Goal: Task Accomplishment & Management: Manage account settings

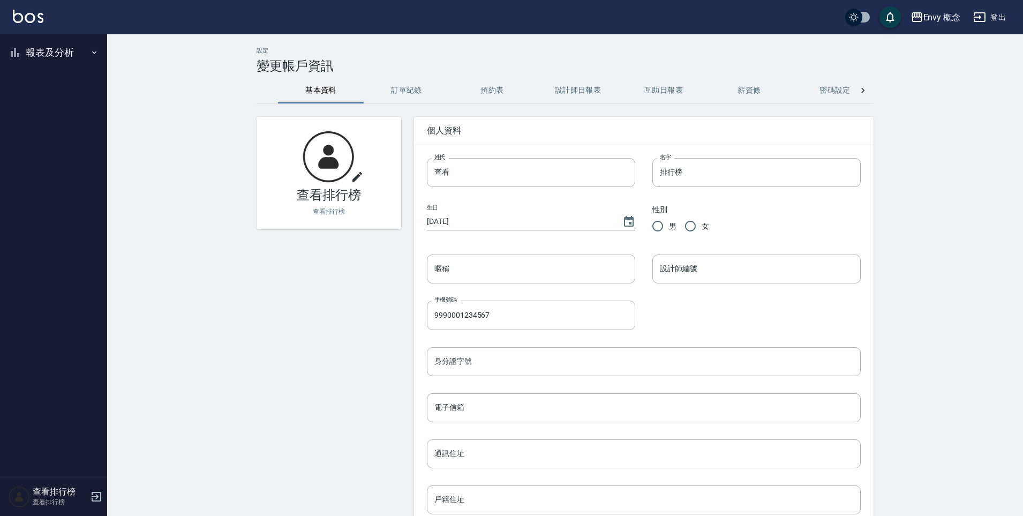
click at [78, 57] on button "報表及分析" at bounding box center [53, 53] width 99 height 28
click at [66, 54] on button "報表及分析" at bounding box center [53, 53] width 99 height 28
click at [53, 60] on button "報表及分析" at bounding box center [53, 53] width 99 height 28
click at [36, 18] on img at bounding box center [28, 16] width 31 height 13
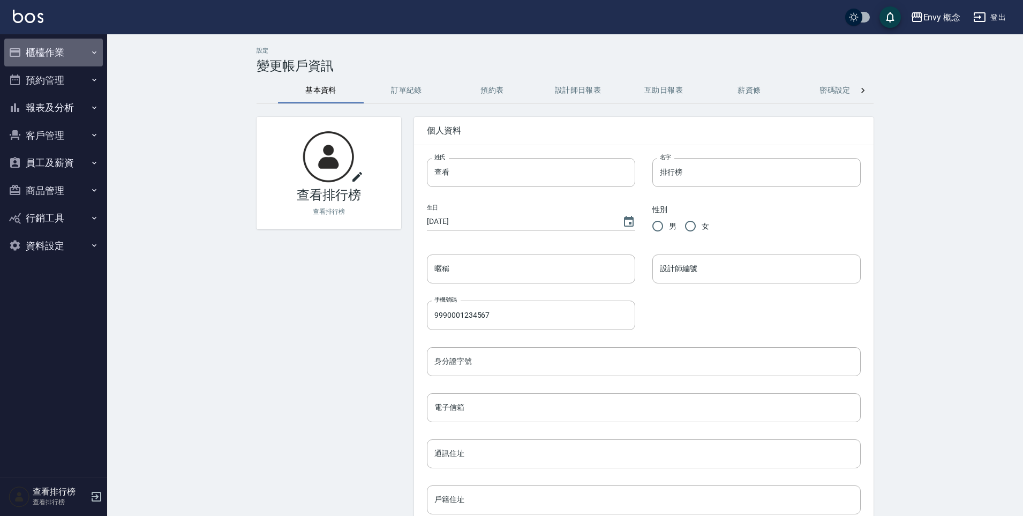
click at [57, 50] on button "櫃檯作業" at bounding box center [53, 53] width 99 height 28
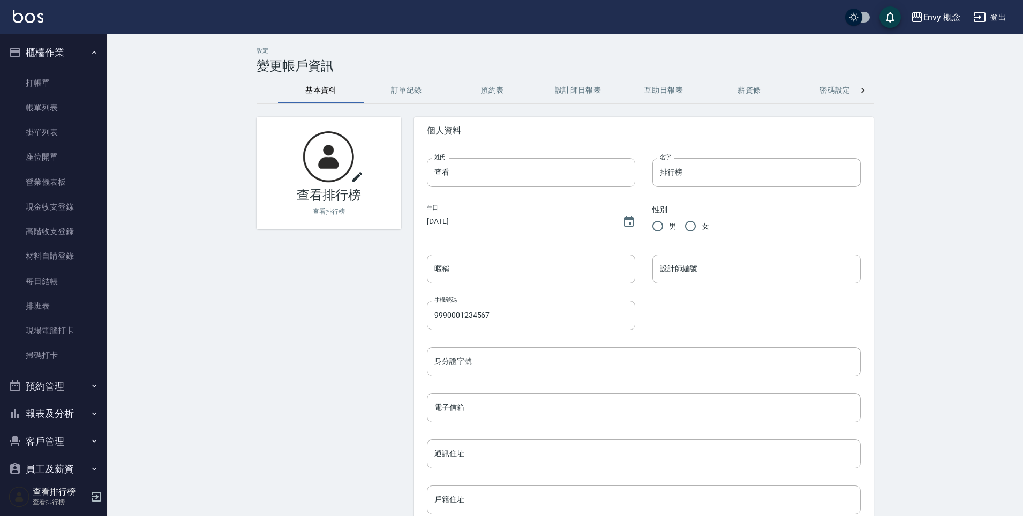
click at [70, 81] on link "打帳單" at bounding box center [53, 83] width 99 height 25
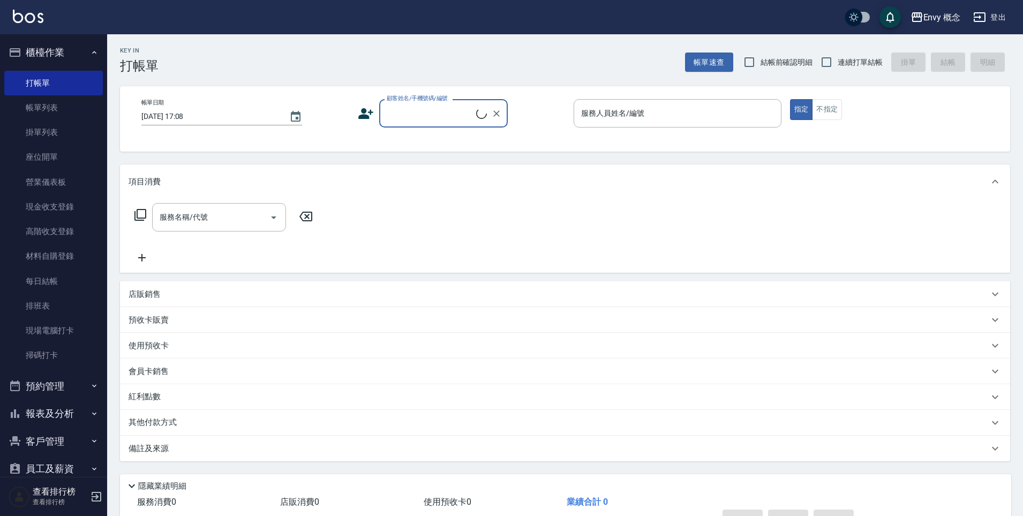
click at [436, 123] on div "顧客姓名/手機號碼/編號" at bounding box center [443, 113] width 129 height 28
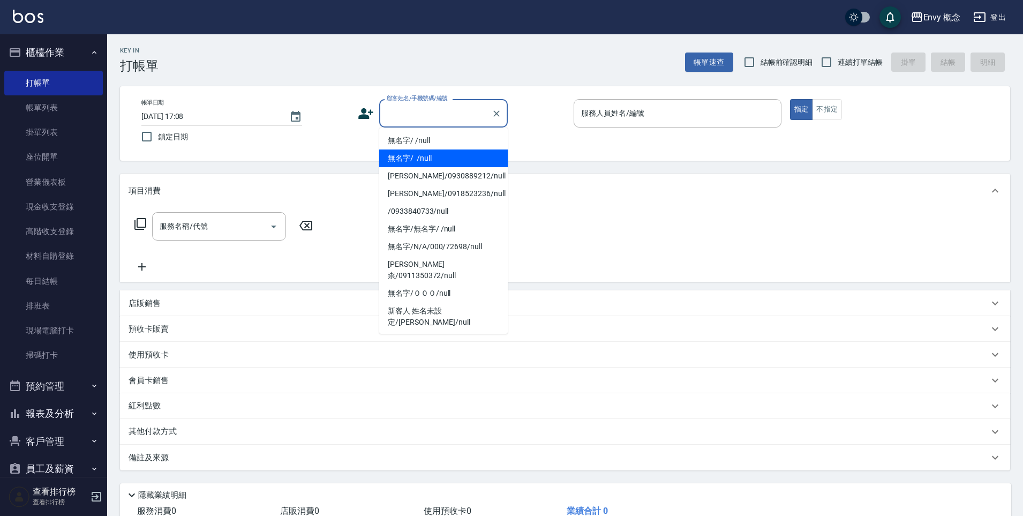
click at [446, 149] on li "無名字/ /null" at bounding box center [443, 158] width 129 height 18
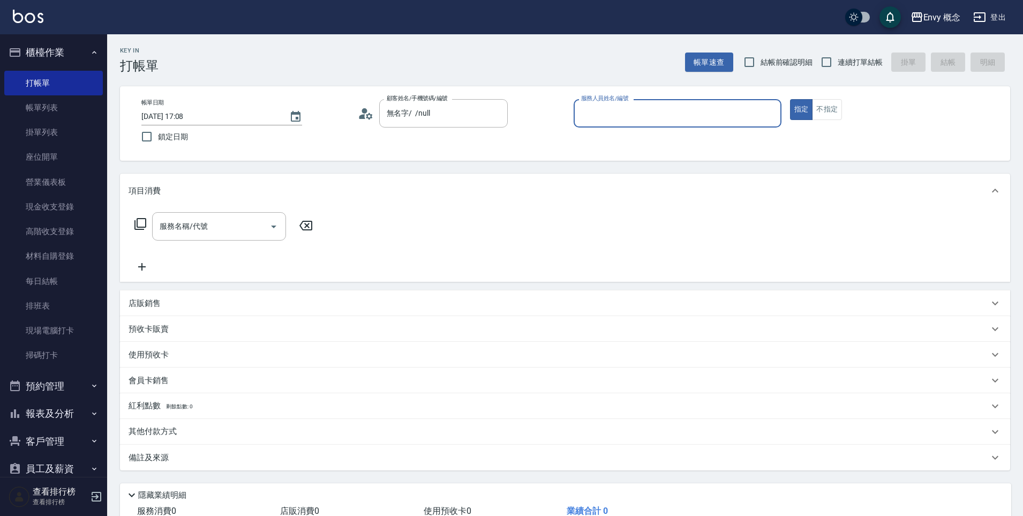
type input "無名字/ /null"
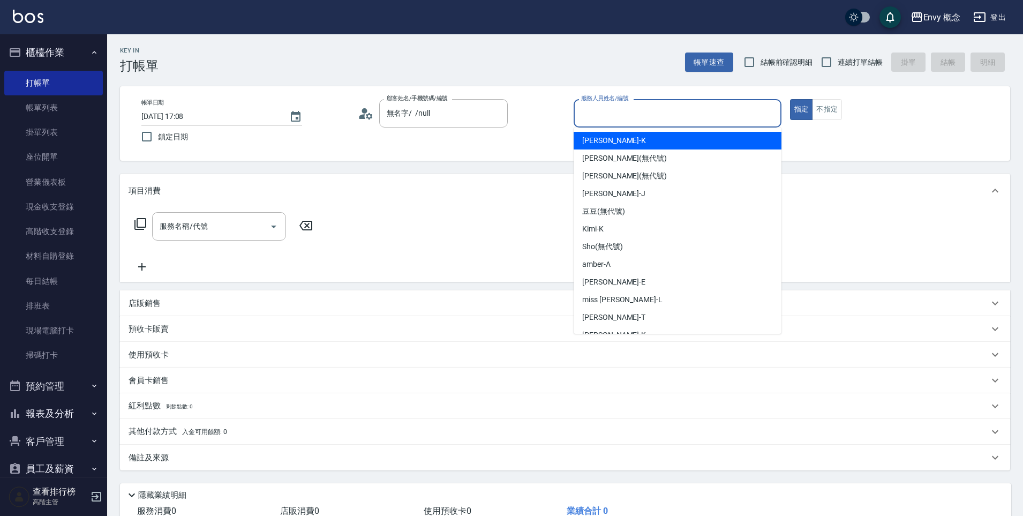
click at [648, 117] on input "服務人員姓名/編號" at bounding box center [677, 113] width 198 height 19
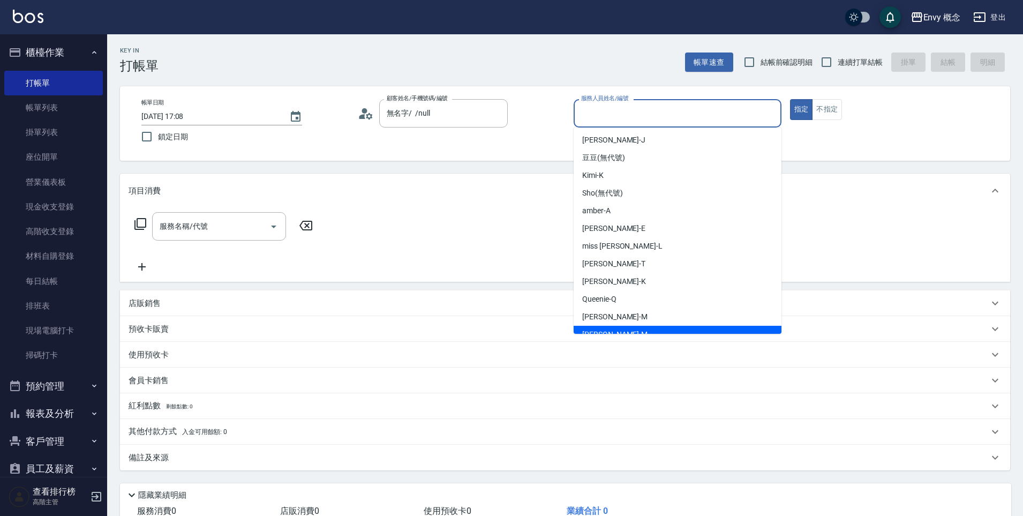
scroll to position [85, 0]
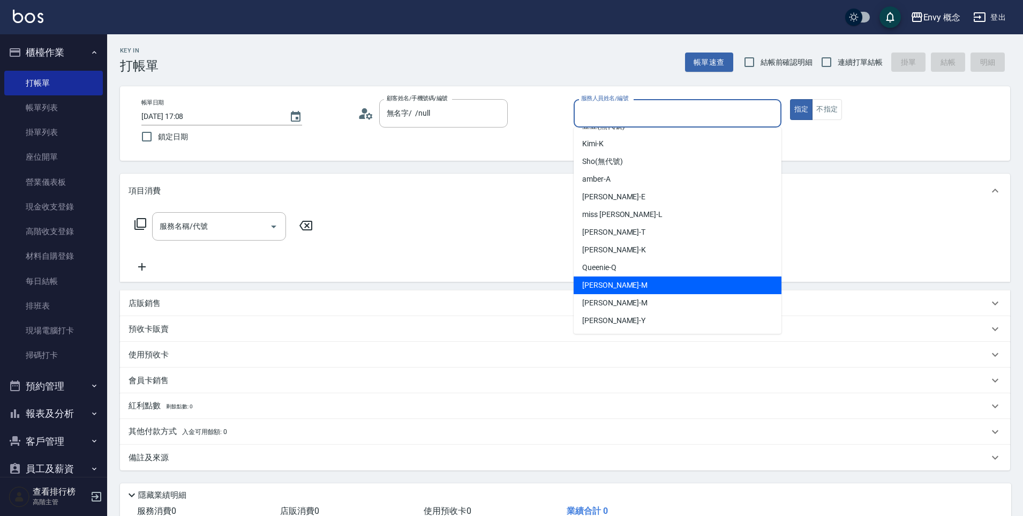
click at [645, 290] on div "Molly -M" at bounding box center [678, 285] width 208 height 18
type input "Molly-M"
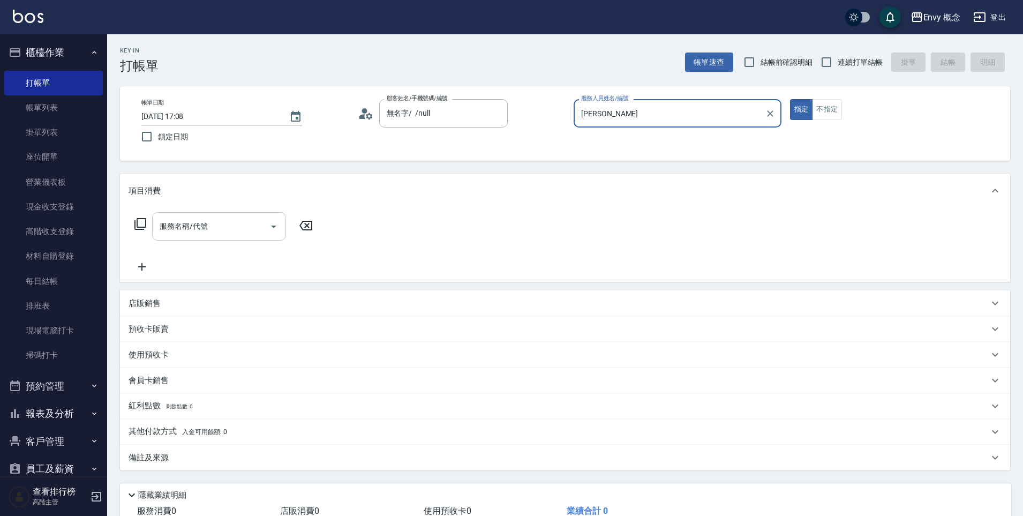
click at [236, 231] on input "服務名稱/代號" at bounding box center [211, 226] width 108 height 19
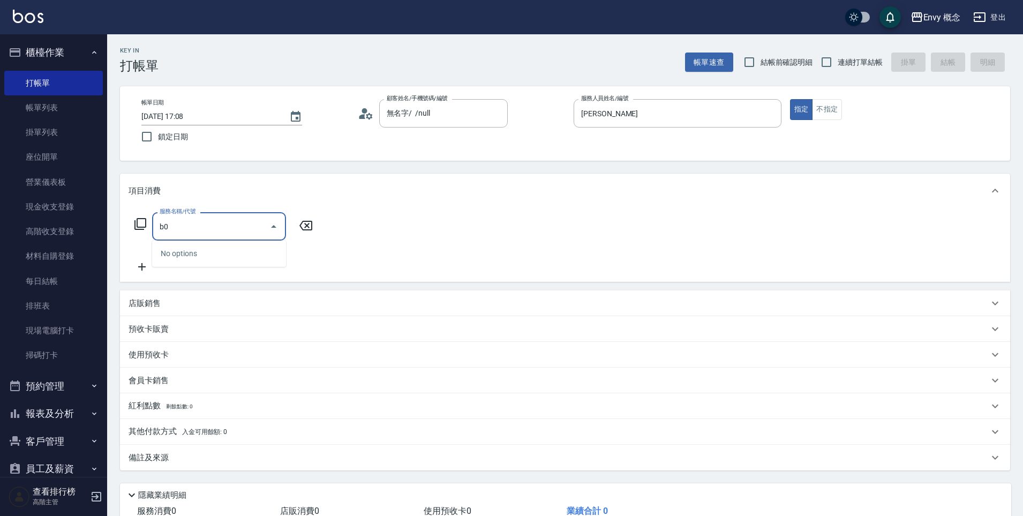
type input "b"
click at [265, 260] on span "701 染髮 - 1700" at bounding box center [219, 254] width 134 height 18
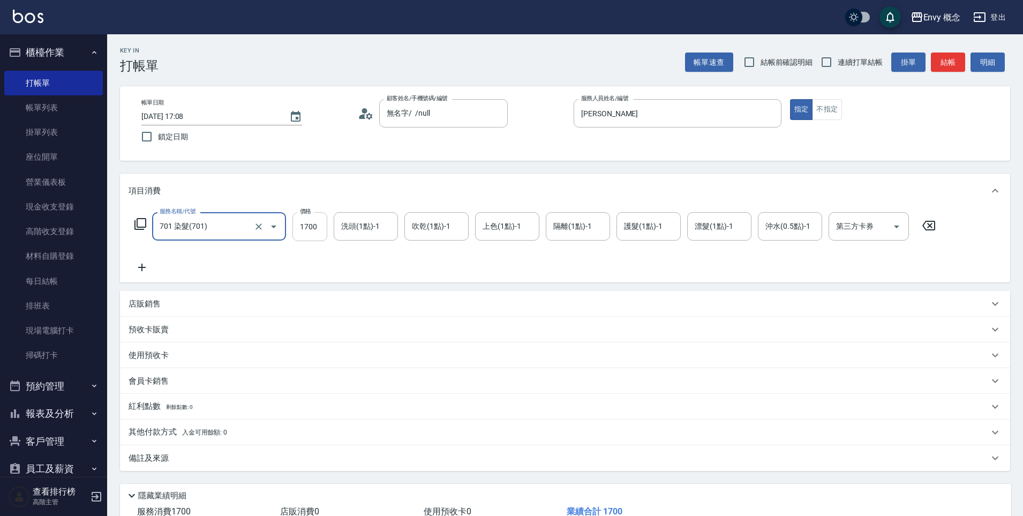
type input "701 染髮(701)"
click at [318, 229] on input "1700" at bounding box center [309, 226] width 35 height 29
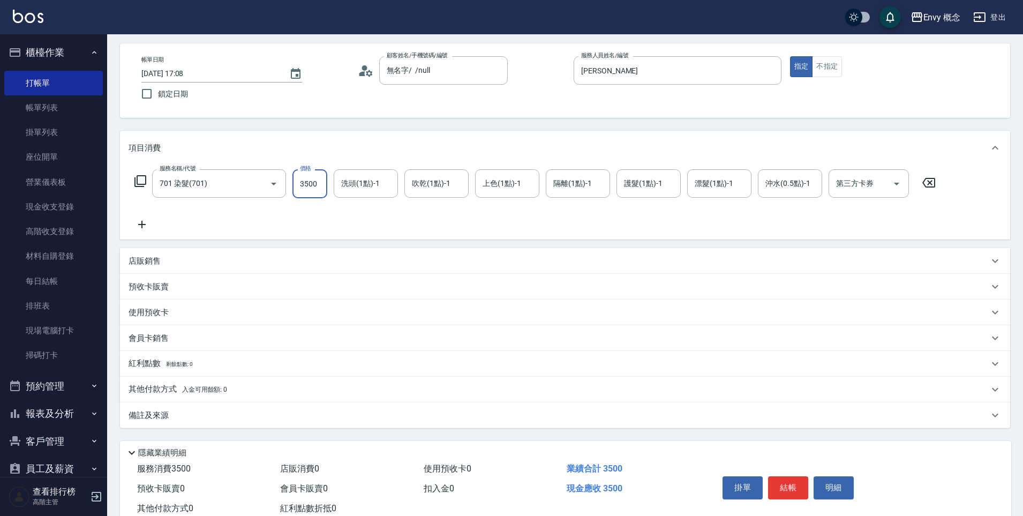
scroll to position [76, 0]
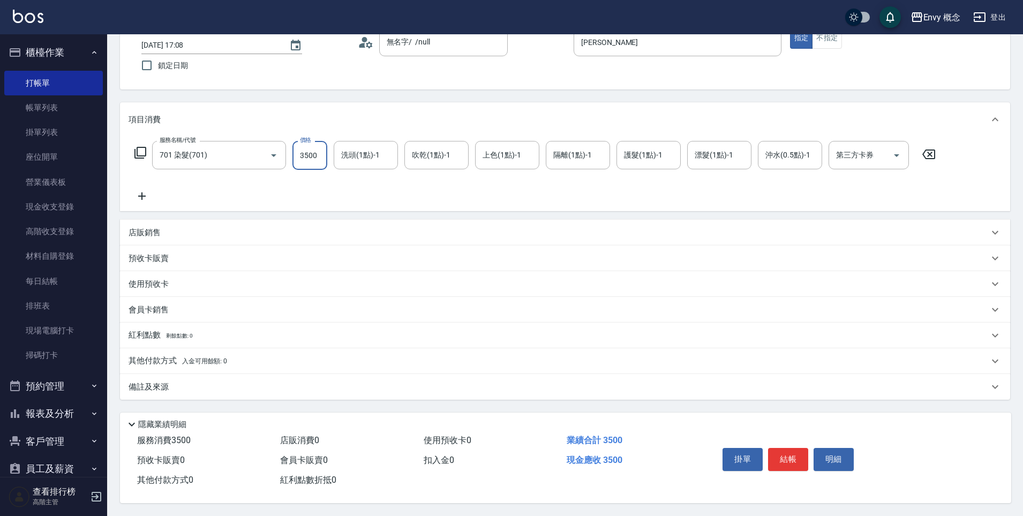
type input "3500"
click at [250, 366] on div "其他付款方式 入金可用餘額: 0" at bounding box center [565, 361] width 890 height 26
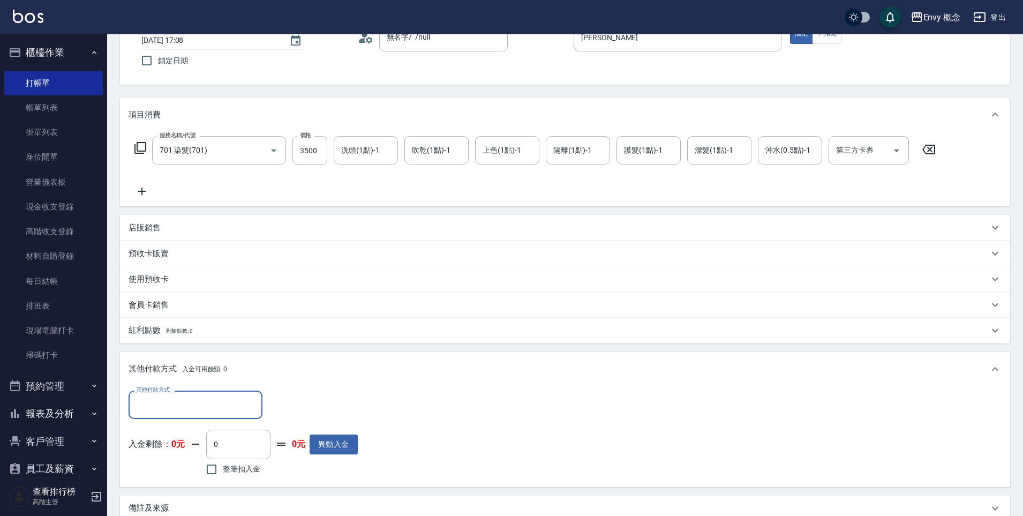
scroll to position [0, 0]
click at [244, 404] on input "其他付款方式" at bounding box center [195, 404] width 124 height 19
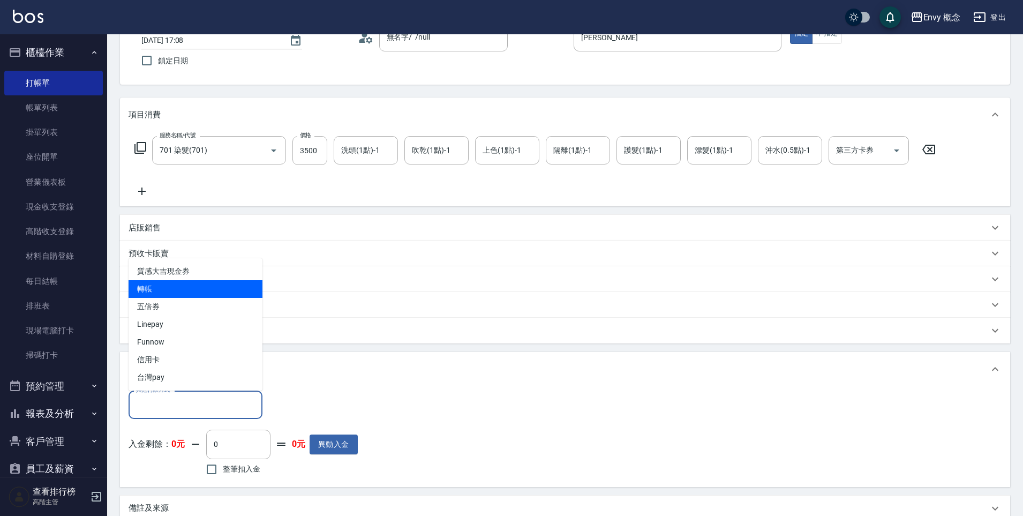
click at [214, 289] on span "轉帳" at bounding box center [196, 289] width 134 height 18
type input "轉帳"
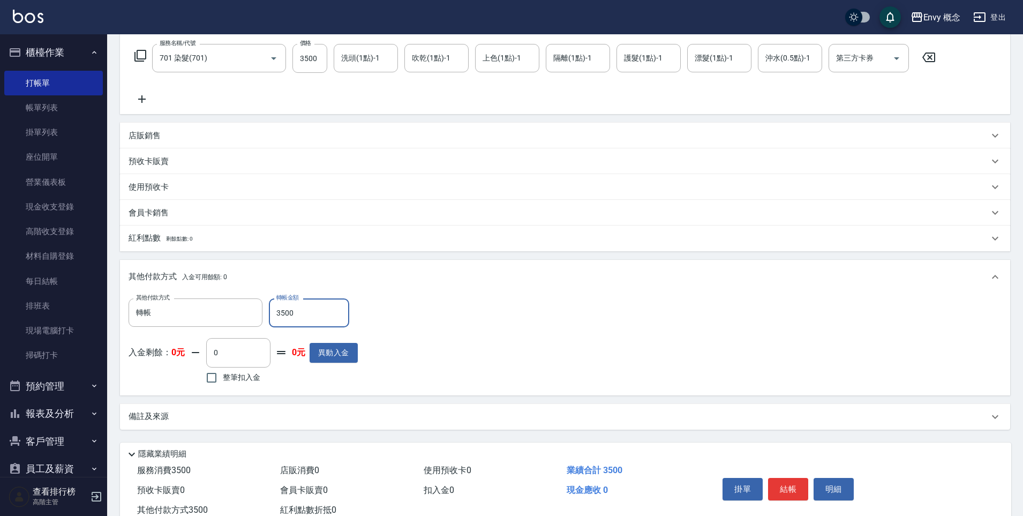
scroll to position [203, 0]
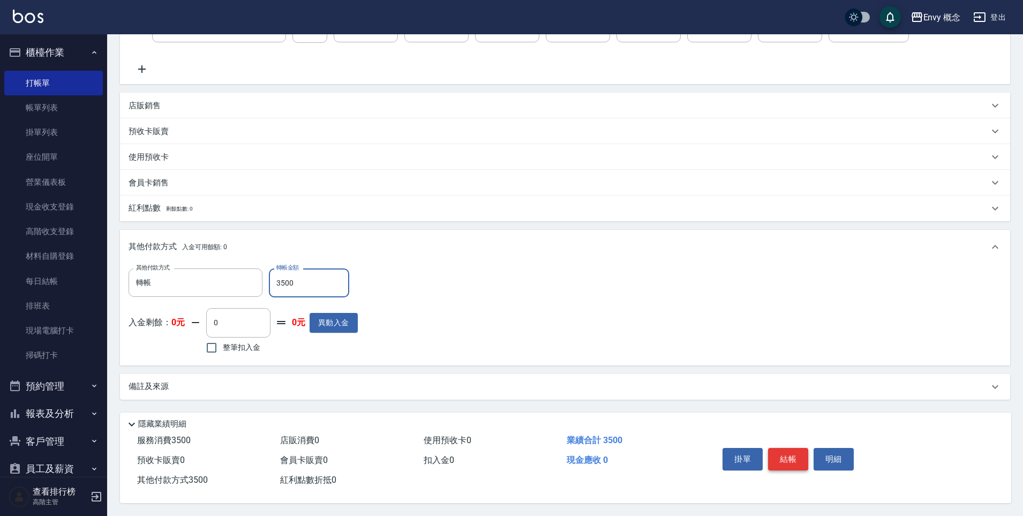
type input "3500"
click at [778, 448] on button "結帳" at bounding box center [788, 459] width 40 height 22
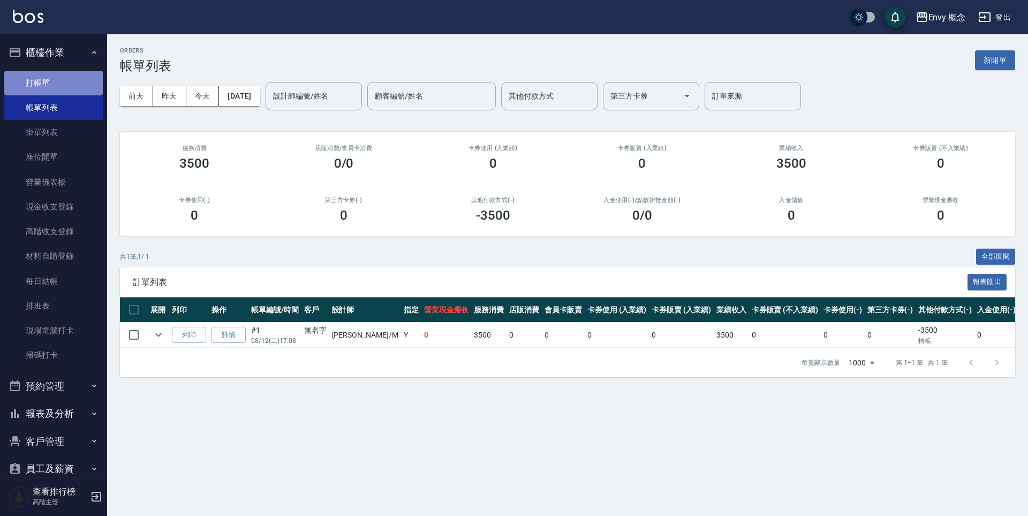
click at [61, 78] on link "打帳單" at bounding box center [53, 83] width 99 height 25
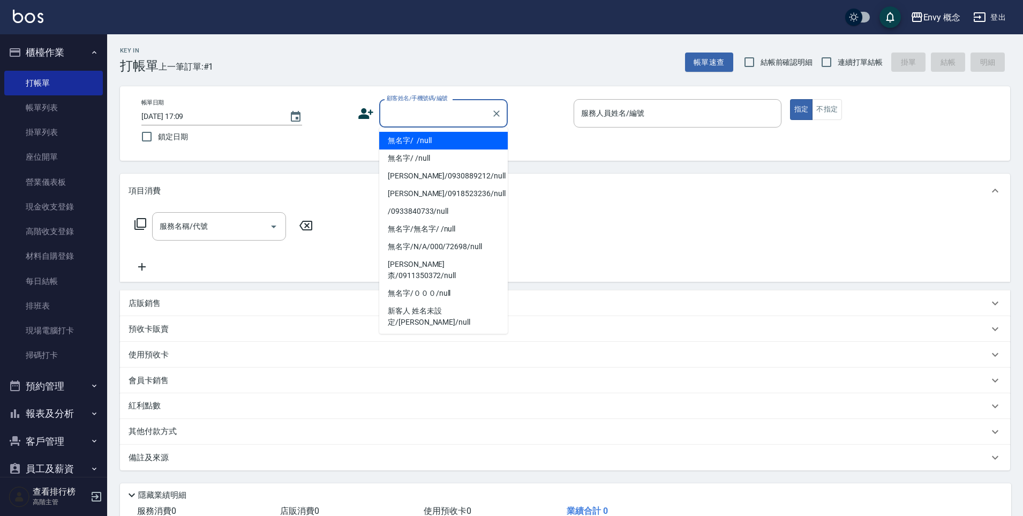
click at [432, 116] on input "顧客姓名/手機號碼/編號" at bounding box center [435, 113] width 103 height 19
click at [427, 137] on li "無名字/ /null" at bounding box center [443, 141] width 129 height 18
type input "無名字/ /null"
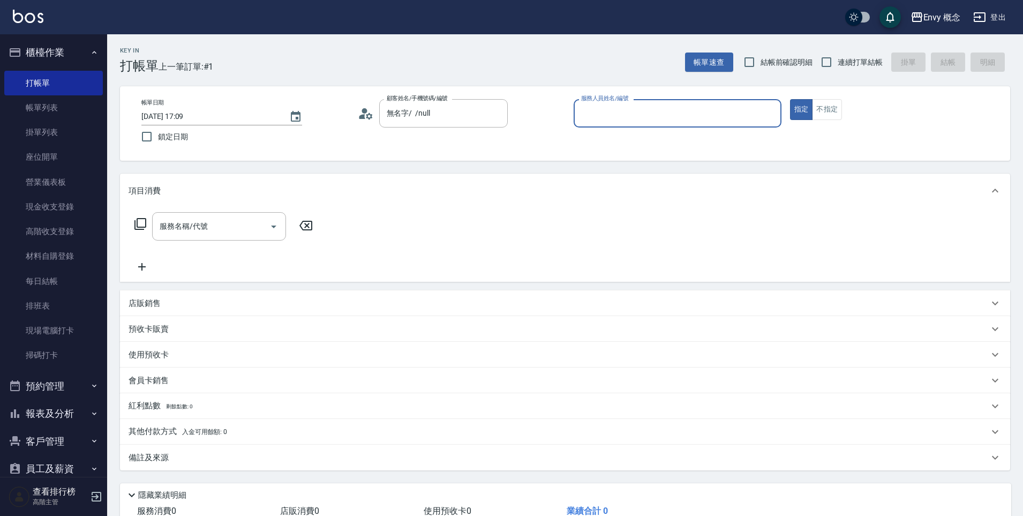
click at [659, 120] on input "服務人員姓名/編號" at bounding box center [677, 113] width 198 height 19
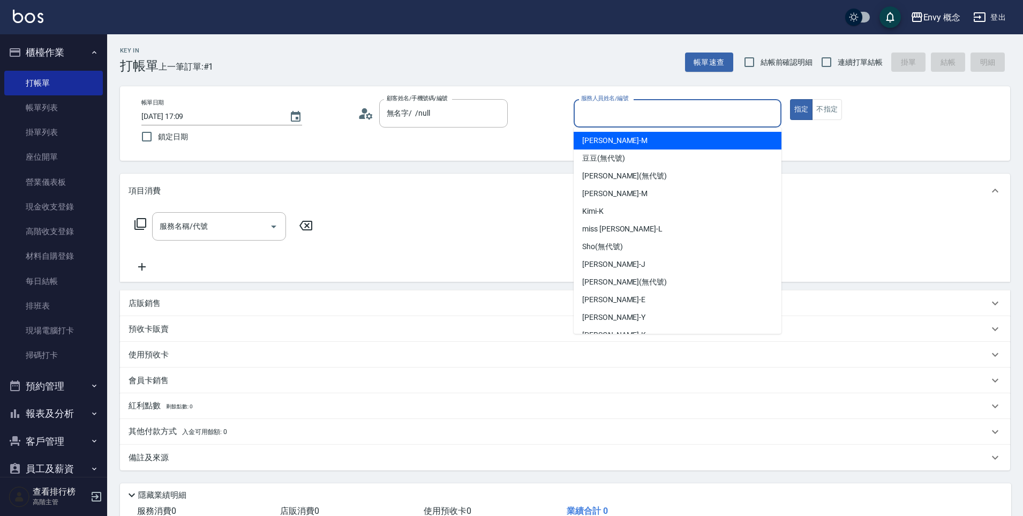
drag, startPoint x: 594, startPoint y: 140, endPoint x: 448, endPoint y: 149, distance: 146.5
click at [594, 139] on span "Molly -M" at bounding box center [614, 140] width 65 height 11
type input "Molly-M"
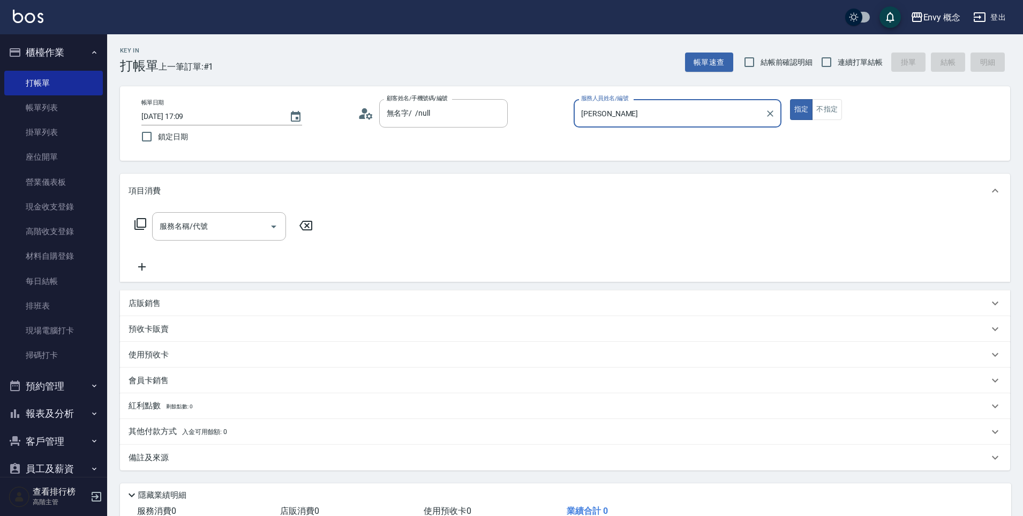
click at [206, 225] on input "服務名稱/代號" at bounding box center [211, 226] width 108 height 19
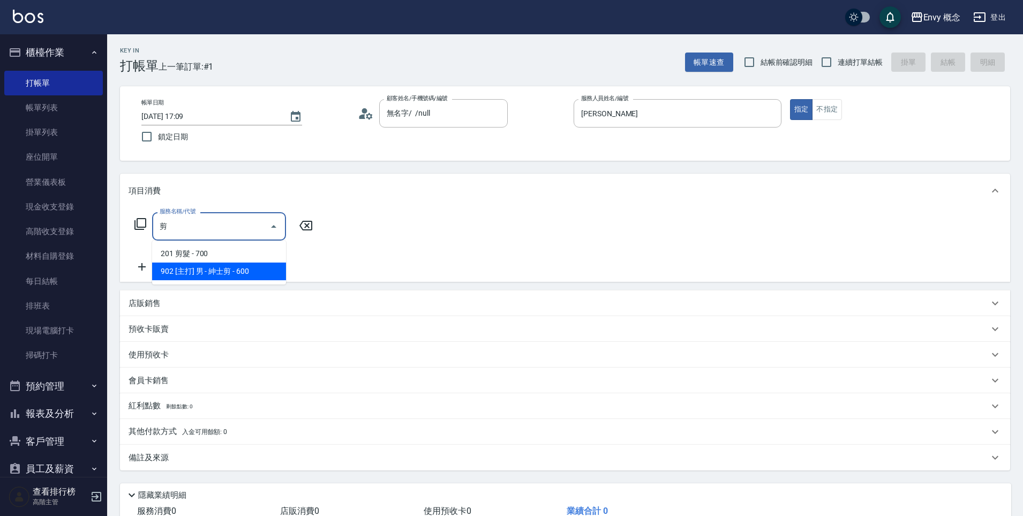
click at [220, 262] on span "902 [主打] 男 - 紳士剪 - 600" at bounding box center [219, 271] width 134 height 18
type input "902 [主打] 男 - 紳士剪(902)"
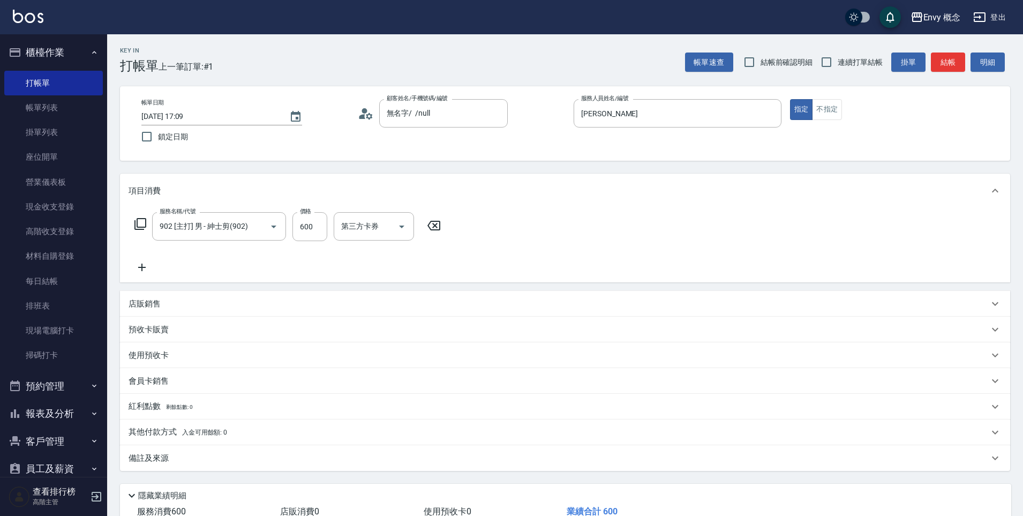
click at [220, 262] on div "服務名稱/代號 902 [主打] 男 - 紳士剪(902) 服務名稱/代號 價格 600 價格 第三方卡券 第三方卡券" at bounding box center [288, 243] width 319 height 62
click at [326, 225] on input "600" at bounding box center [309, 226] width 35 height 29
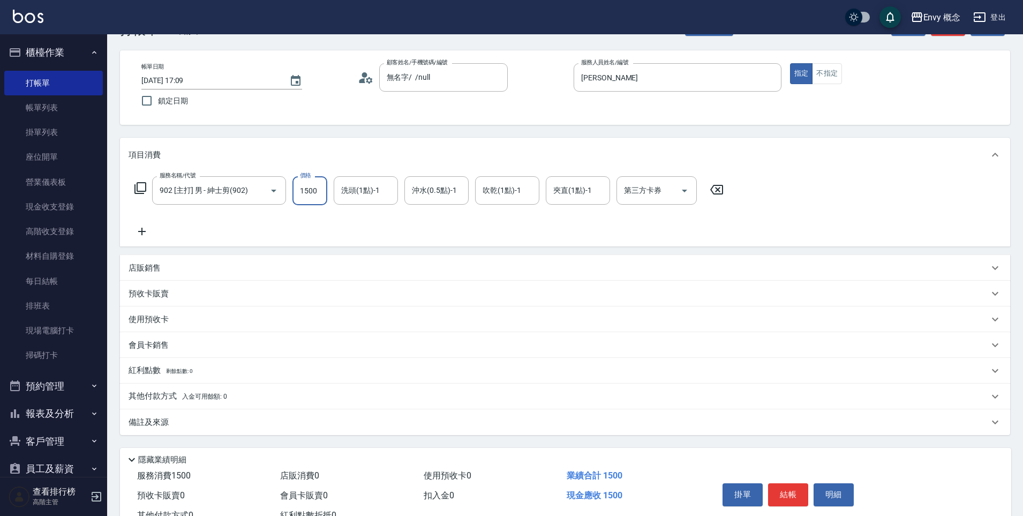
scroll to position [76, 0]
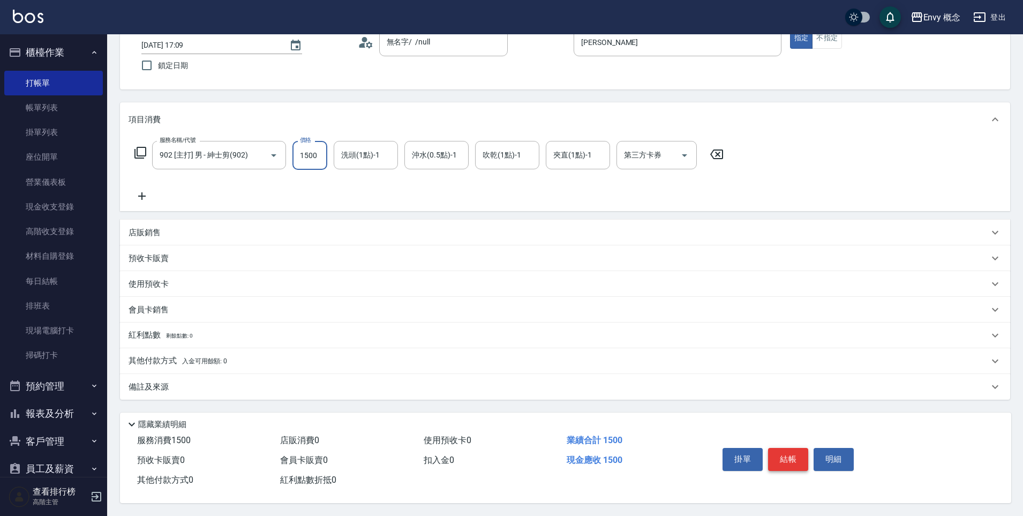
type input "1500"
click at [789, 450] on button "結帳" at bounding box center [788, 459] width 40 height 22
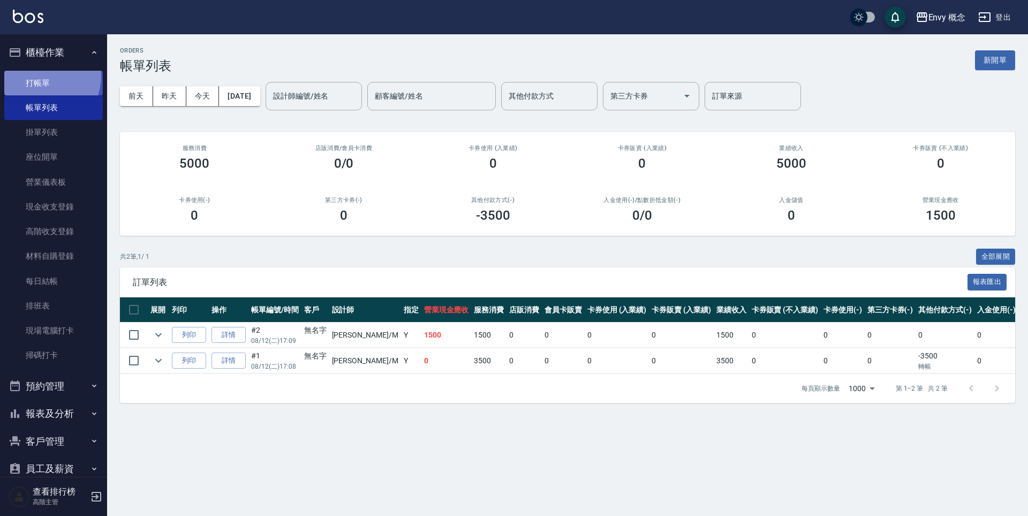
click at [40, 76] on link "打帳單" at bounding box center [53, 83] width 99 height 25
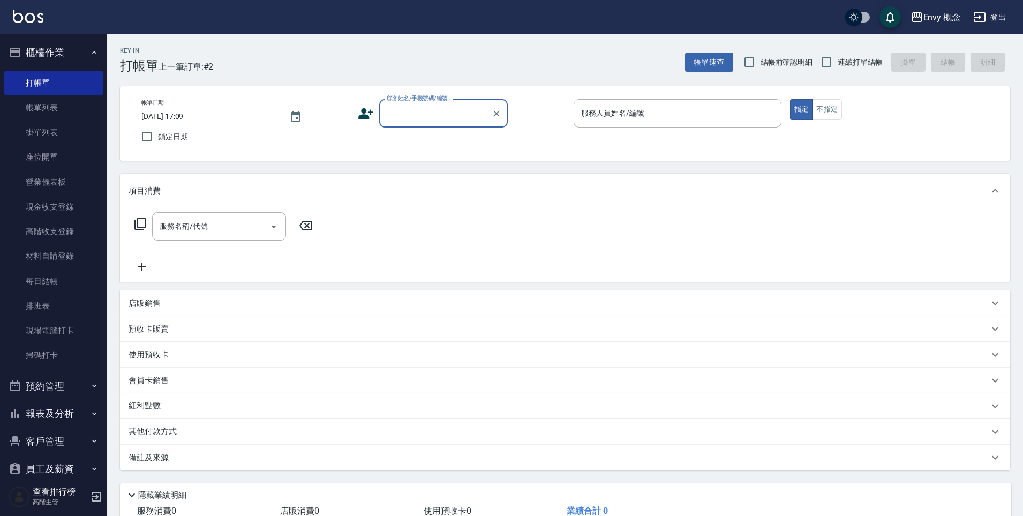
click at [434, 123] on div "顧客姓名/手機號碼/編號" at bounding box center [443, 113] width 129 height 28
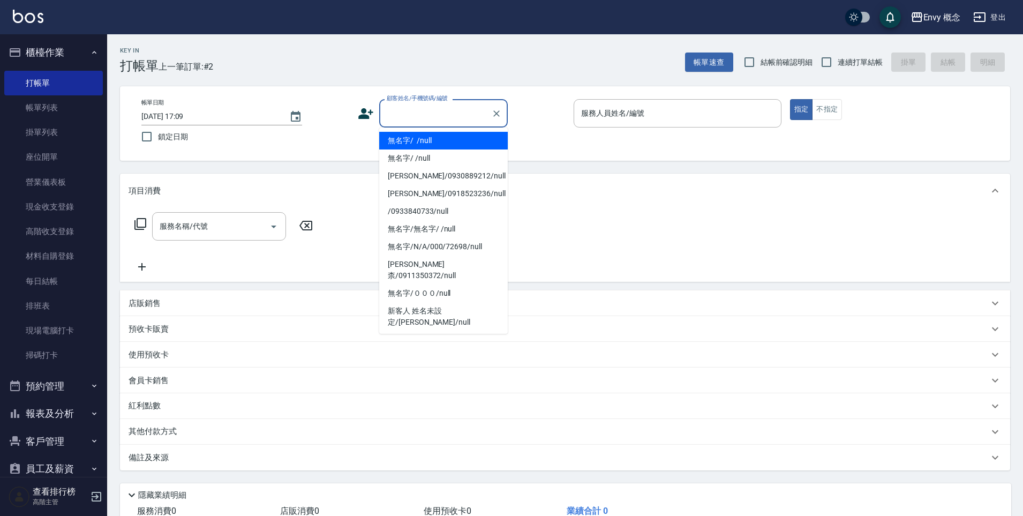
click at [432, 132] on li "無名字/ /null" at bounding box center [443, 141] width 129 height 18
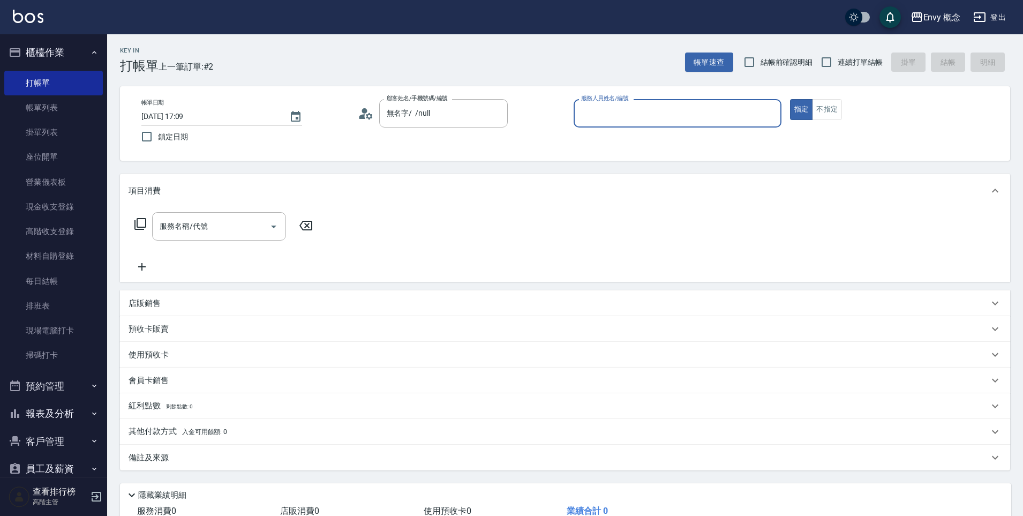
type input "無名字/ /null"
click at [632, 89] on div "帳單日期 2025/08/12 17:09 鎖定日期 顧客姓名/手機號碼/編號 無名字/ /null 顧客姓名/手機號碼/編號 服務人員姓名/編號 服務人員姓…" at bounding box center [565, 123] width 890 height 74
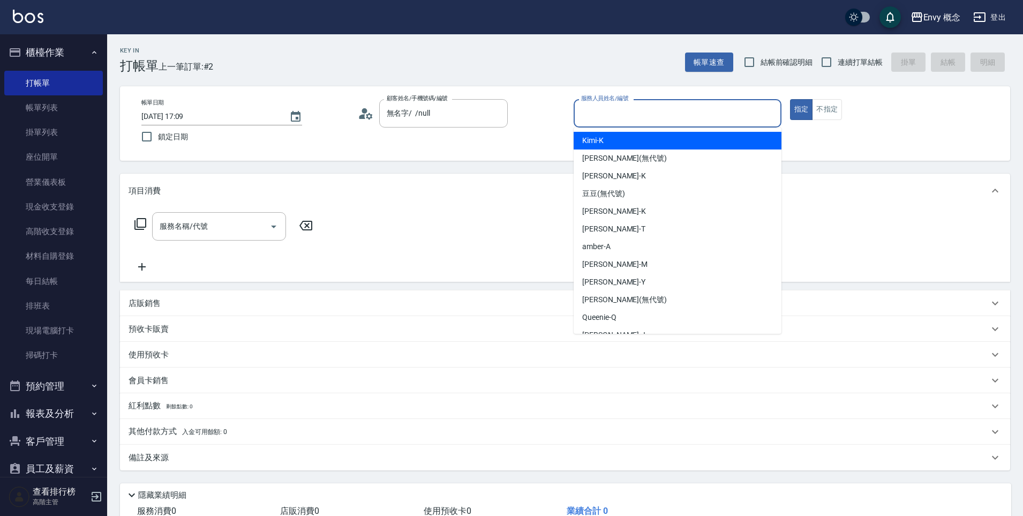
click at [643, 109] on input "服務人員姓名/編號" at bounding box center [677, 113] width 198 height 19
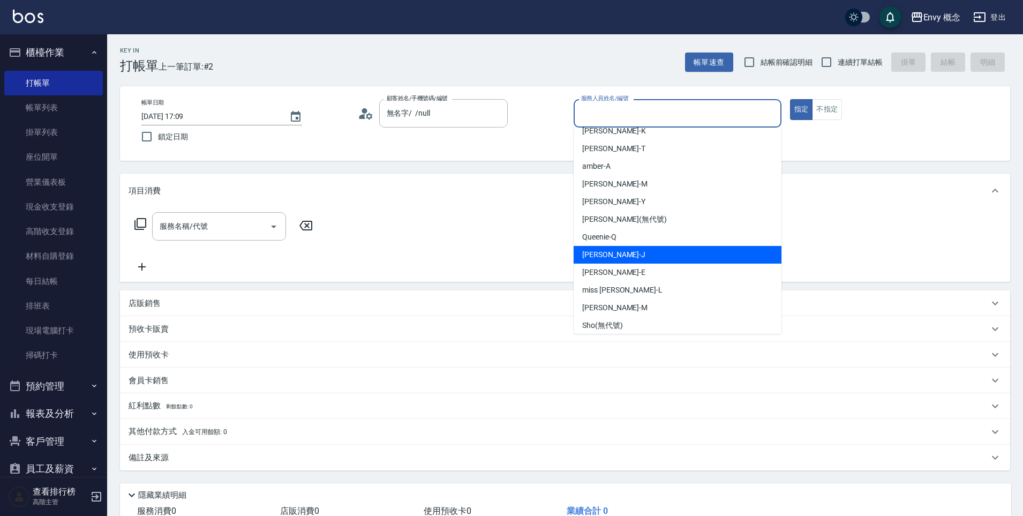
scroll to position [85, 0]
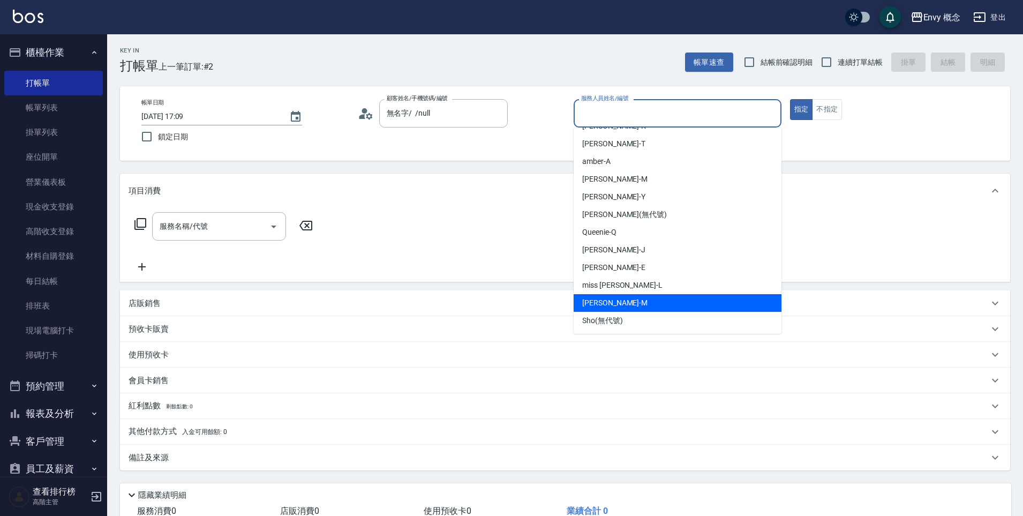
click at [627, 300] on div "Molly -M" at bounding box center [678, 303] width 208 height 18
type input "Molly-M"
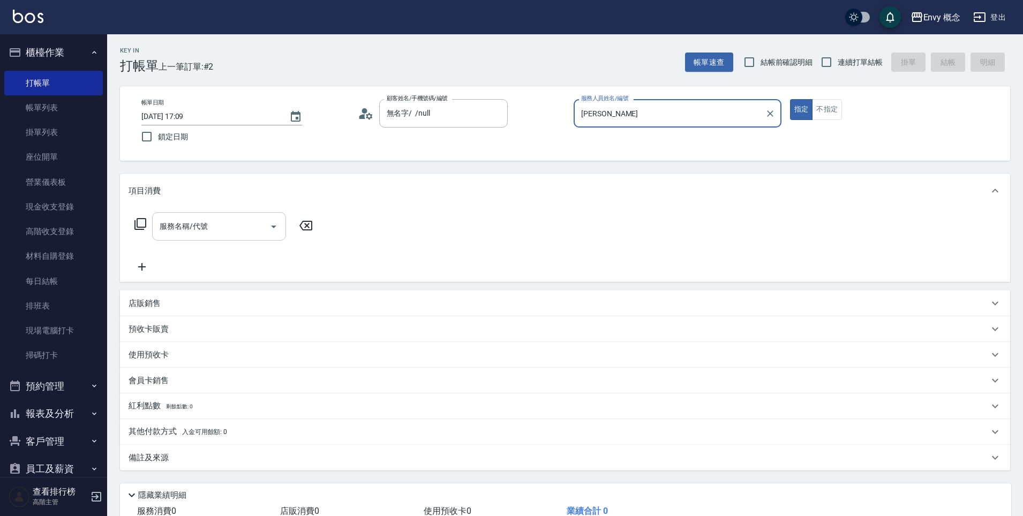
click at [242, 222] on input "服務名稱/代號" at bounding box center [211, 226] width 108 height 19
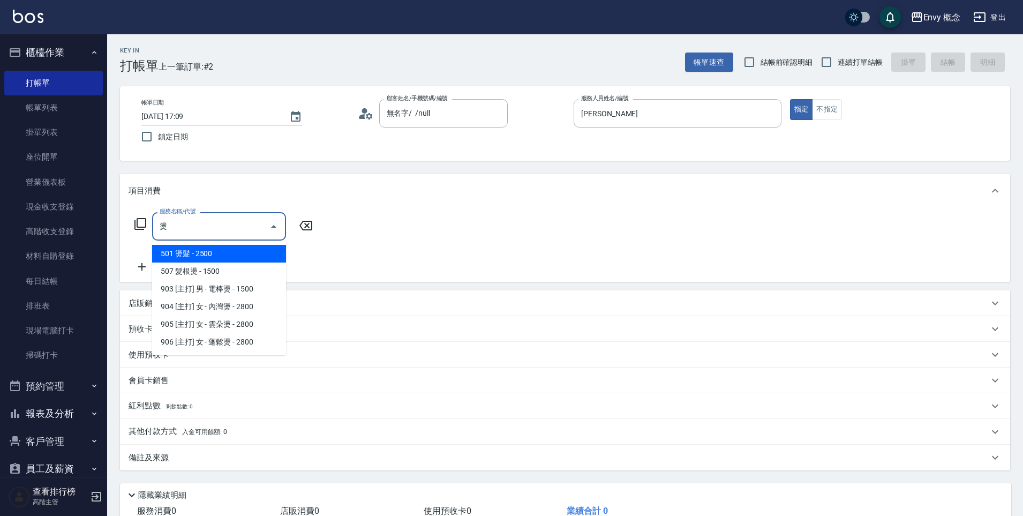
click at [250, 246] on span "501 燙髮 - 2500" at bounding box center [219, 254] width 134 height 18
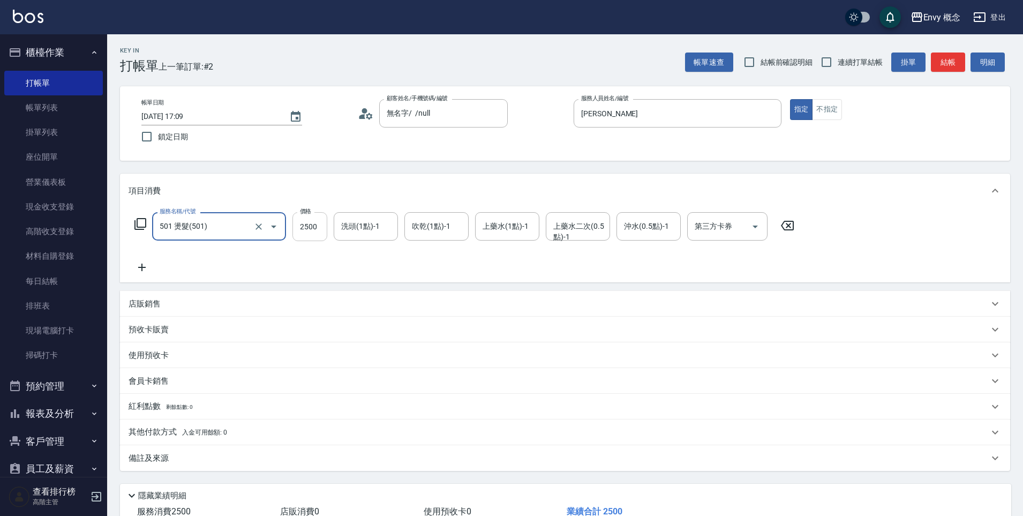
type input "501 燙髮(501)"
click at [322, 230] on input "2500" at bounding box center [309, 226] width 35 height 29
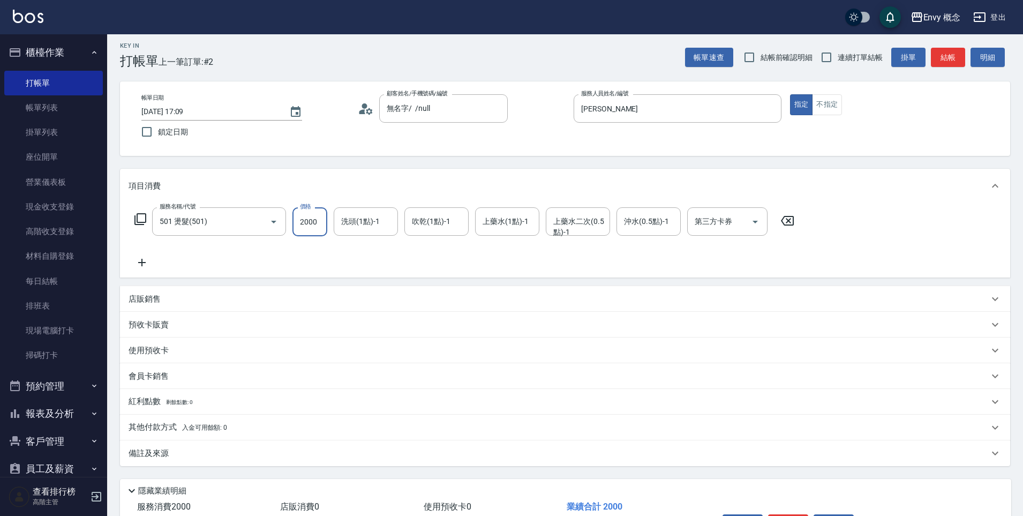
scroll to position [76, 0]
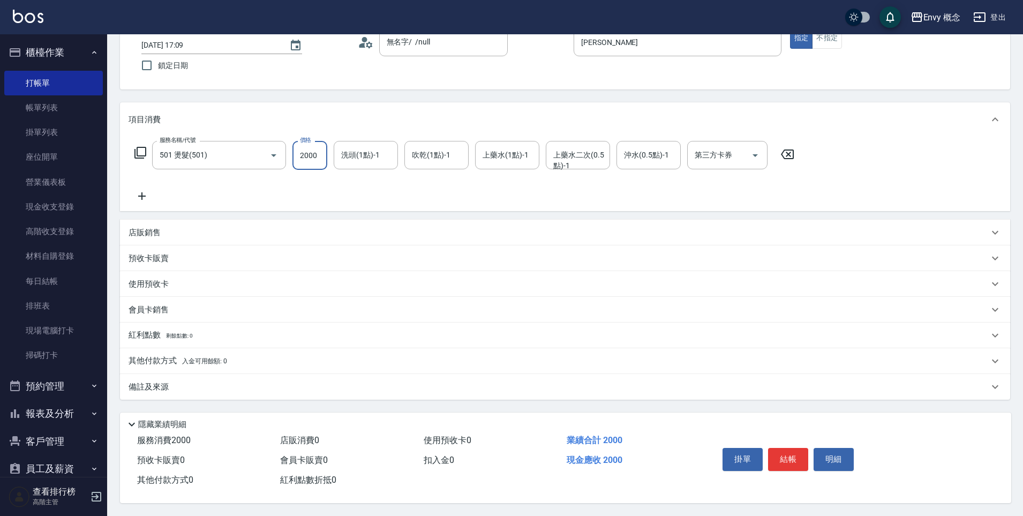
type input "2000"
click at [204, 355] on p "其他付款方式 入金可用餘額: 0" at bounding box center [178, 361] width 99 height 12
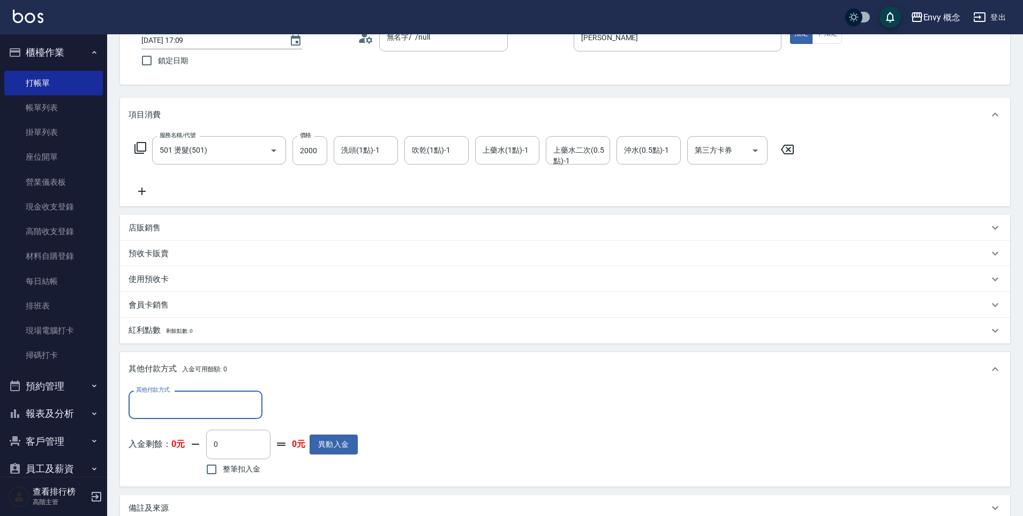
scroll to position [0, 0]
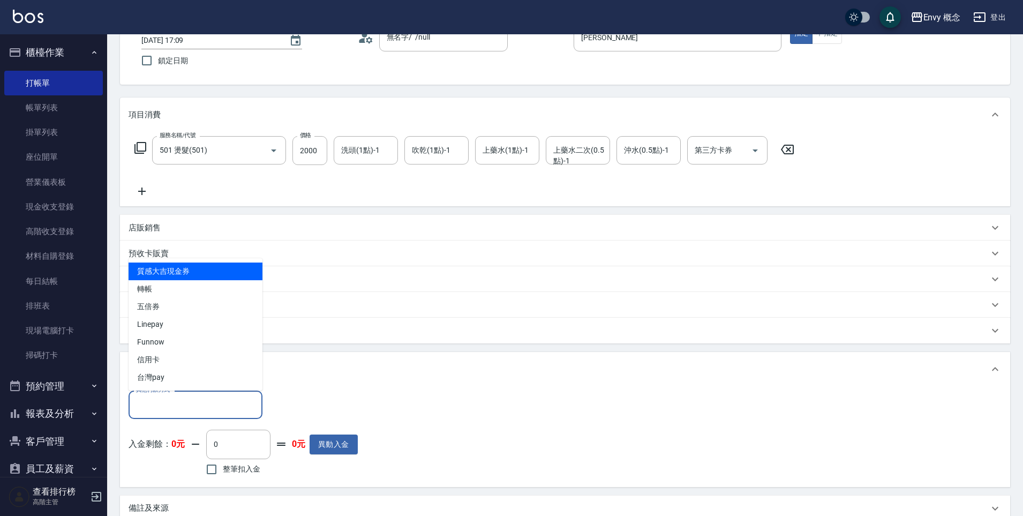
drag, startPoint x: 191, startPoint y: 399, endPoint x: 189, endPoint y: 388, distance: 11.4
click at [192, 399] on input "其他付款方式" at bounding box center [195, 404] width 124 height 19
click at [203, 293] on span "轉帳" at bounding box center [196, 289] width 134 height 18
type input "轉帳"
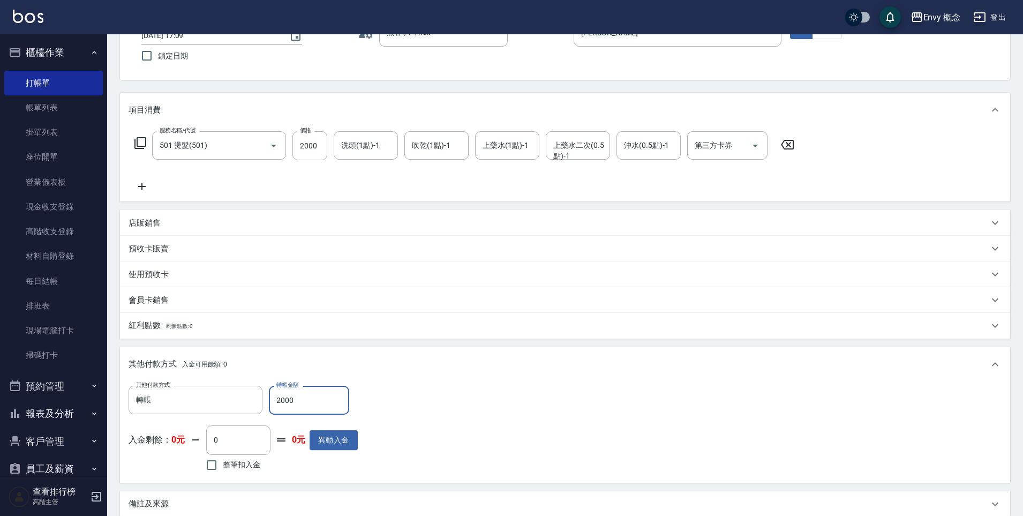
scroll to position [203, 0]
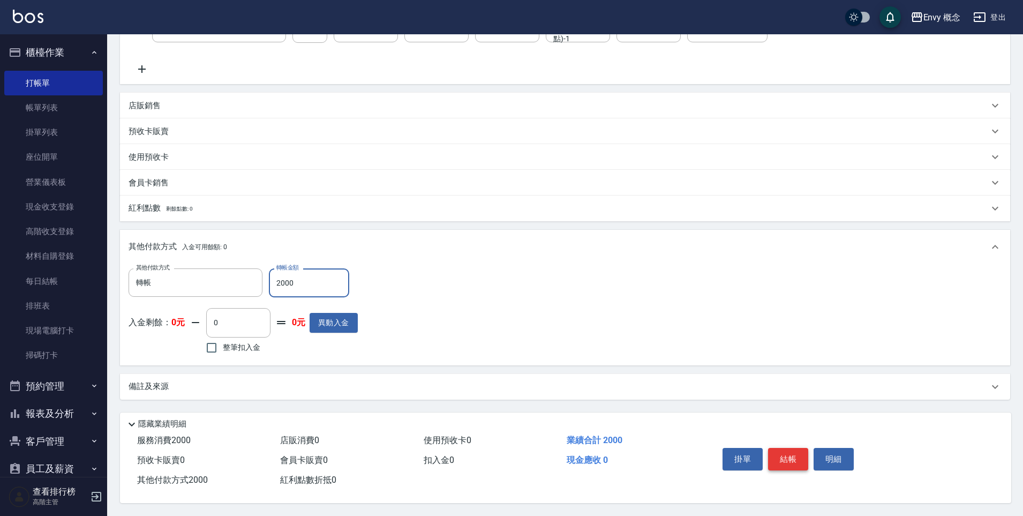
type input "2000"
click at [782, 451] on button "結帳" at bounding box center [788, 459] width 40 height 22
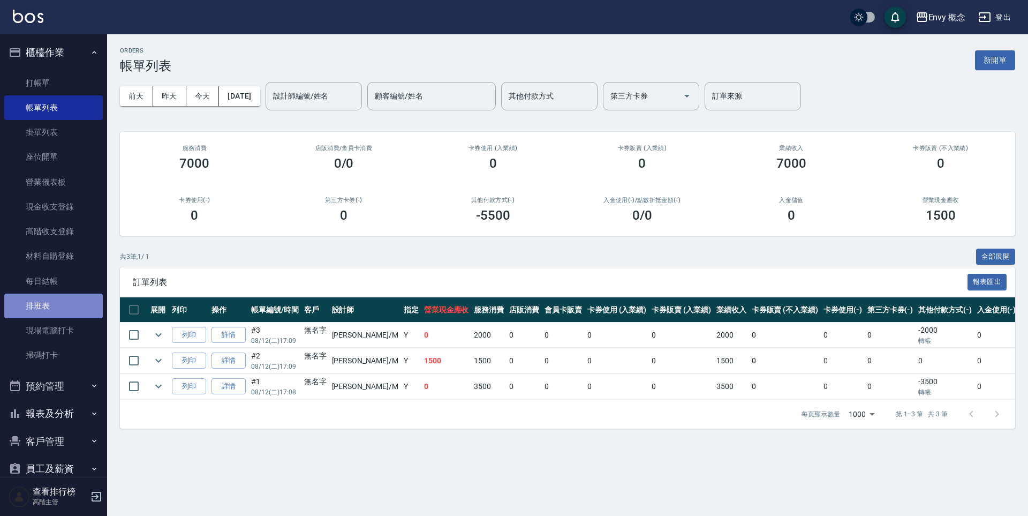
click at [58, 300] on link "排班表" at bounding box center [53, 305] width 99 height 25
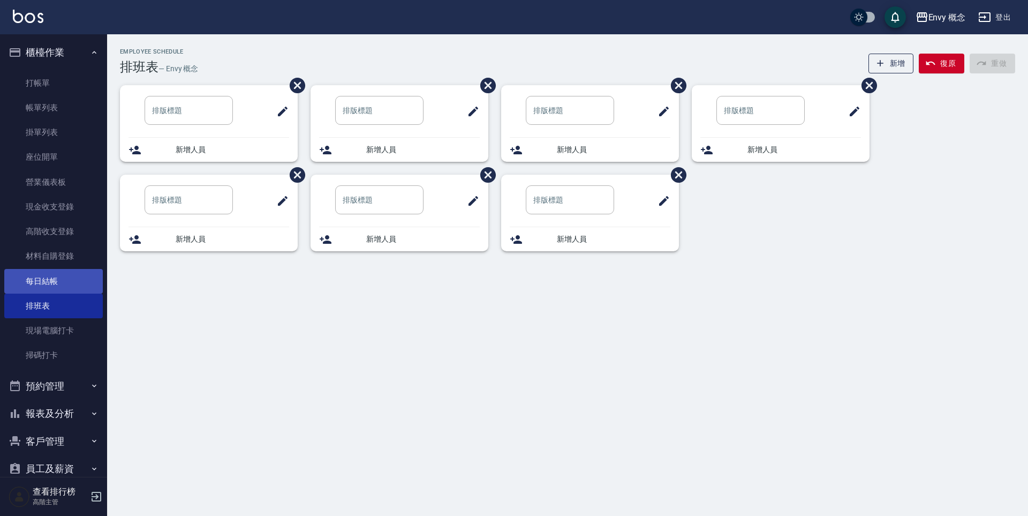
click at [60, 285] on link "每日結帳" at bounding box center [53, 281] width 99 height 25
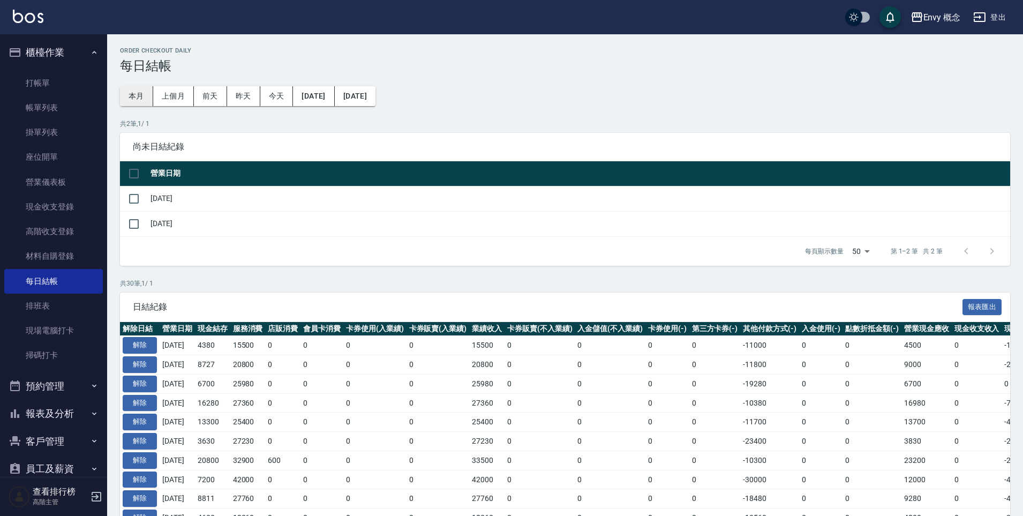
click at [145, 95] on button "本月" at bounding box center [136, 96] width 33 height 20
click at [68, 110] on link "帳單列表" at bounding box center [53, 107] width 99 height 25
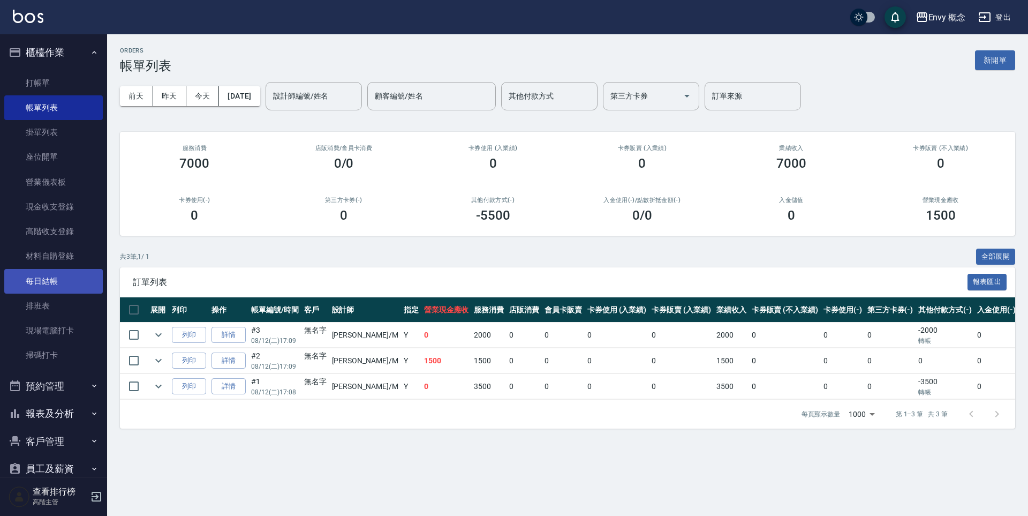
click at [64, 284] on link "每日結帳" at bounding box center [53, 281] width 99 height 25
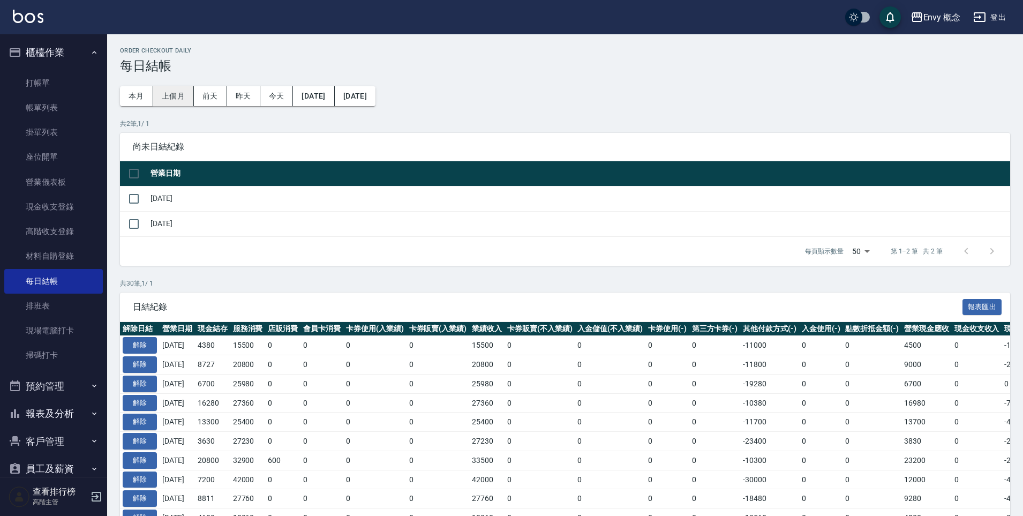
click at [173, 102] on button "上個月" at bounding box center [173, 96] width 41 height 20
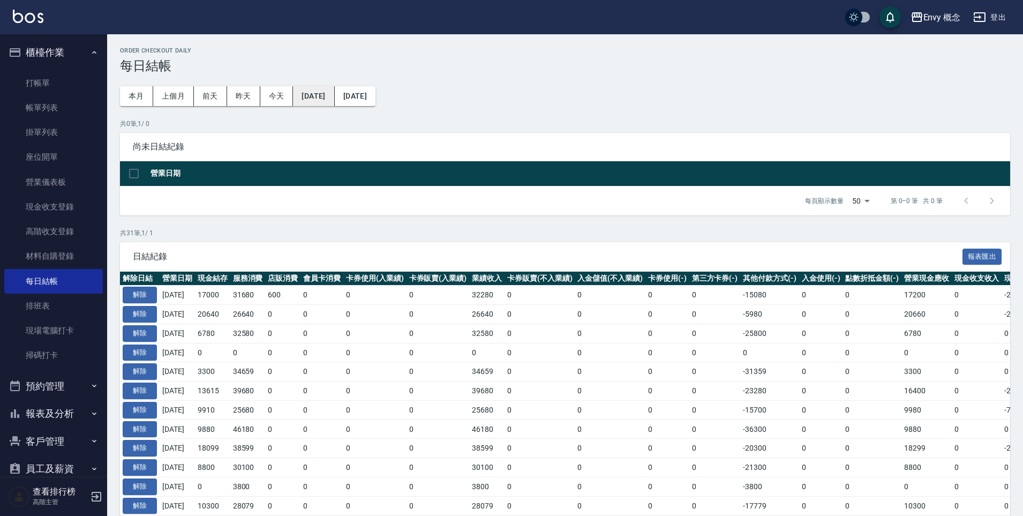
click at [329, 96] on button "2025/07/01" at bounding box center [313, 96] width 41 height 20
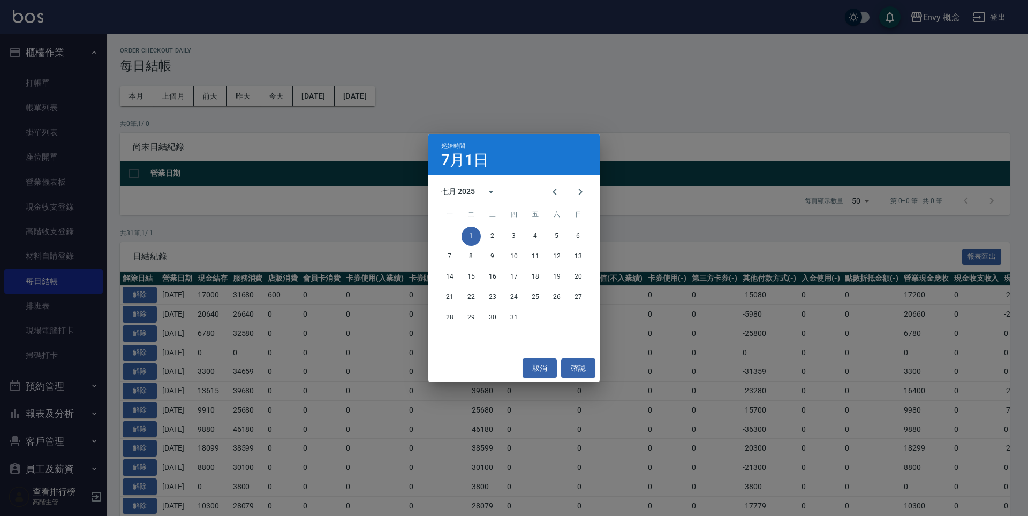
click at [291, 147] on div "起始時間 7月1日 七月 2025 一 二 三 四 五 六 日 1 2 3 4 5 6 7 8 9 10 11 12 13 14 15 16 17 18 19…" at bounding box center [514, 258] width 1028 height 516
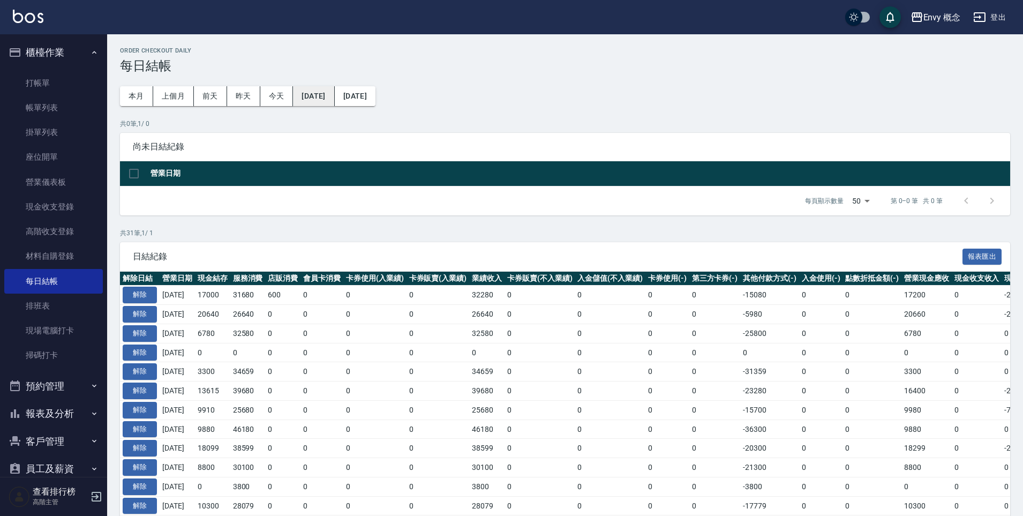
click at [323, 96] on button "2025/07/01" at bounding box center [313, 96] width 41 height 20
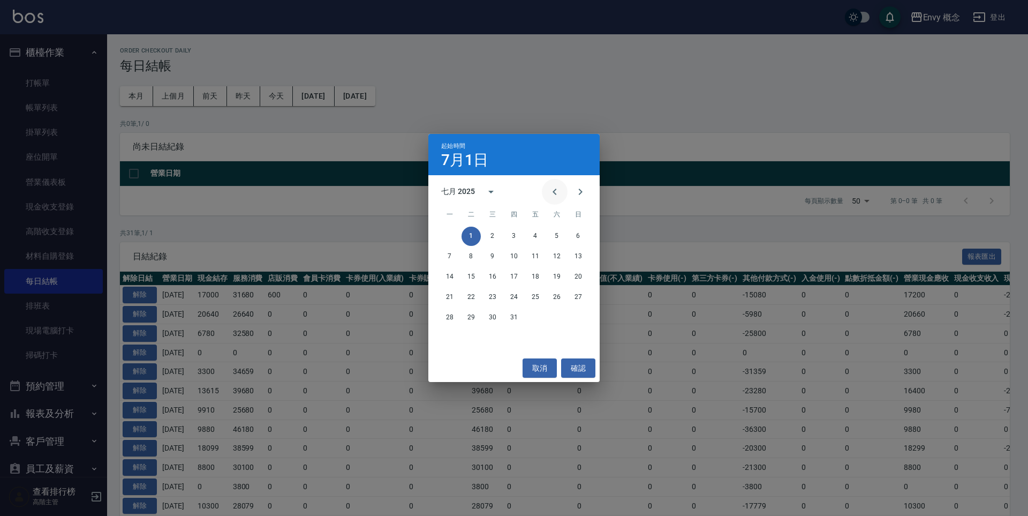
click at [551, 192] on icon "Previous month" at bounding box center [554, 191] width 13 height 13
click at [510, 236] on button "1" at bounding box center [513, 236] width 19 height 19
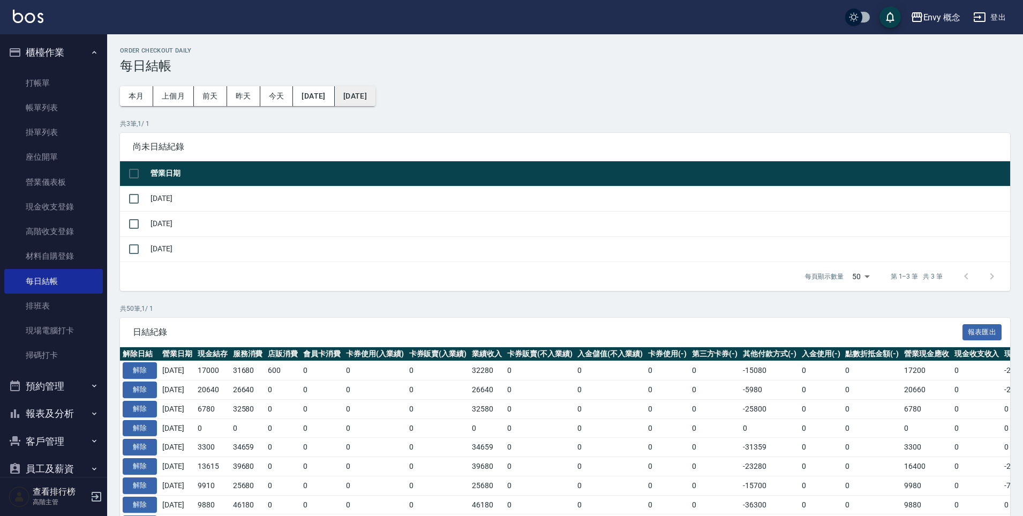
click at [375, 101] on button "2025/07/31" at bounding box center [355, 96] width 41 height 20
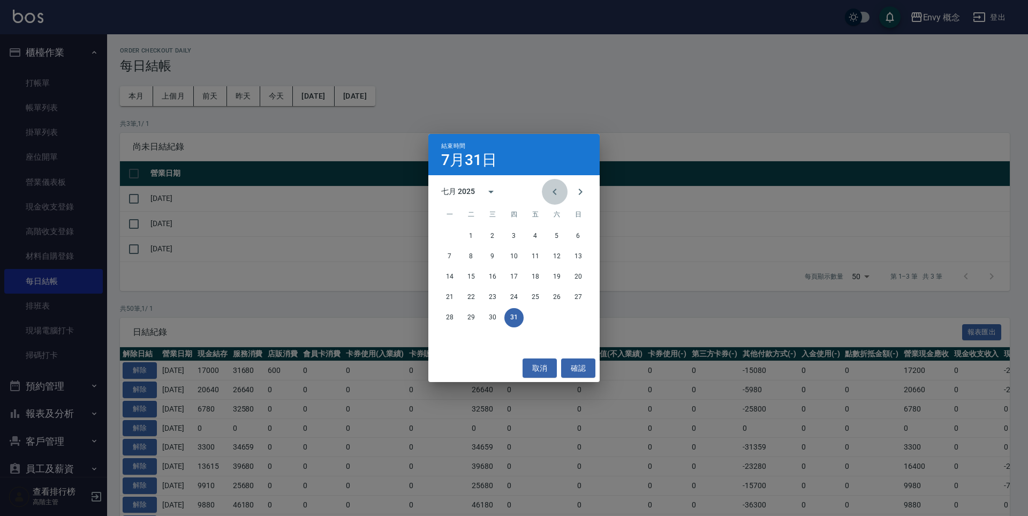
click at [564, 191] on button "Previous month" at bounding box center [555, 192] width 26 height 26
click at [555, 319] on button "31" at bounding box center [556, 317] width 19 height 19
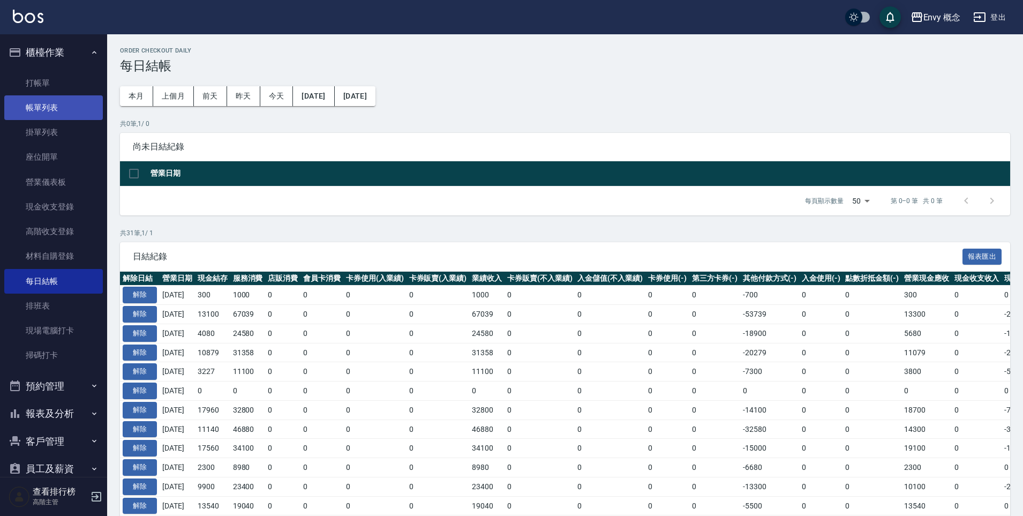
click at [64, 114] on link "帳單列表" at bounding box center [53, 107] width 99 height 25
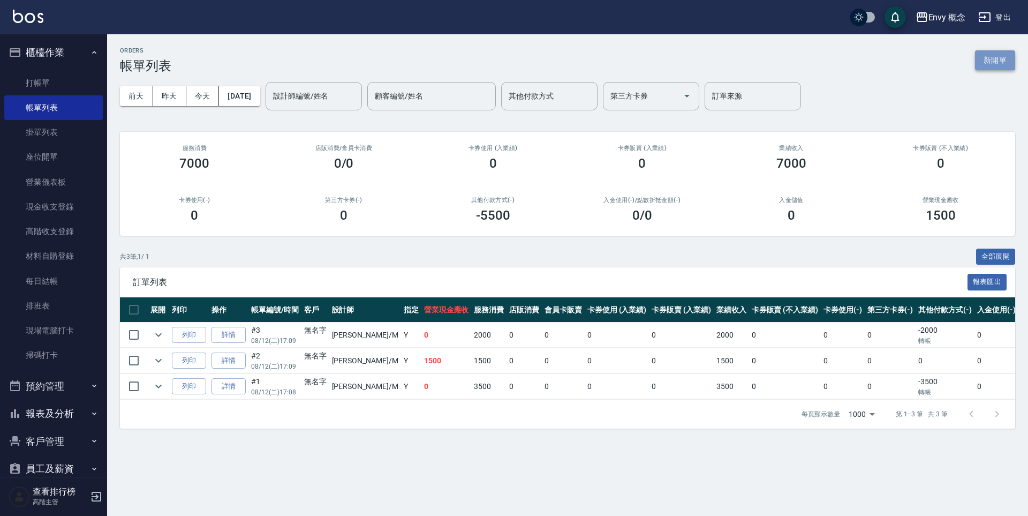
click at [998, 60] on button "新開單" at bounding box center [995, 60] width 40 height 20
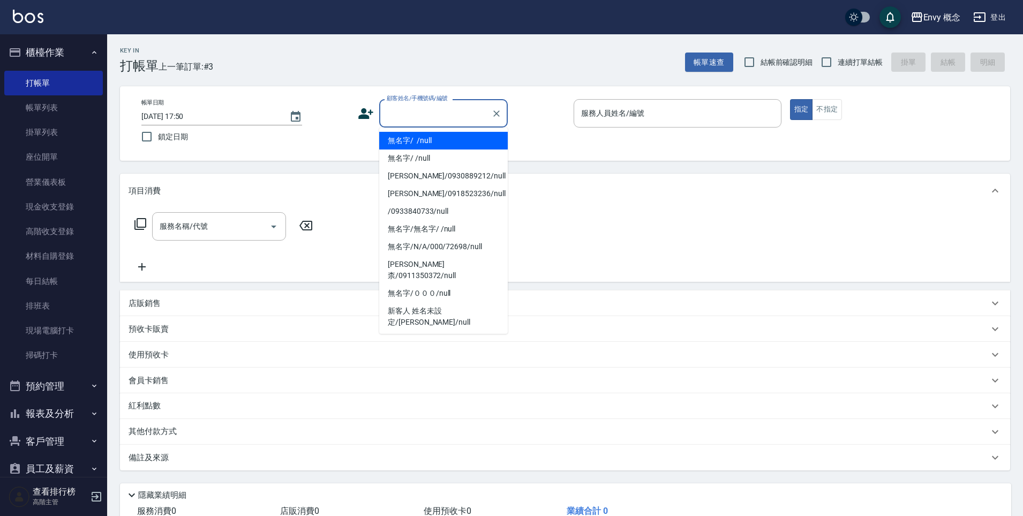
click at [454, 112] on input "顧客姓名/手機號碼/編號" at bounding box center [435, 113] width 103 height 19
click at [436, 146] on li "無名字/ /null" at bounding box center [443, 141] width 129 height 18
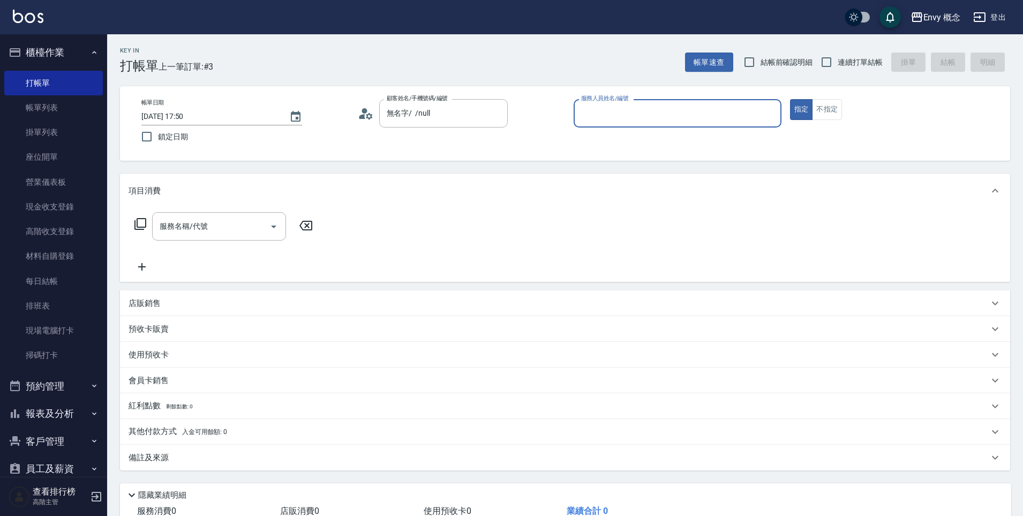
type input "無名字/ /null"
click at [636, 118] on input "服務人員姓名/編號" at bounding box center [677, 113] width 198 height 19
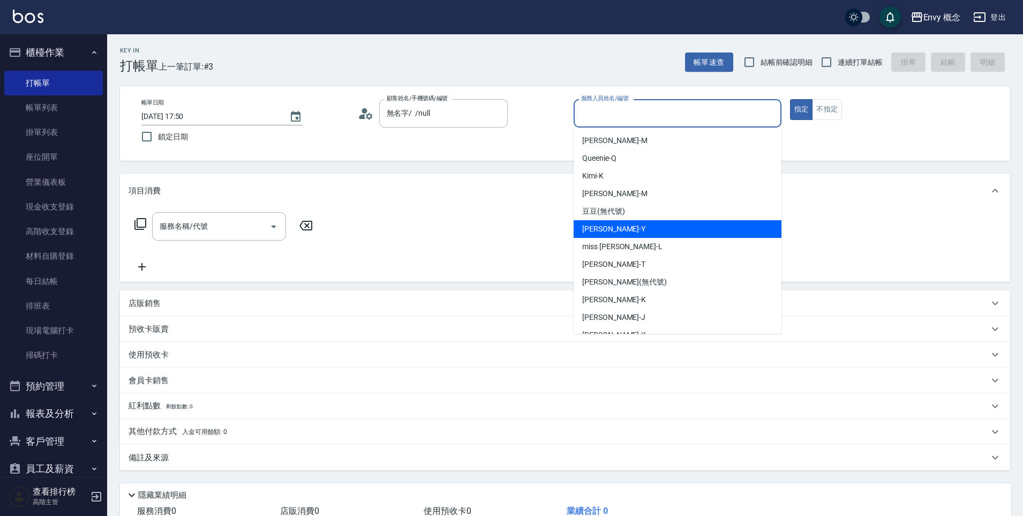
scroll to position [85, 0]
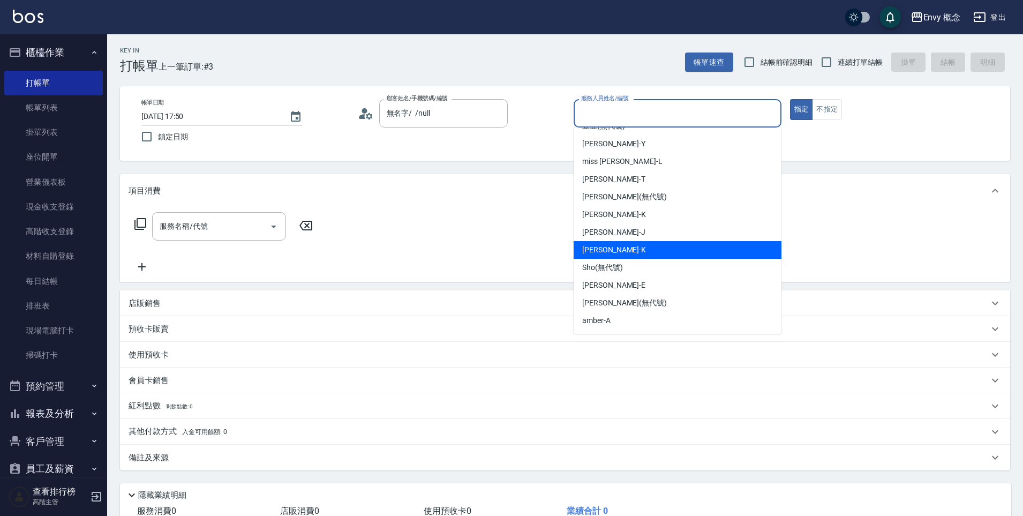
click at [624, 244] on div "Ken -K" at bounding box center [678, 250] width 208 height 18
type input "Ken-K"
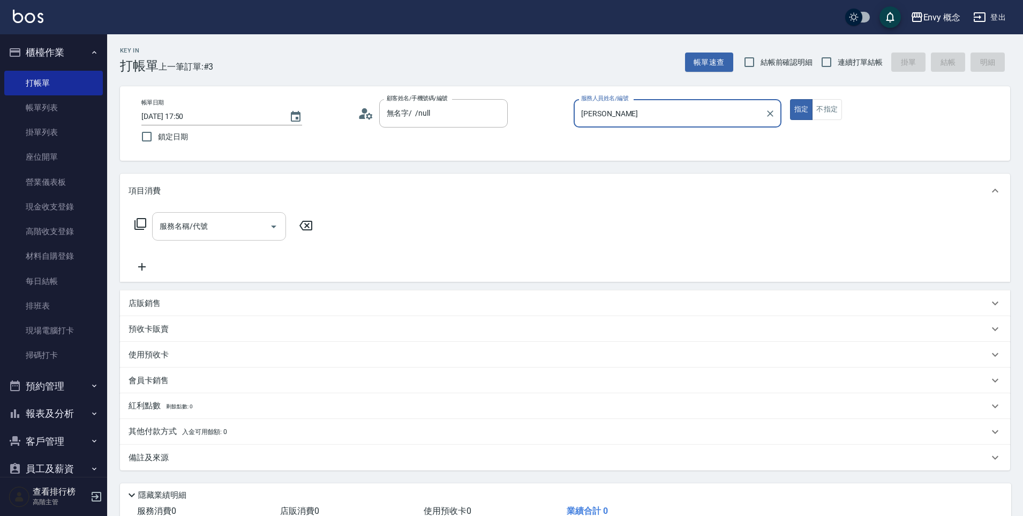
click at [176, 232] on input "服務名稱/代號" at bounding box center [211, 226] width 108 height 19
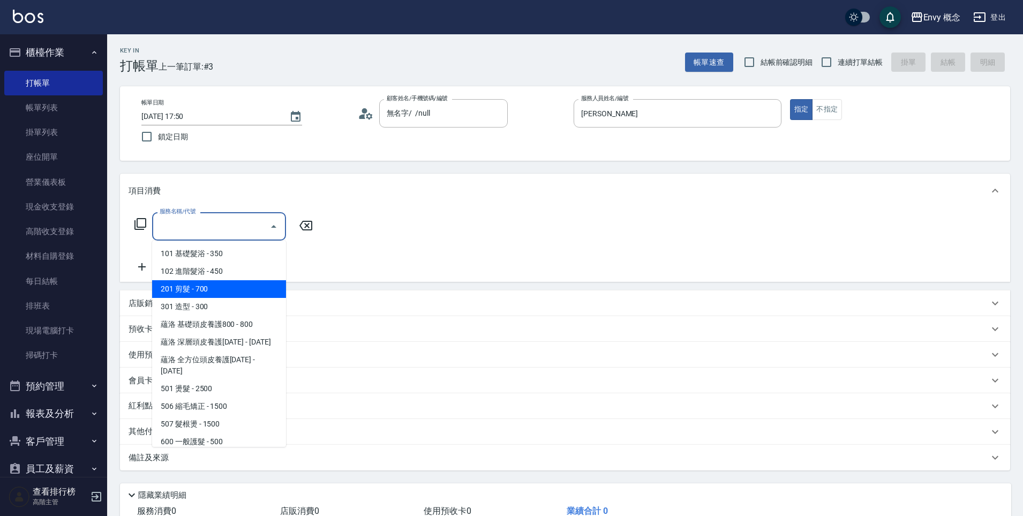
click at [202, 286] on span "201 剪髮 - 700" at bounding box center [219, 289] width 134 height 18
type input "201 剪髮(201)"
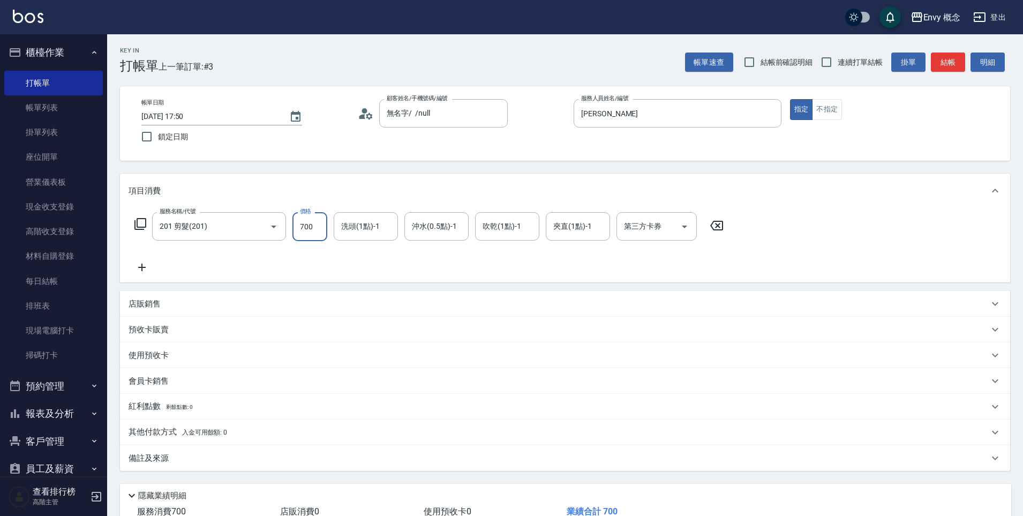
click at [315, 226] on input "700" at bounding box center [309, 226] width 35 height 29
type input "1500"
click at [168, 432] on p "其他付款方式 入金可用餘額: 0" at bounding box center [178, 432] width 99 height 12
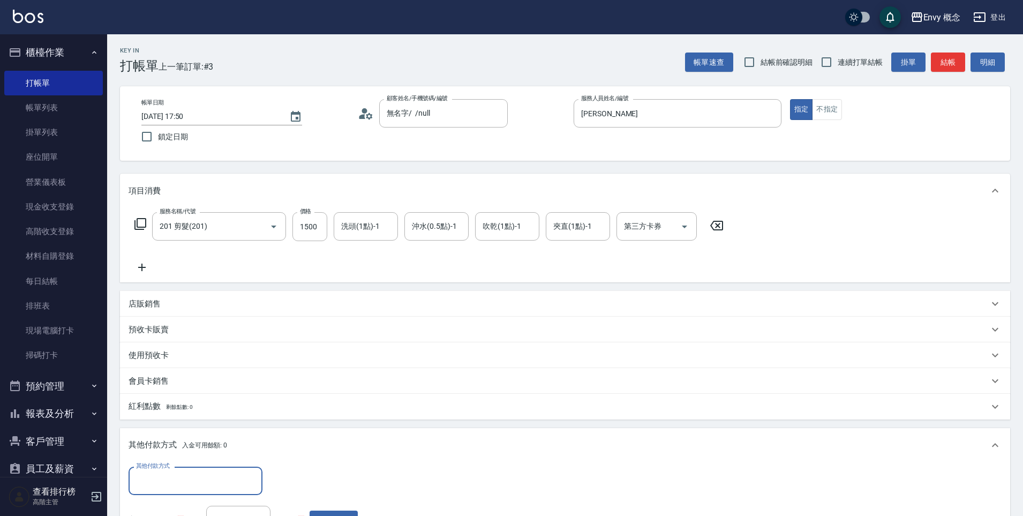
scroll to position [0, 0]
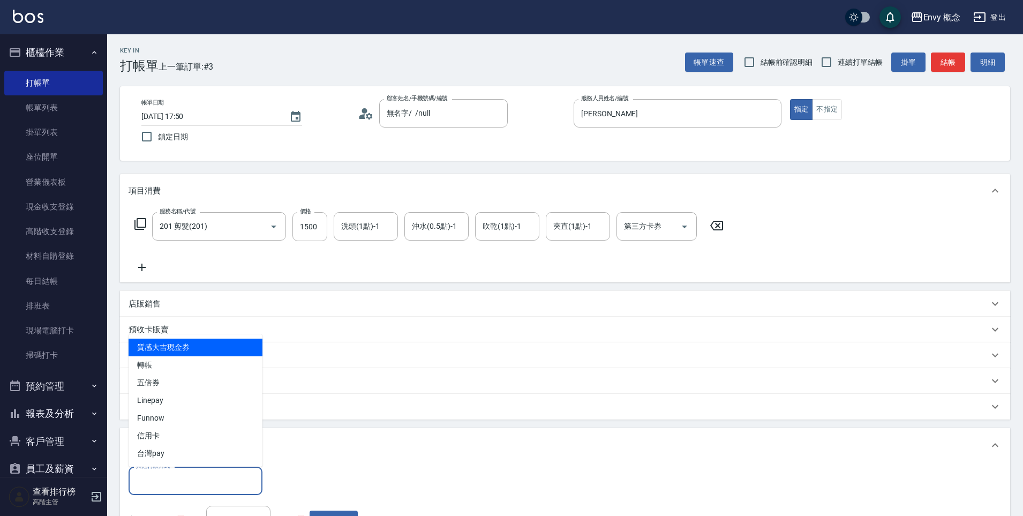
click at [180, 481] on input "其他付款方式" at bounding box center [195, 480] width 124 height 19
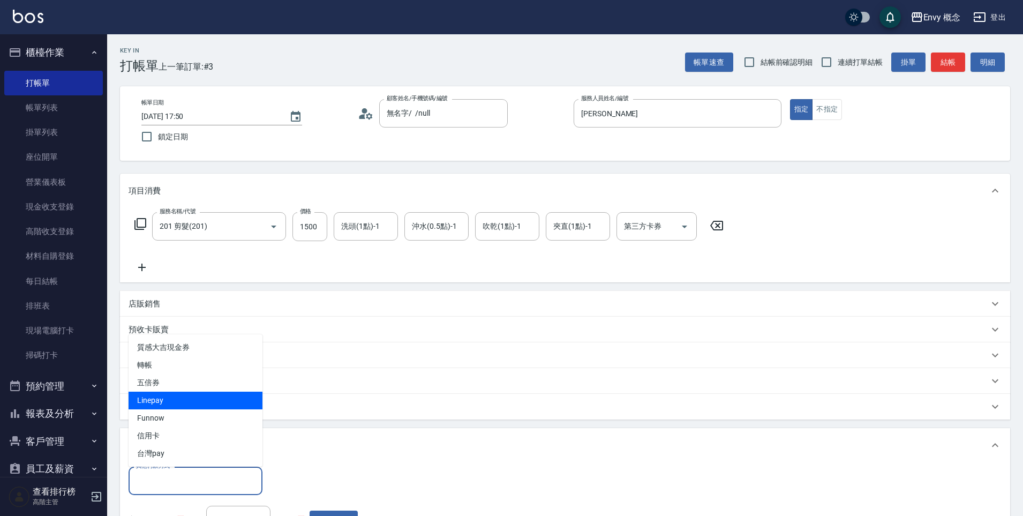
click at [195, 399] on span "Linepay" at bounding box center [196, 400] width 134 height 18
type input "Linepay"
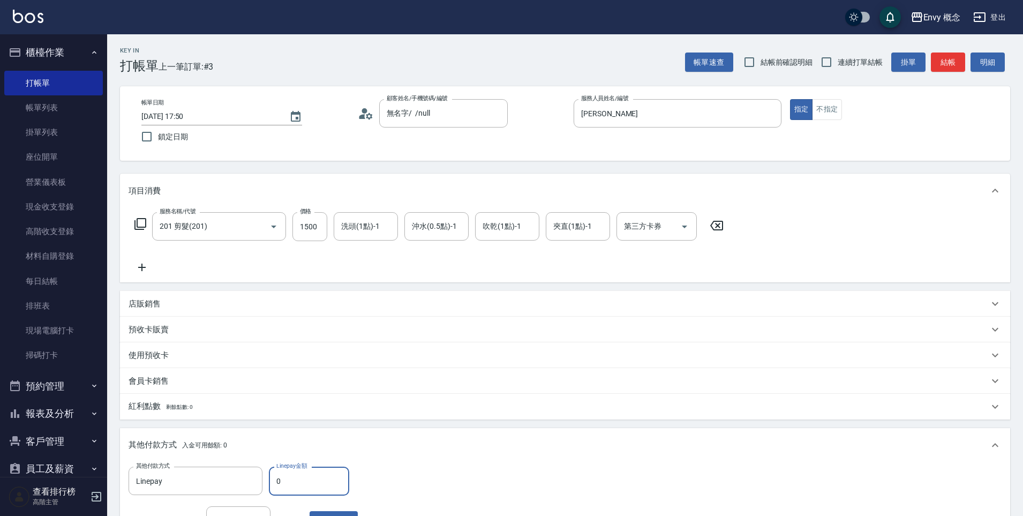
drag, startPoint x: 281, startPoint y: 484, endPoint x: 273, endPoint y: 479, distance: 9.8
click at [273, 479] on input "0" at bounding box center [309, 480] width 80 height 29
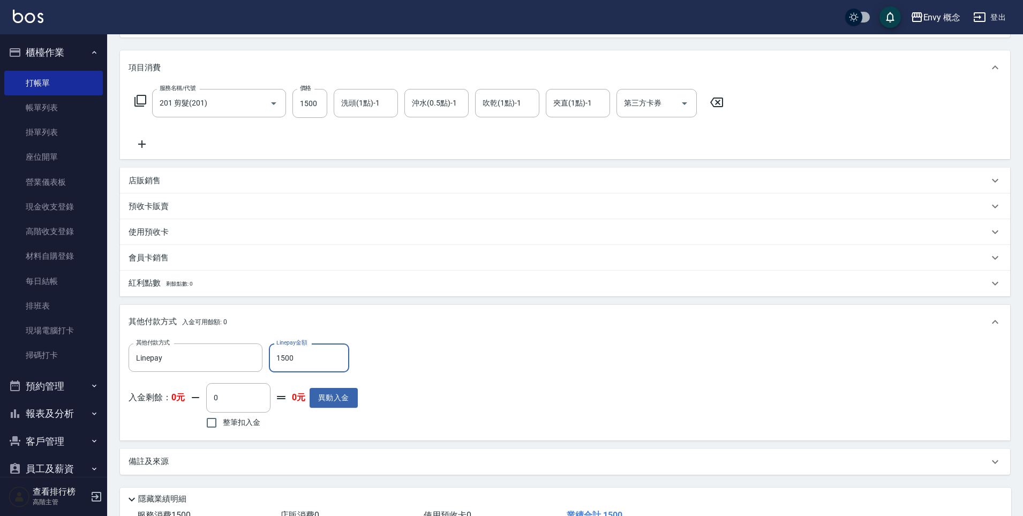
scroll to position [203, 0]
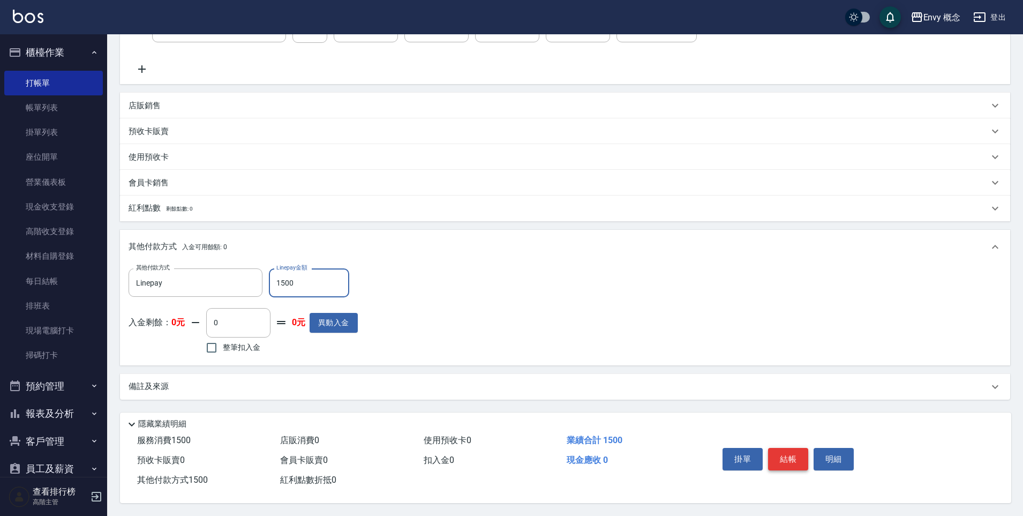
type input "1500"
click at [774, 454] on button "結帳" at bounding box center [788, 459] width 40 height 22
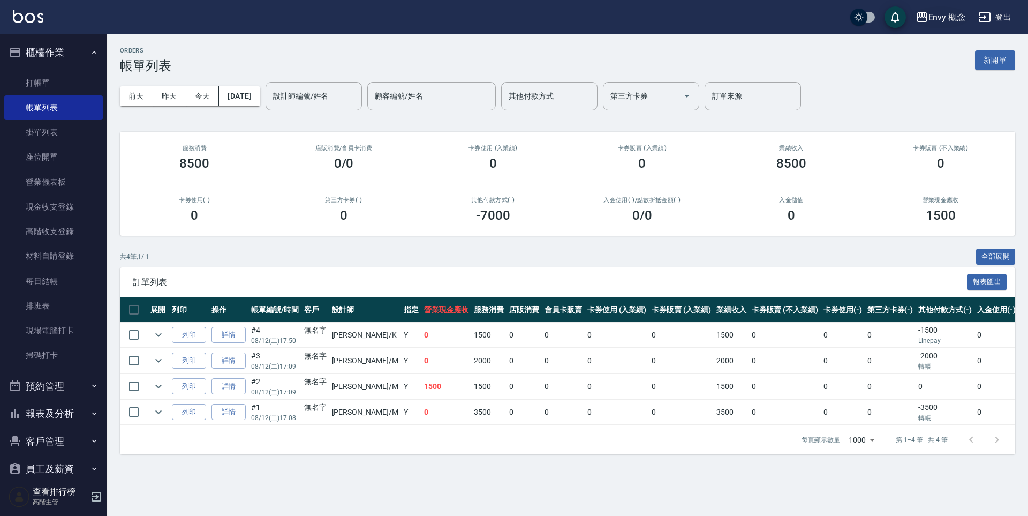
click at [937, 19] on div "Envy 概念" at bounding box center [947, 17] width 37 height 13
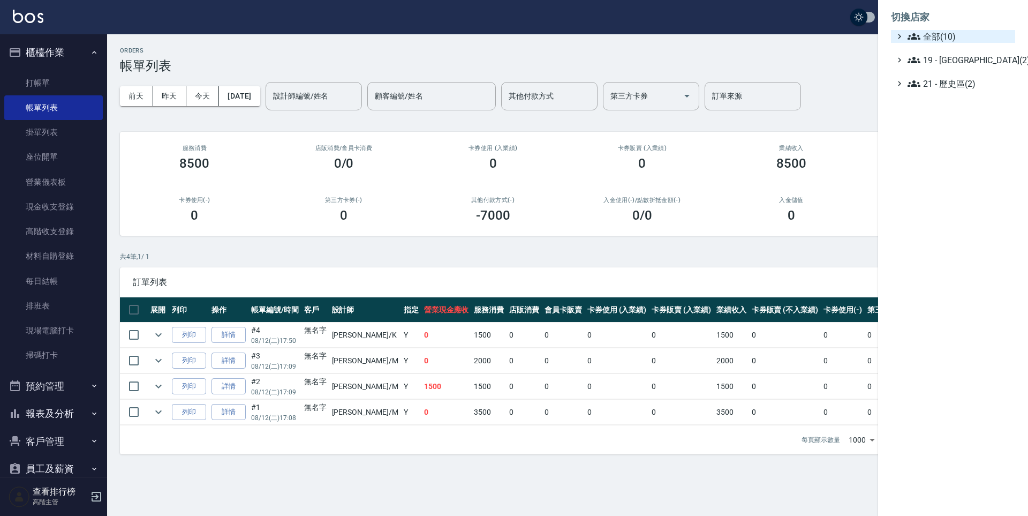
click at [952, 41] on span "全部(10)" at bounding box center [959, 36] width 103 height 13
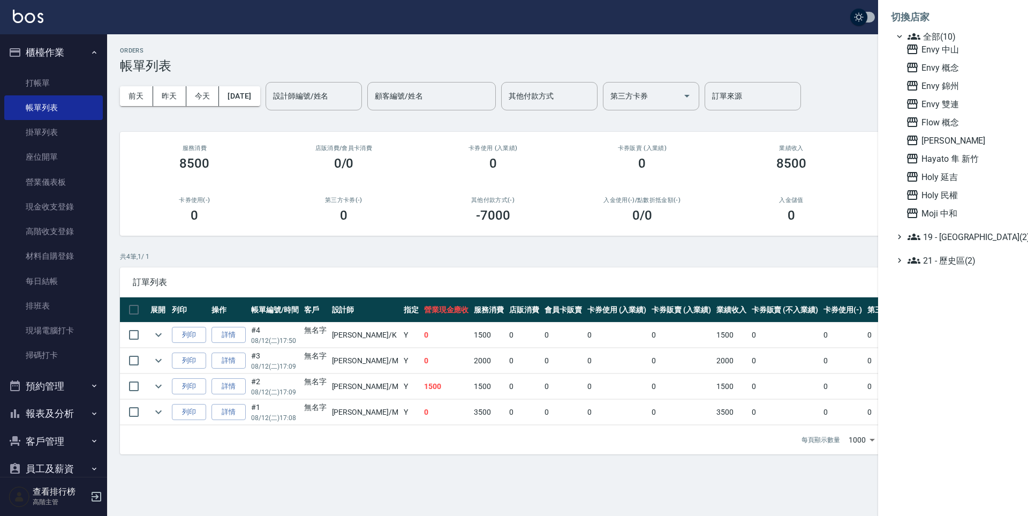
click at [865, 77] on div at bounding box center [514, 258] width 1028 height 516
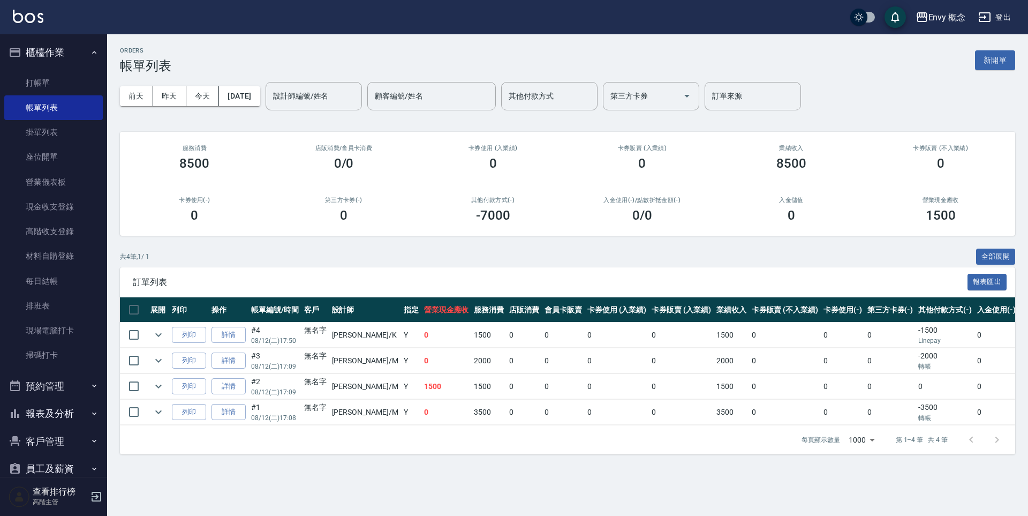
click at [1001, 14] on button "登出" at bounding box center [994, 17] width 41 height 20
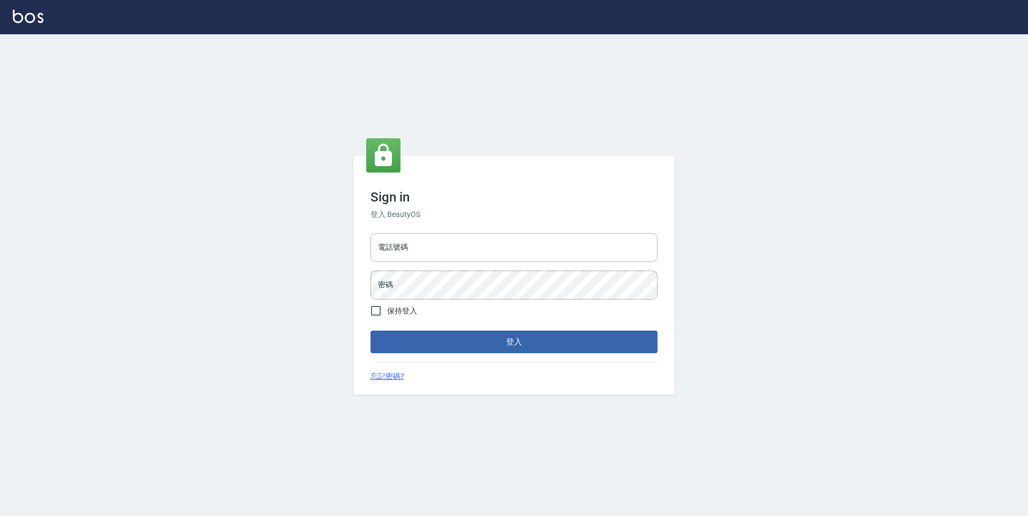
type input "9990001234567"
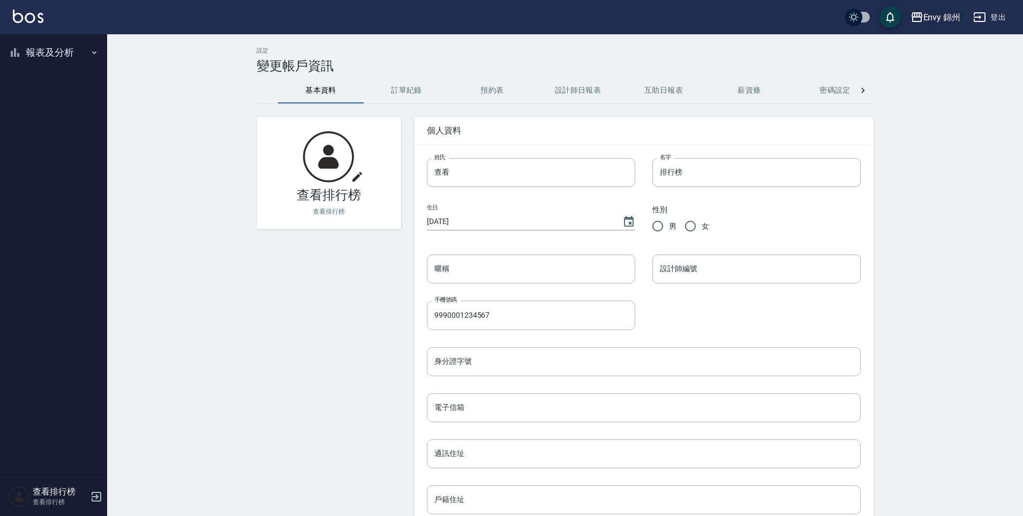
click at [921, 13] on icon "button" at bounding box center [916, 17] width 11 height 10
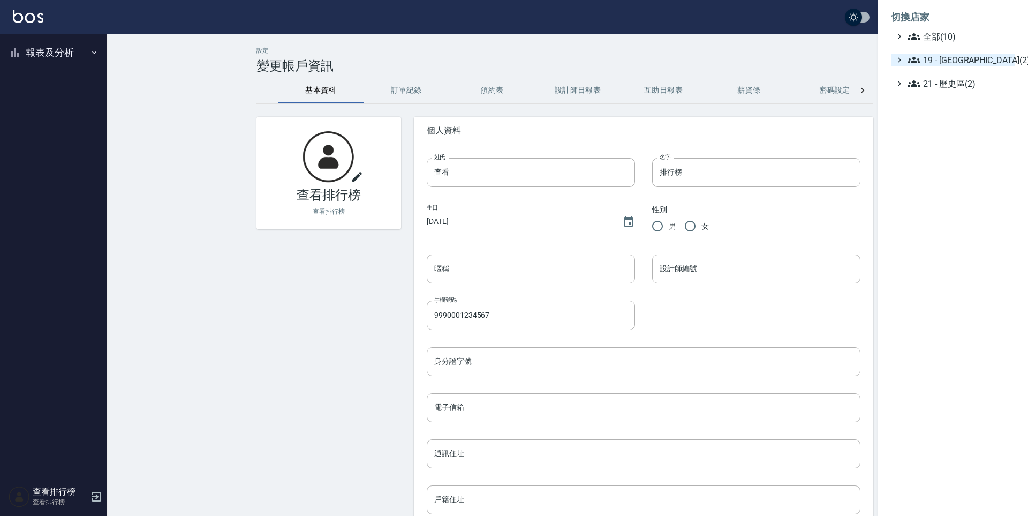
click at [966, 65] on span "19 - 新城區(2)" at bounding box center [959, 60] width 103 height 13
click at [974, 88] on span "19.02 - ENVY(5)" at bounding box center [964, 91] width 93 height 13
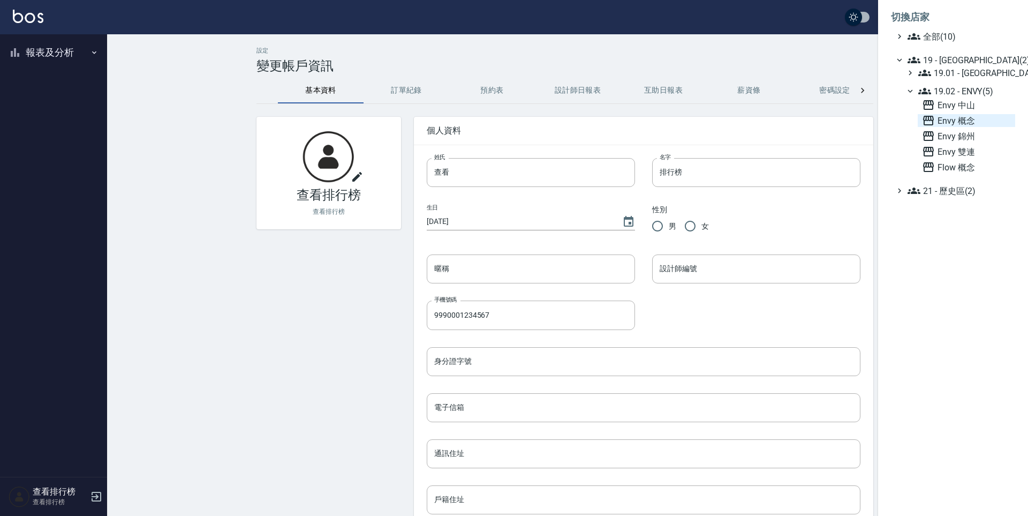
click at [967, 121] on span "Envy 概念" at bounding box center [966, 120] width 89 height 13
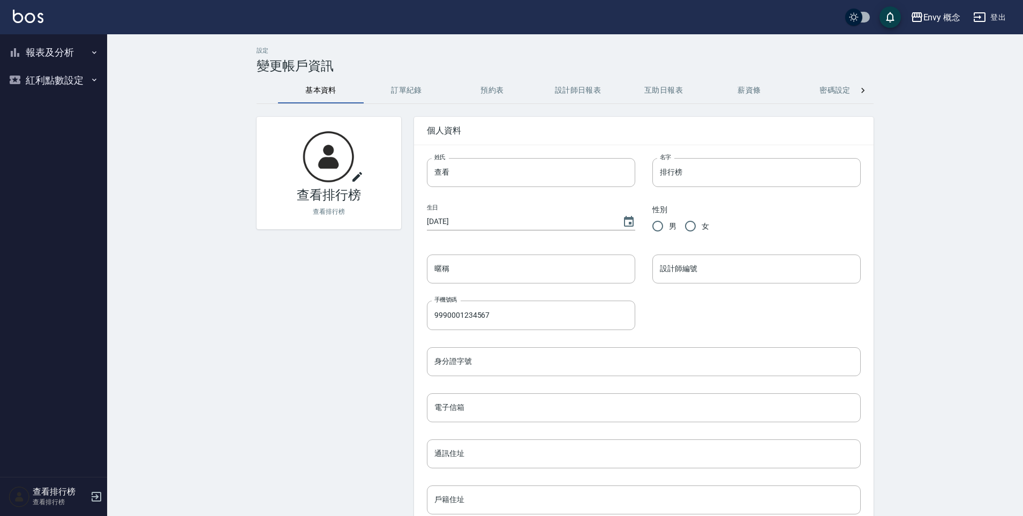
click at [68, 50] on button "報表及分析" at bounding box center [53, 53] width 99 height 28
click at [44, 51] on button "報表及分析" at bounding box center [53, 53] width 99 height 28
click at [97, 48] on icon "button" at bounding box center [94, 52] width 9 height 9
click at [993, 22] on button "登出" at bounding box center [989, 17] width 41 height 20
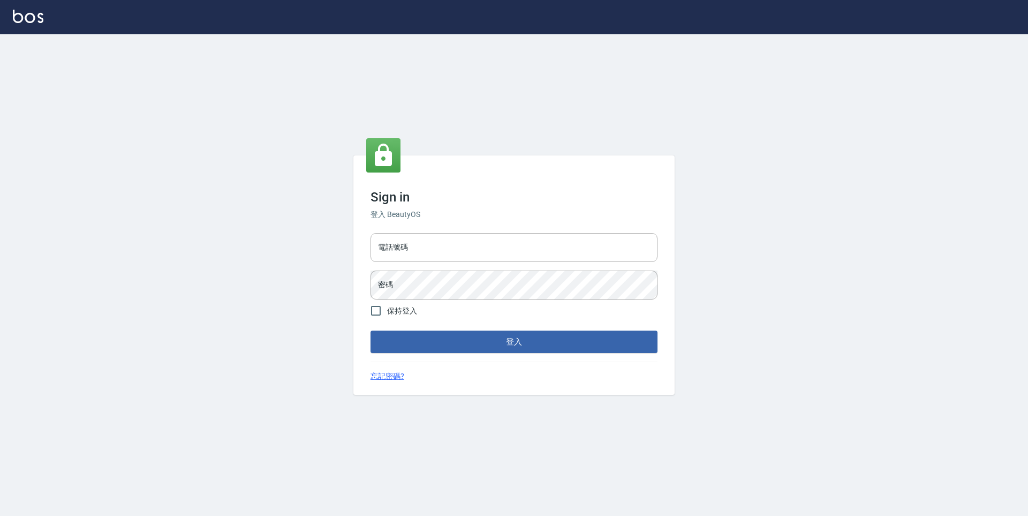
type input "25153595"
click at [369, 252] on div "電話號碼 25153595 電話號碼 密碼 密碼" at bounding box center [514, 266] width 296 height 75
drag, startPoint x: 455, startPoint y: 248, endPoint x: 340, endPoint y: 248, distance: 115.1
click at [340, 248] on div "Sign in 登入 BeautyOS 電話號碼 25153595０９３０ 電話號碼 密碼 密碼 保持登入 登入 忘記密碼?" at bounding box center [514, 274] width 1028 height 481
type input "09308892120"
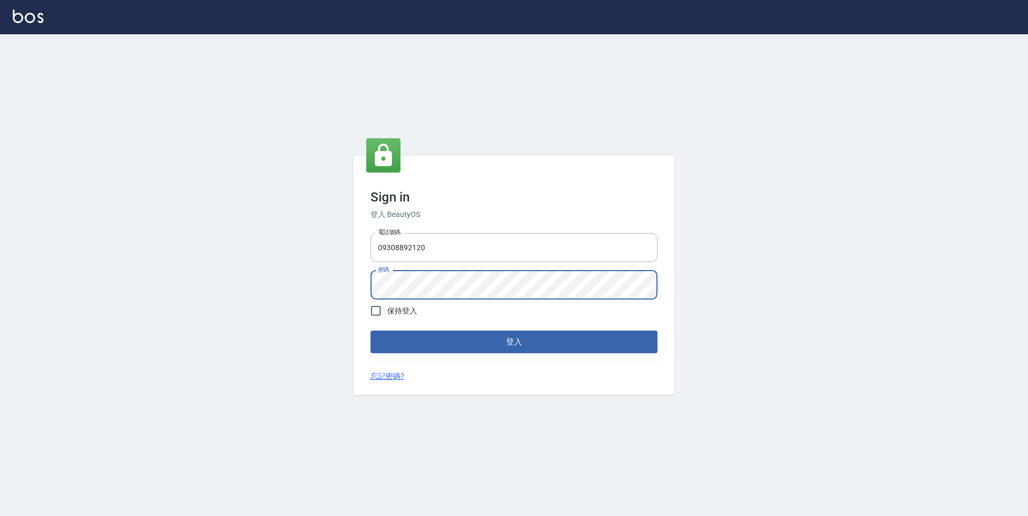
click at [367, 284] on div "電話號碼 09308892120 電話號碼 密碼 密碼" at bounding box center [514, 266] width 296 height 75
click at [447, 339] on button "登入" at bounding box center [514, 341] width 287 height 22
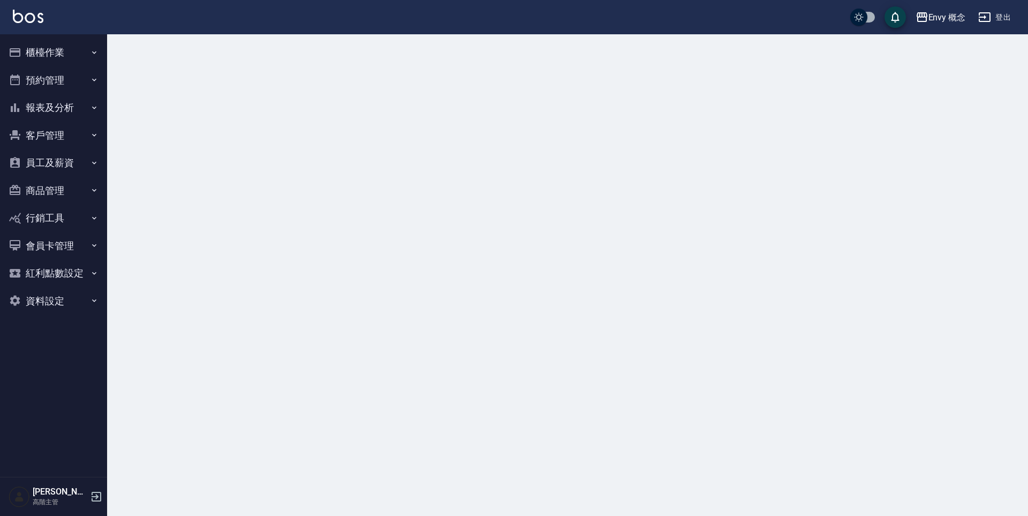
click at [48, 55] on button "櫃檯作業" at bounding box center [53, 53] width 99 height 28
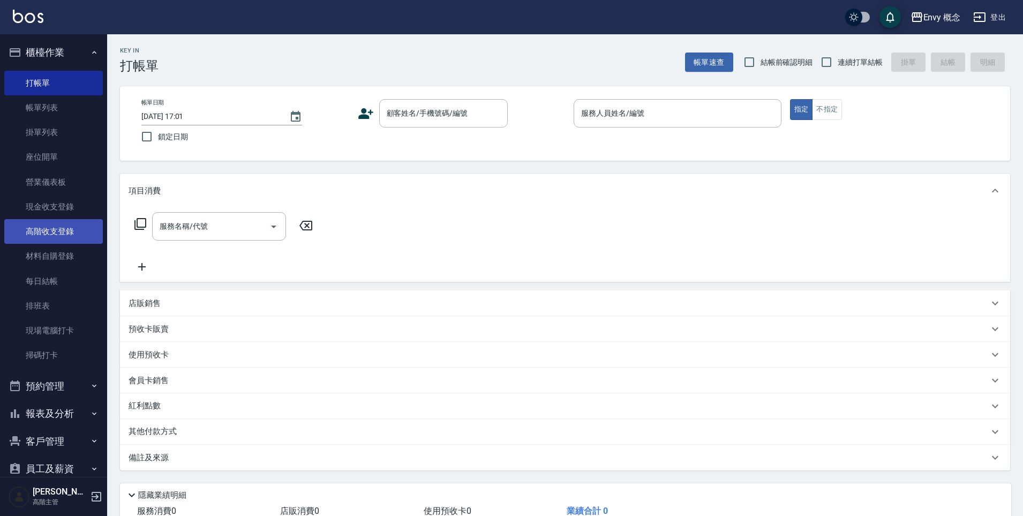
click at [61, 229] on link "高階收支登錄" at bounding box center [53, 231] width 99 height 25
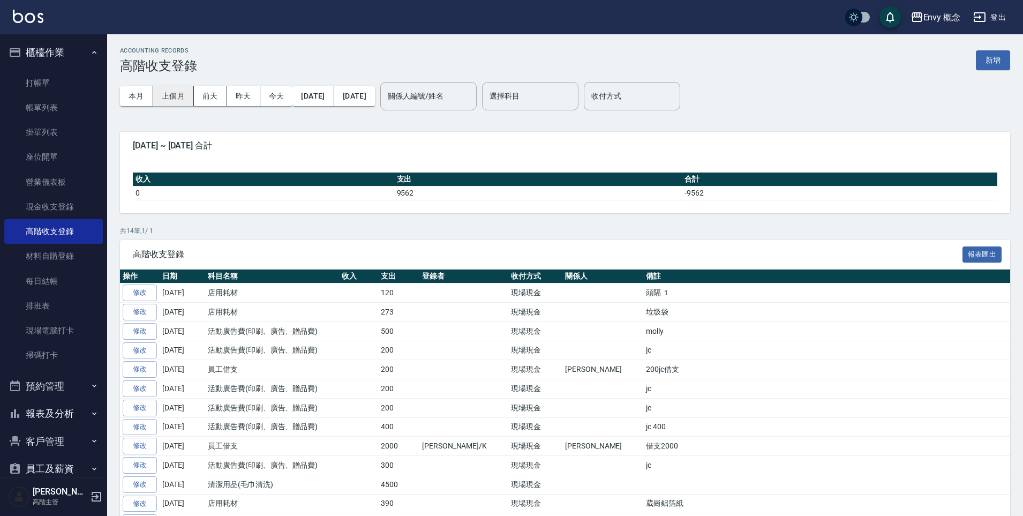
click at [176, 99] on button "上個月" at bounding box center [173, 96] width 41 height 20
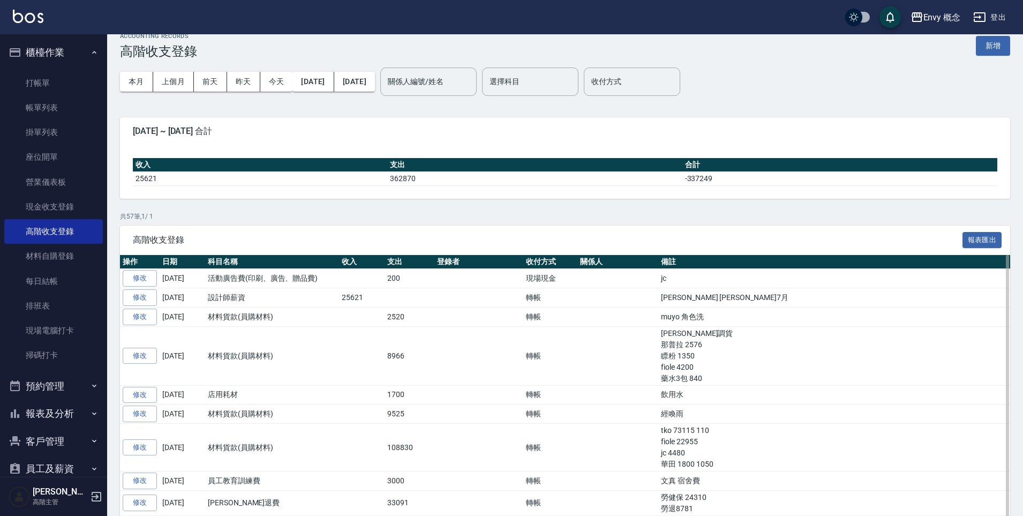
scroll to position [40, 0]
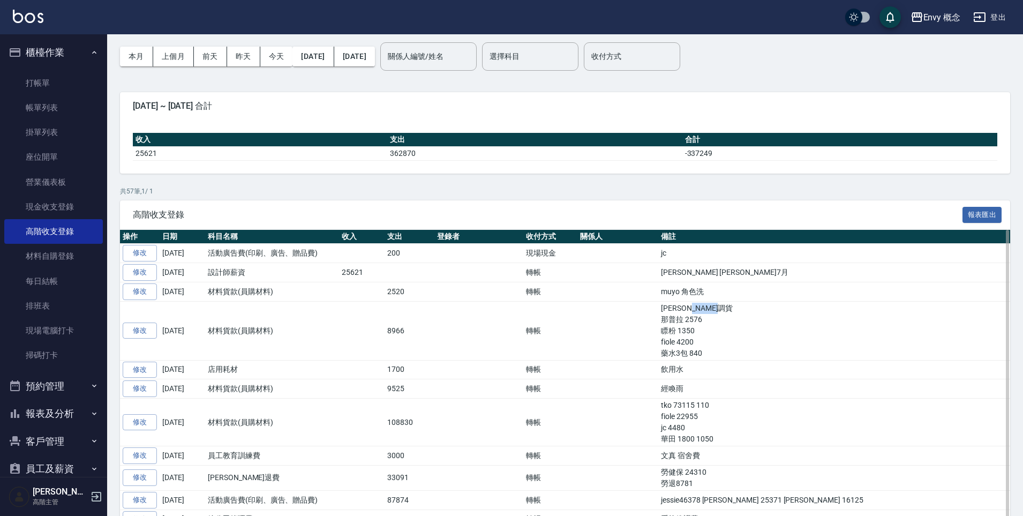
drag, startPoint x: 622, startPoint y: 316, endPoint x: 635, endPoint y: 319, distance: 12.6
click at [658, 319] on td "南西調貨 那普拉 2576 瞟粉 1350 fiole 4200 藥水3包 840" at bounding box center [834, 330] width 352 height 59
drag, startPoint x: 638, startPoint y: 323, endPoint x: 616, endPoint y: 327, distance: 21.7
click at [658, 323] on td "南西調貨 那普拉 2576 瞟粉 1350 fiole 4200 藥水3包 840" at bounding box center [834, 330] width 352 height 59
drag, startPoint x: 605, startPoint y: 331, endPoint x: 642, endPoint y: 336, distance: 37.8
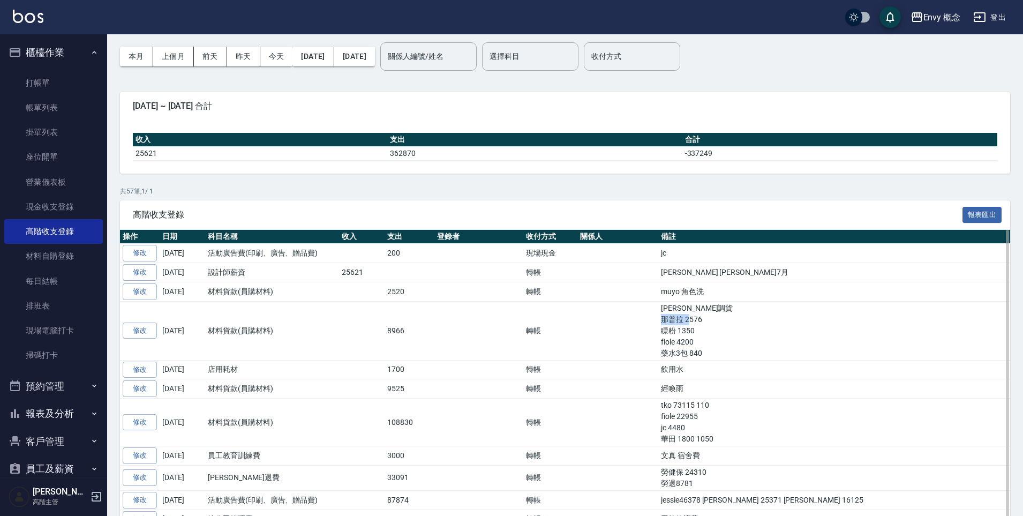
click at [658, 336] on td "南西調貨 那普拉 2576 瞟粉 1350 fiole 4200 藥水3包 840" at bounding box center [834, 330] width 352 height 59
click at [658, 338] on td "南西調貨 那普拉 2576 瞟粉 1350 fiole 4200 藥水3包 840" at bounding box center [834, 330] width 352 height 59
drag, startPoint x: 621, startPoint y: 345, endPoint x: 638, endPoint y: 348, distance: 17.3
click at [658, 348] on td "南西調貨 那普拉 2576 瞟粉 1350 fiole 4200 藥水3包 840" at bounding box center [834, 330] width 352 height 59
click at [658, 351] on td "南西調貨 那普拉 2576 瞟粉 1350 fiole 4200 藥水3包 840" at bounding box center [834, 330] width 352 height 59
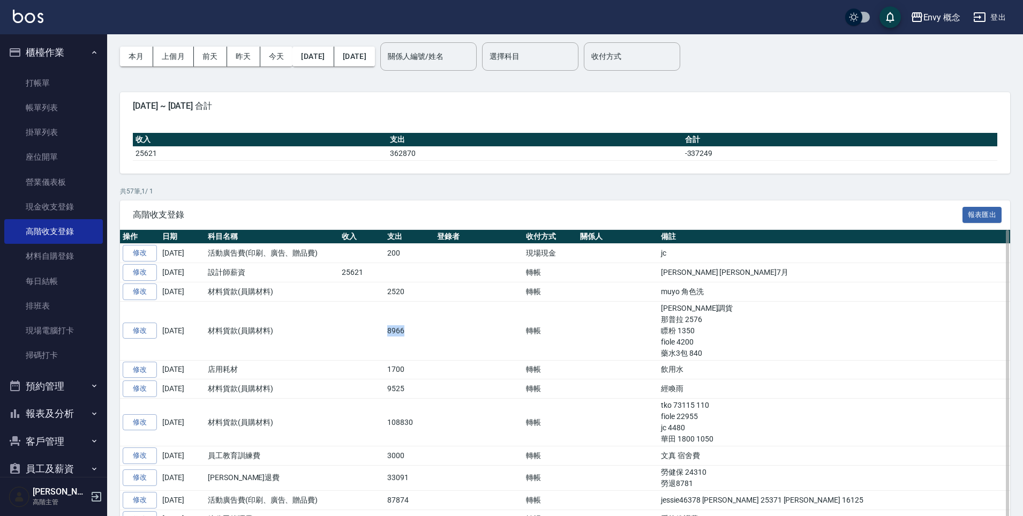
drag, startPoint x: 391, startPoint y: 330, endPoint x: 419, endPoint y: 328, distance: 28.5
click at [419, 328] on tr "修改 2025-07-31 材料貨款(員購材料) 8966 轉帳 南西調貨 那普拉 2576 瞟粉 1350 fiole 4200 藥水3包 840" at bounding box center [565, 330] width 890 height 59
click at [419, 328] on td "8966" at bounding box center [409, 330] width 50 height 59
drag, startPoint x: 598, startPoint y: 342, endPoint x: 631, endPoint y: 345, distance: 33.3
click at [658, 345] on td "南西調貨 那普拉 2576 瞟粉 1350 fiole 4200 藥水3包 840" at bounding box center [834, 330] width 352 height 59
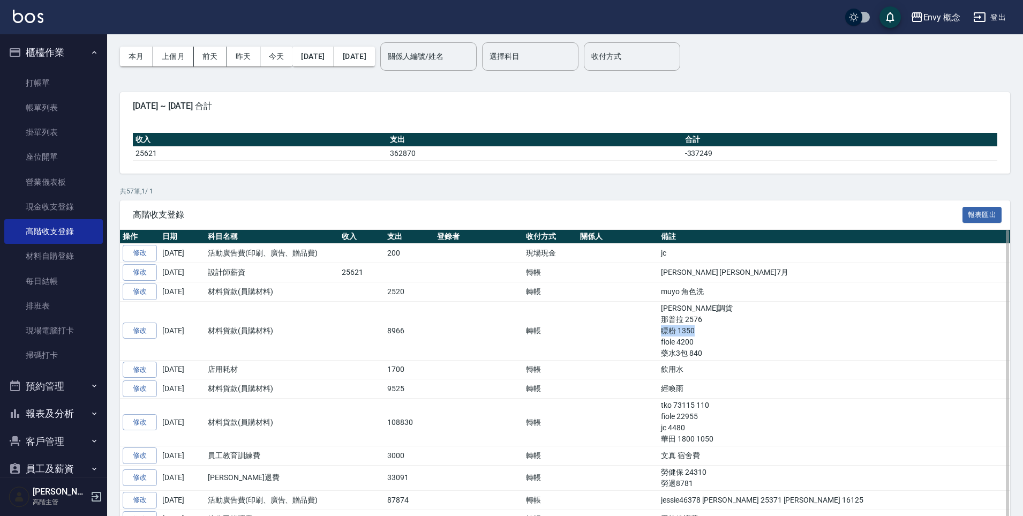
click at [658, 345] on td "南西調貨 那普拉 2576 瞟粉 1350 fiole 4200 藥水3包 840" at bounding box center [834, 330] width 352 height 59
drag, startPoint x: 615, startPoint y: 318, endPoint x: 632, endPoint y: 322, distance: 17.7
click at [658, 322] on td "南西調貨 那普拉 2576 瞟粉 1350 fiole 4200 藥水3包 840" at bounding box center [834, 330] width 352 height 59
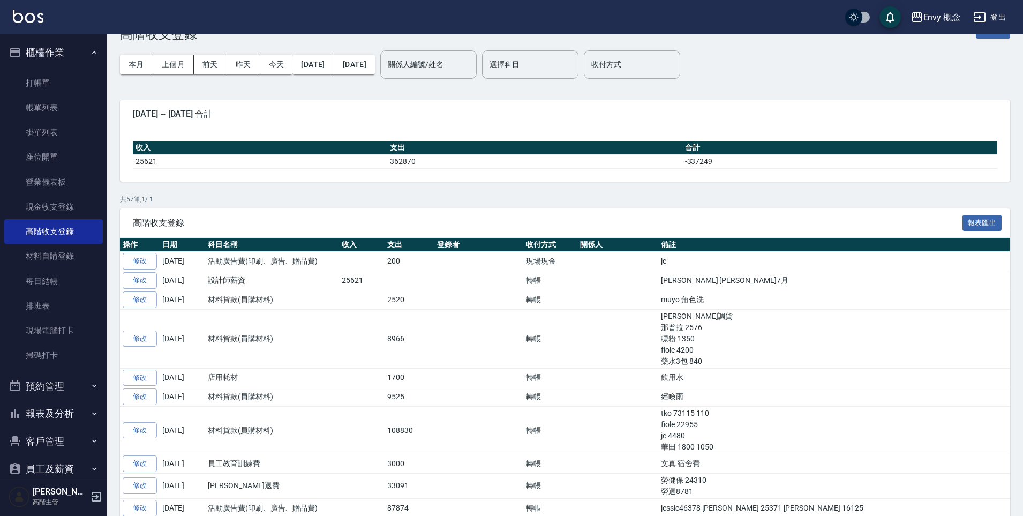
scroll to position [0, 0]
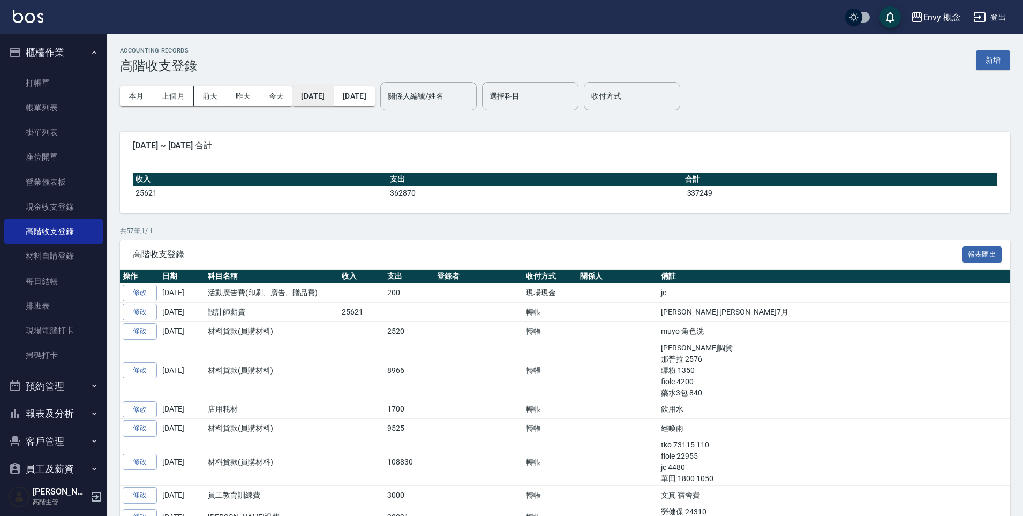
click at [323, 97] on button "2025/07/01" at bounding box center [312, 96] width 41 height 20
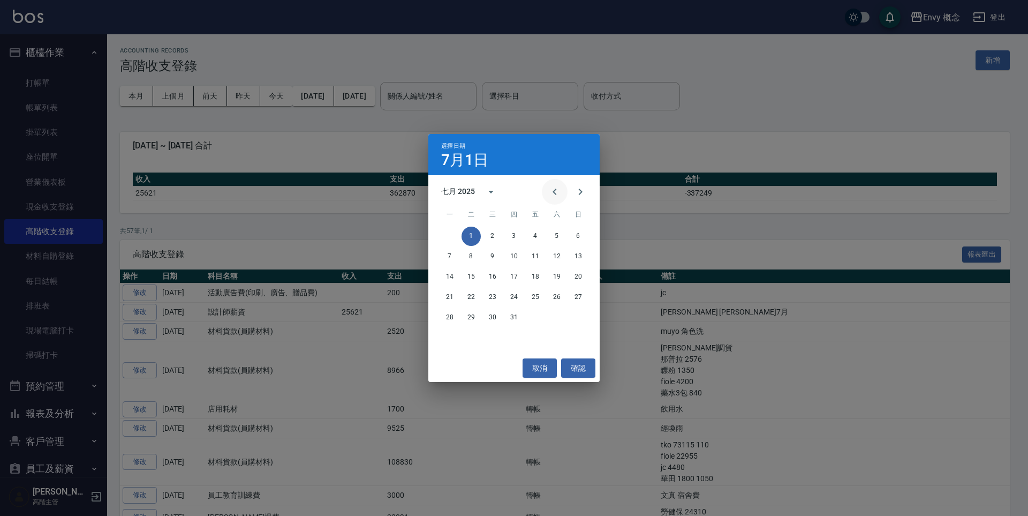
click at [554, 194] on icon "Previous month" at bounding box center [554, 191] width 13 height 13
click at [571, 235] on button "1" at bounding box center [578, 236] width 19 height 19
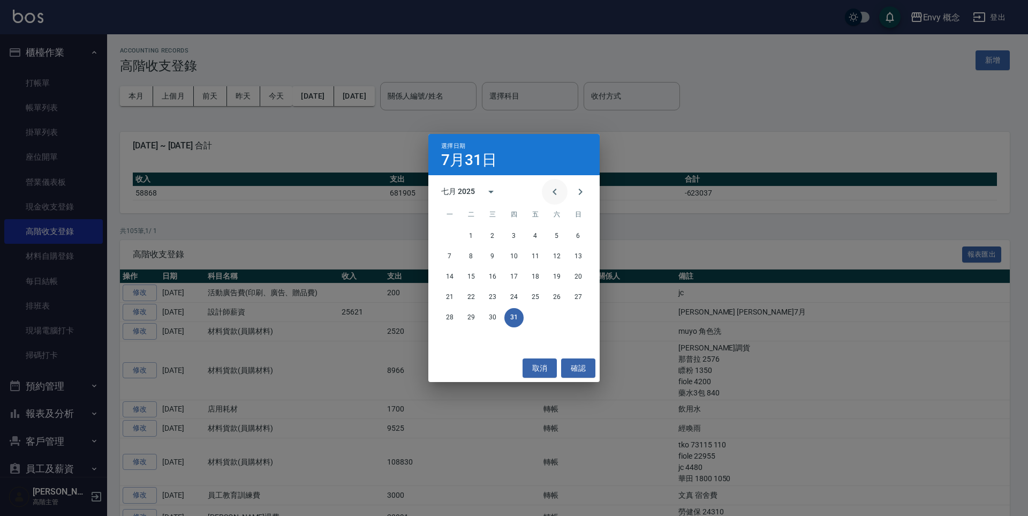
click at [554, 192] on icon "Previous month" at bounding box center [555, 191] width 4 height 6
click at [454, 339] on button "30" at bounding box center [449, 337] width 19 height 19
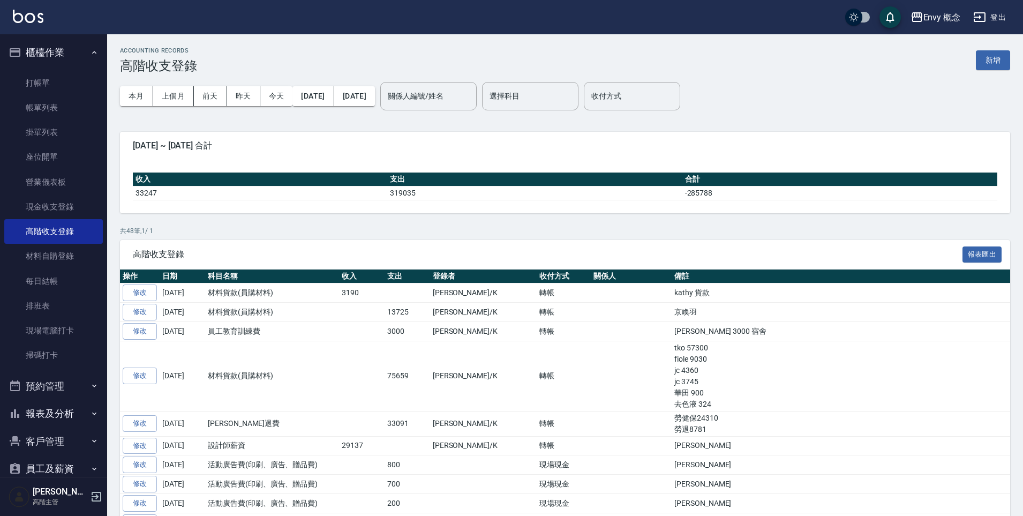
drag, startPoint x: 595, startPoint y: 350, endPoint x: 643, endPoint y: 397, distance: 67.0
click at [672, 397] on td "tko 57300 fiole 9030 jc 4360 jc 3745 華田 900 去色液 324" at bounding box center [841, 376] width 338 height 70
click at [175, 100] on button "上個月" at bounding box center [173, 96] width 41 height 20
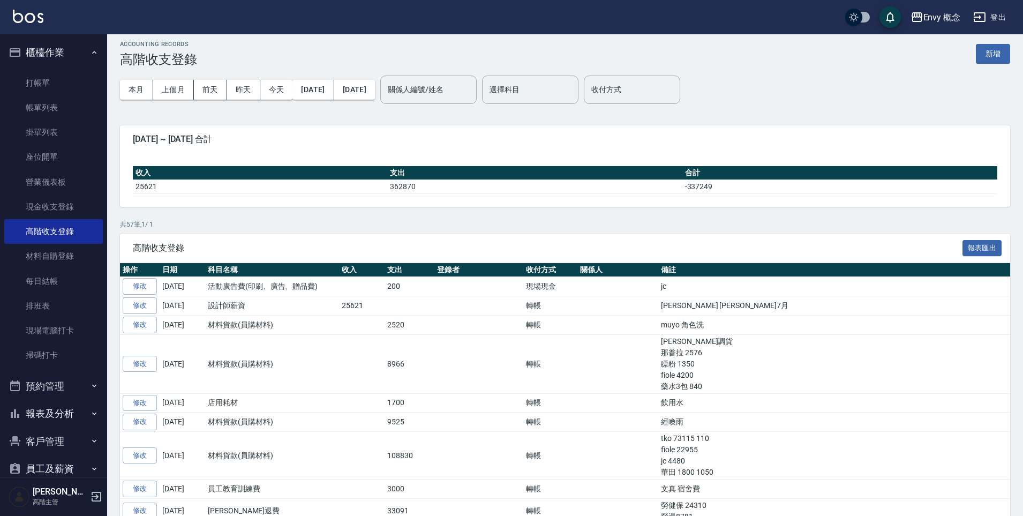
scroll to position [206, 0]
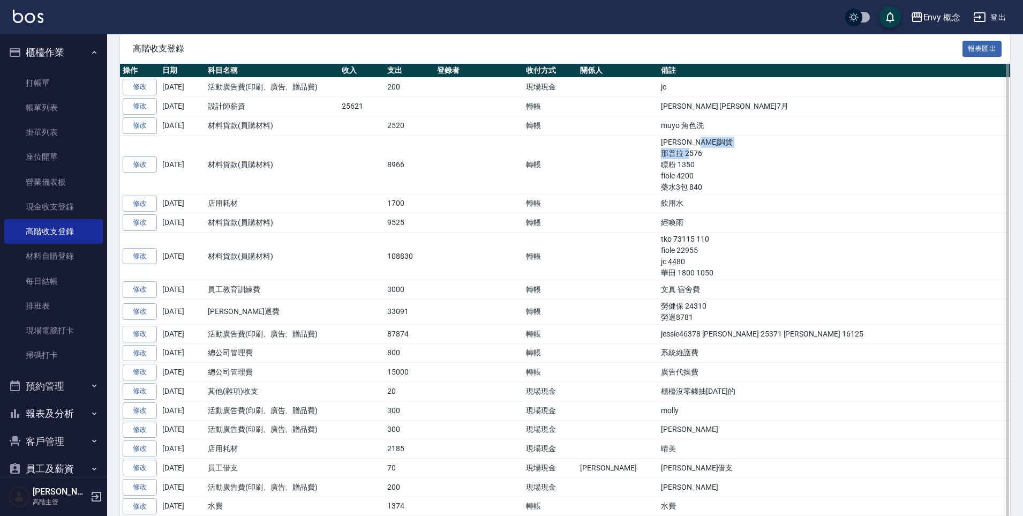
drag, startPoint x: 616, startPoint y: 151, endPoint x: 635, endPoint y: 163, distance: 22.1
click at [658, 163] on td "南西調貨 那普拉 2576 瞟粉 1350 fiole 4200 藥水3包 840" at bounding box center [834, 164] width 352 height 59
drag, startPoint x: 614, startPoint y: 158, endPoint x: 624, endPoint y: 162, distance: 11.0
click at [658, 162] on td "南西調貨 那普拉 2576 瞟粉 1350 fiole 4200 藥水3包 840" at bounding box center [834, 164] width 352 height 59
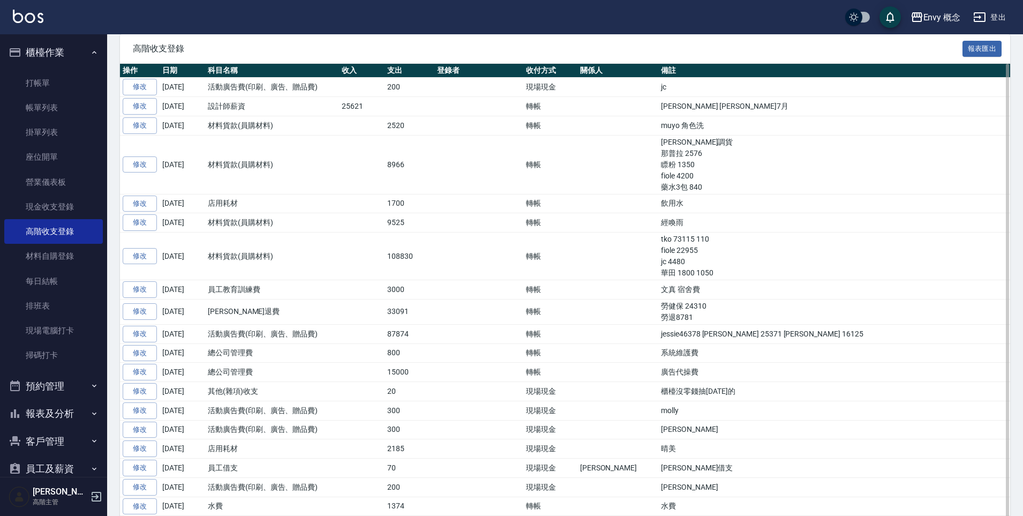
click at [658, 164] on td "南西調貨 那普拉 2576 瞟粉 1350 fiole 4200 藥水3包 840" at bounding box center [834, 164] width 352 height 59
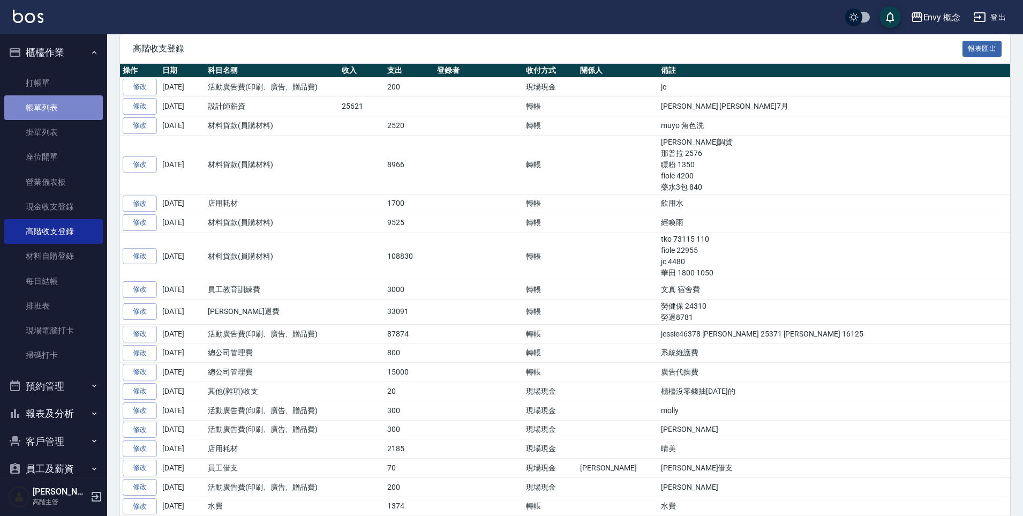
click at [64, 104] on link "帳單列表" at bounding box center [53, 107] width 99 height 25
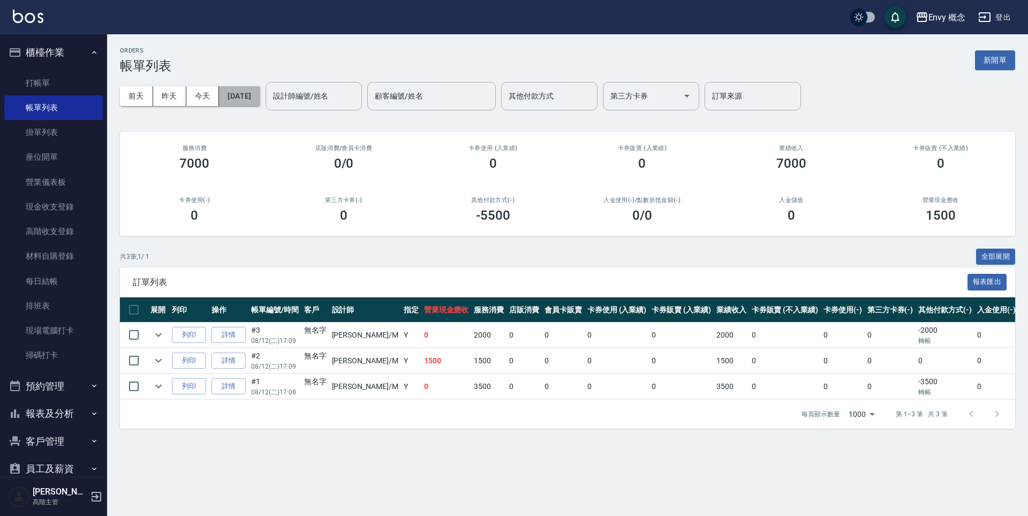
click at [235, 97] on button "[DATE]" at bounding box center [239, 96] width 41 height 20
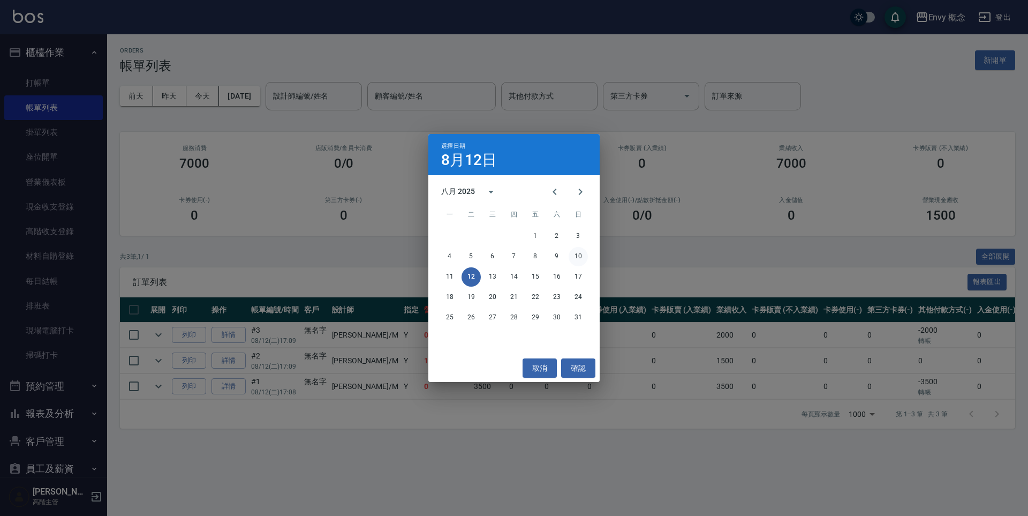
click at [572, 254] on button "10" at bounding box center [578, 256] width 19 height 19
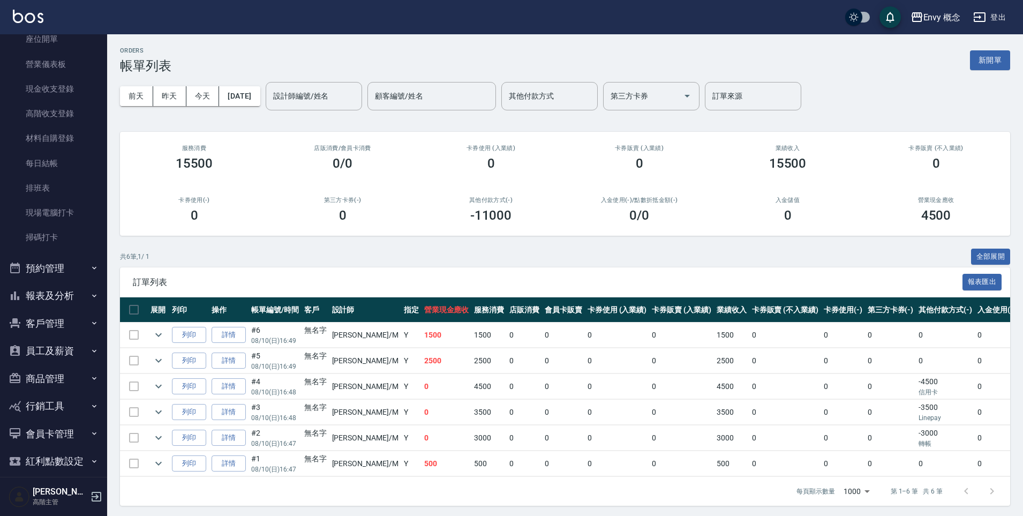
scroll to position [122, 0]
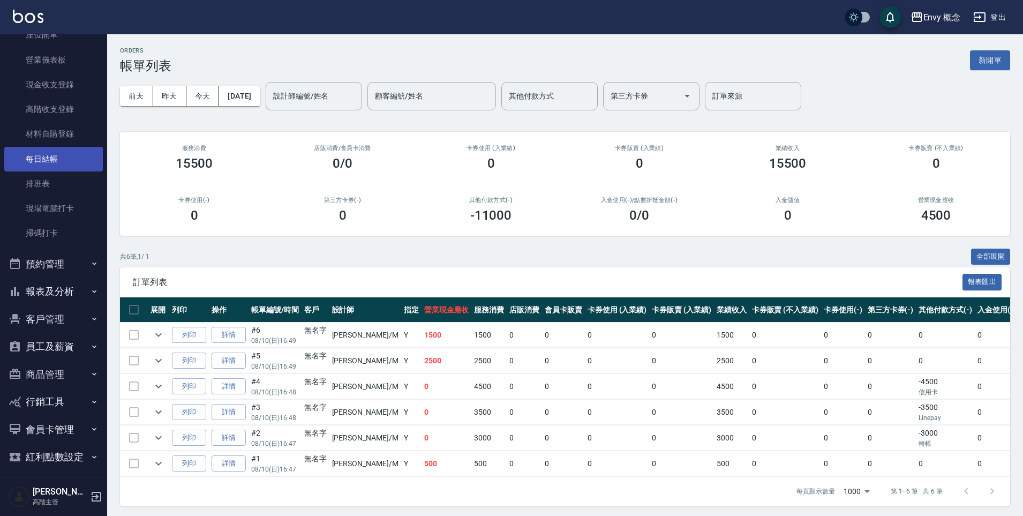
click at [61, 164] on link "每日結帳" at bounding box center [53, 159] width 99 height 25
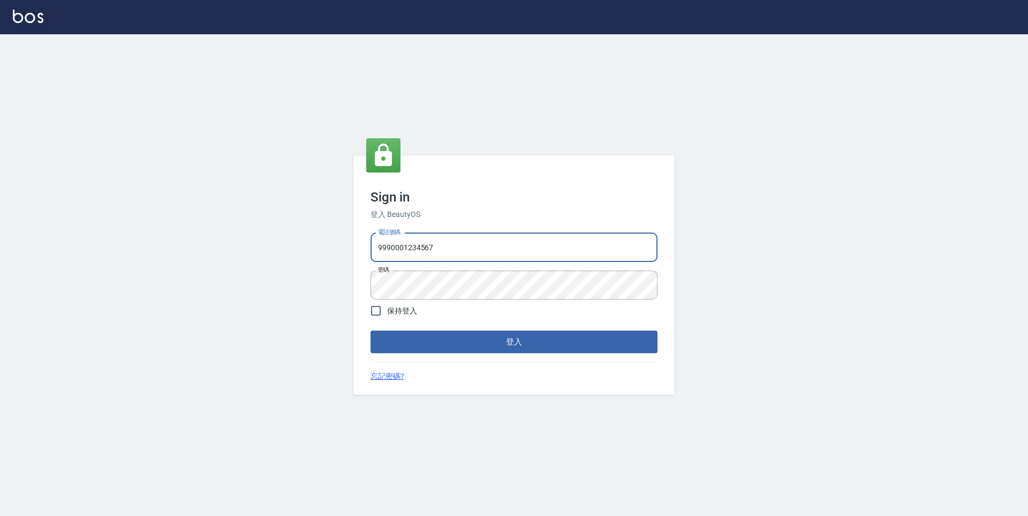
click at [442, 247] on input "9990001234567" at bounding box center [514, 247] width 287 height 29
drag, startPoint x: 405, startPoint y: 244, endPoint x: 358, endPoint y: 234, distance: 48.6
click at [358, 234] on div "Sign in 登入 BeautyOS 電話號碼 [PHONE_NUMBER] 電話號碼 密碼 密碼 保持登入 登入 忘記密碼?" at bounding box center [513, 275] width 321 height 240
type input "0930889212"
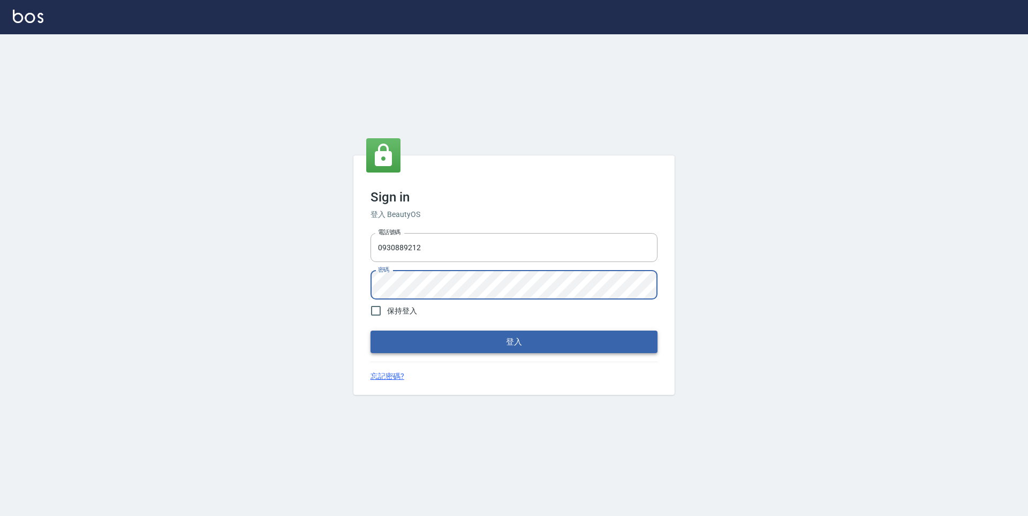
click at [441, 352] on button "登入" at bounding box center [514, 341] width 287 height 22
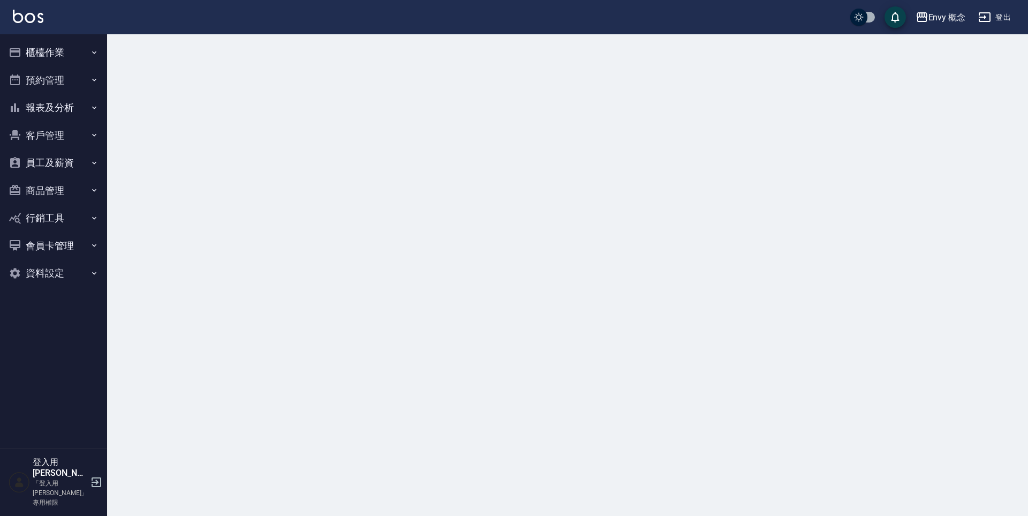
click at [42, 54] on button "櫃檯作業" at bounding box center [53, 53] width 99 height 28
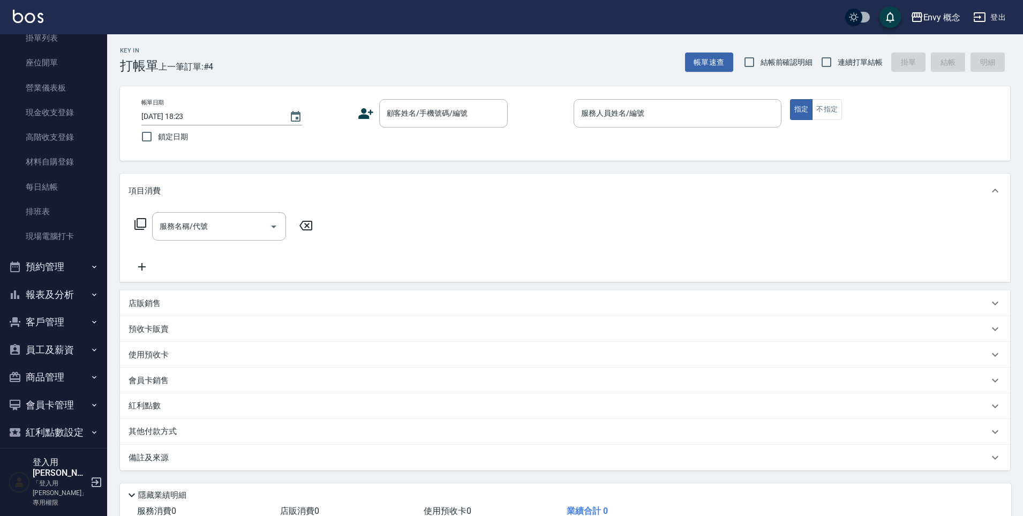
scroll to position [112, 0]
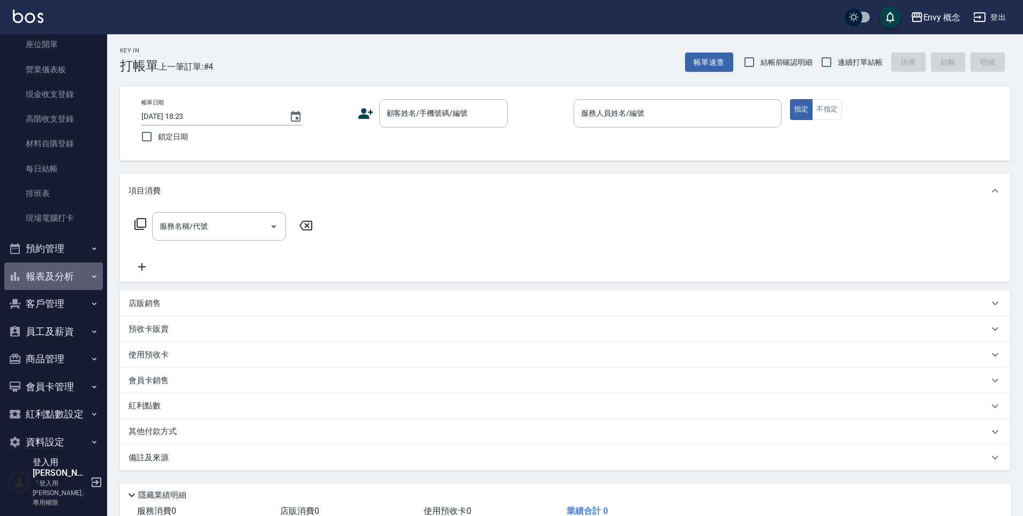
click at [62, 274] on button "報表及分析" at bounding box center [53, 276] width 99 height 28
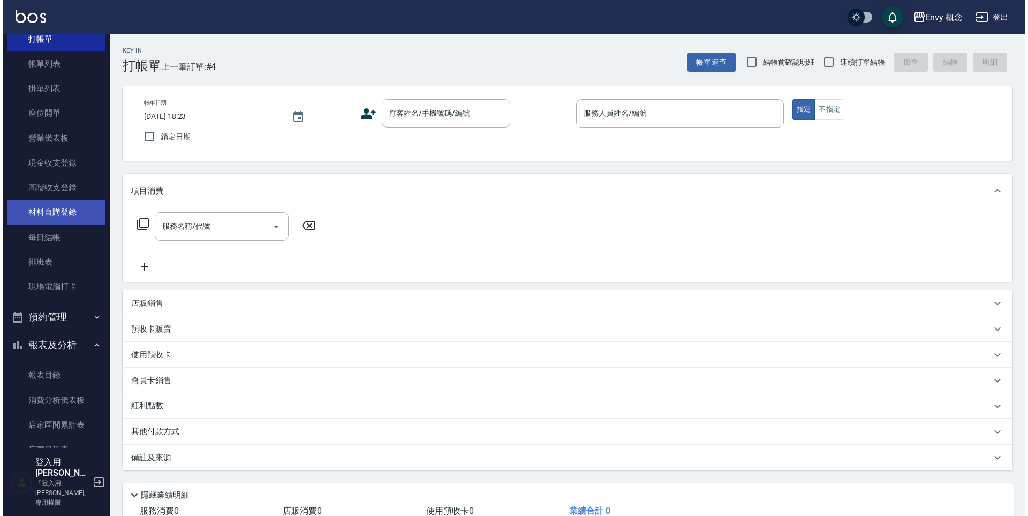
scroll to position [0, 0]
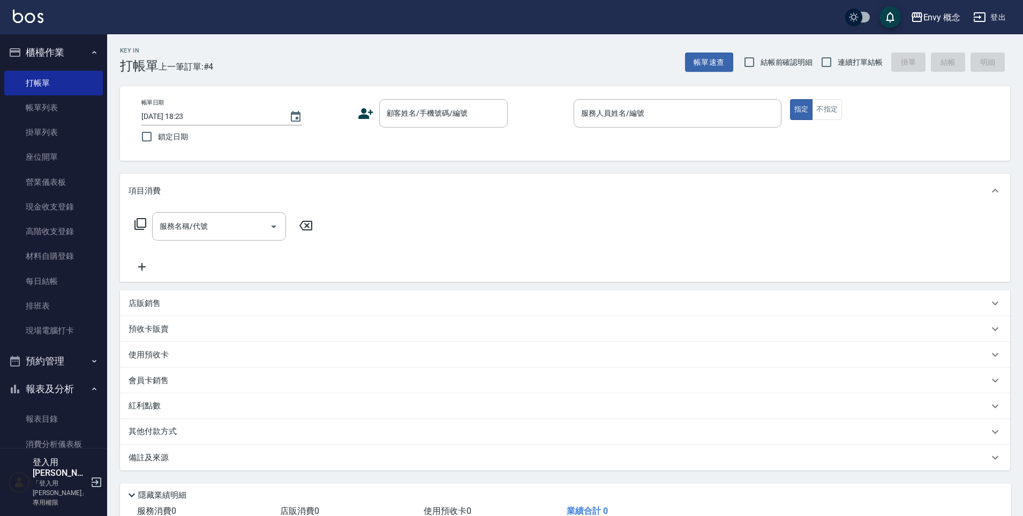
click at [959, 25] on div "Envy 概念 登出" at bounding box center [511, 17] width 1023 height 34
click at [951, 22] on div "Envy 概念" at bounding box center [941, 17] width 37 height 13
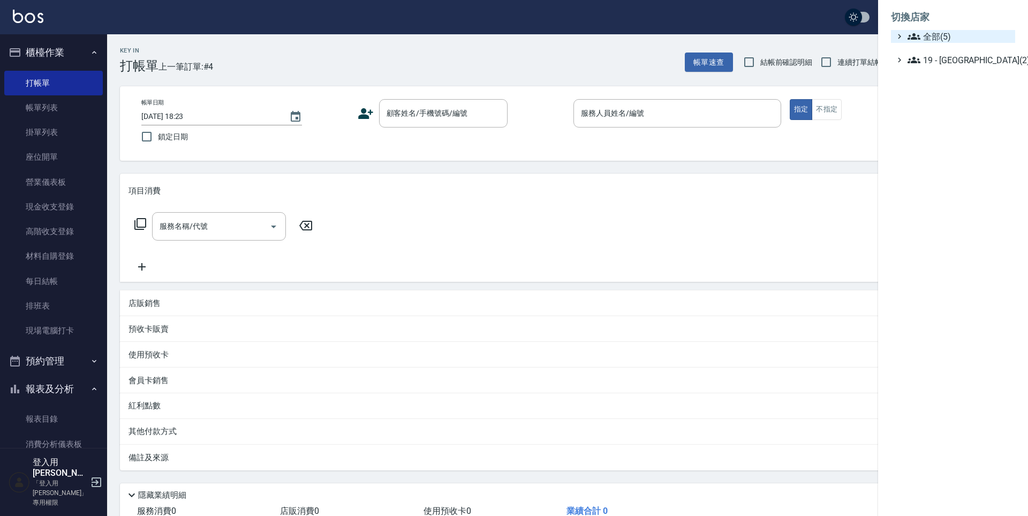
click at [953, 33] on span "全部(5)" at bounding box center [959, 36] width 103 height 13
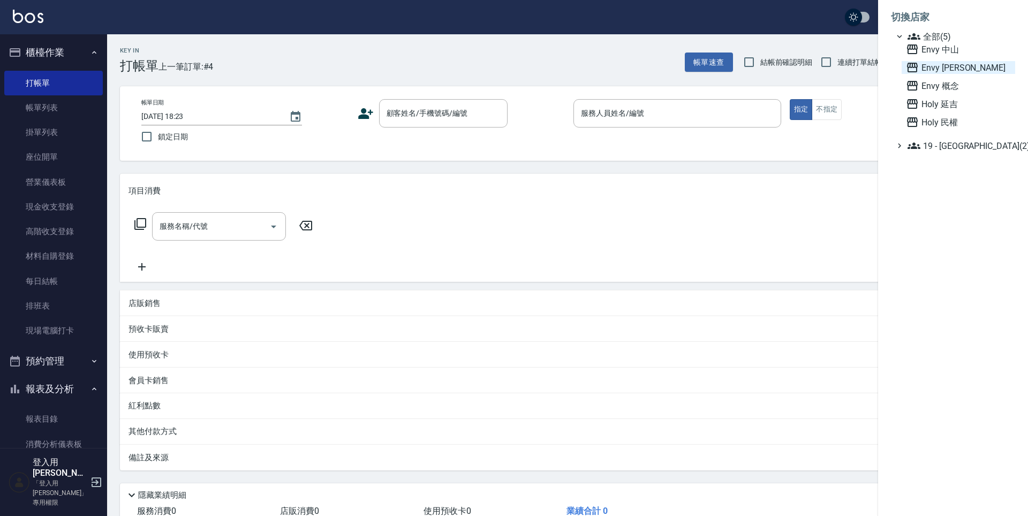
click at [952, 67] on span "Envy [PERSON_NAME]" at bounding box center [958, 67] width 105 height 13
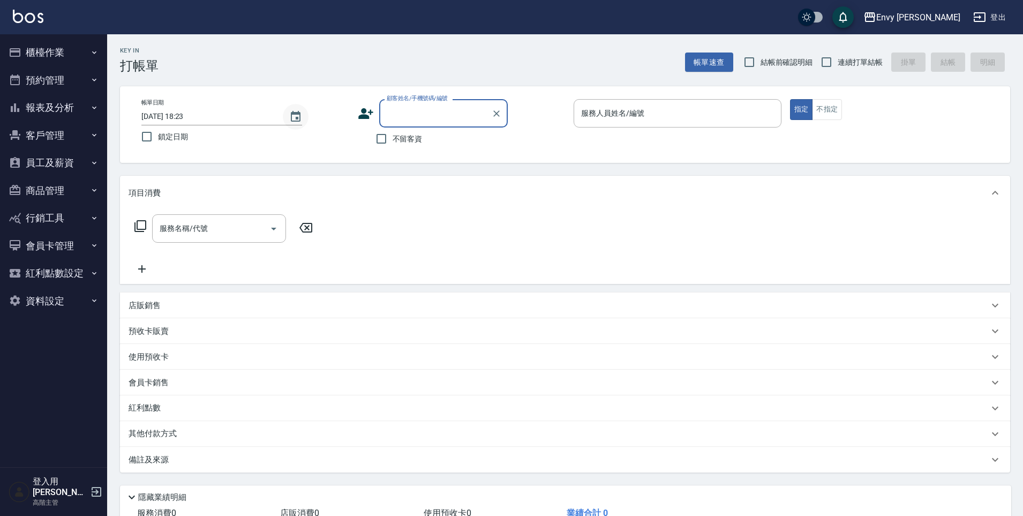
click at [297, 120] on icon "Choose date, selected date is 2025-08-12" at bounding box center [295, 116] width 13 height 13
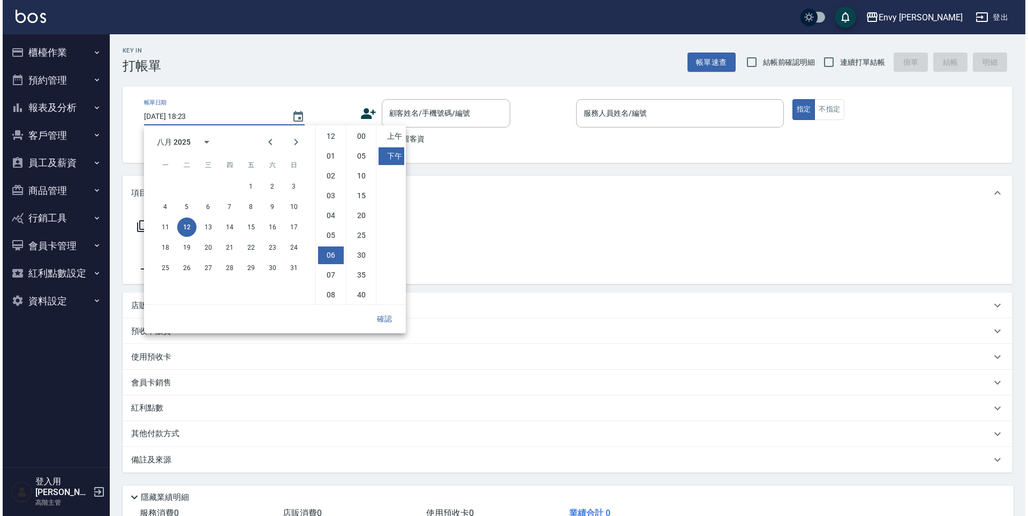
scroll to position [60, 0]
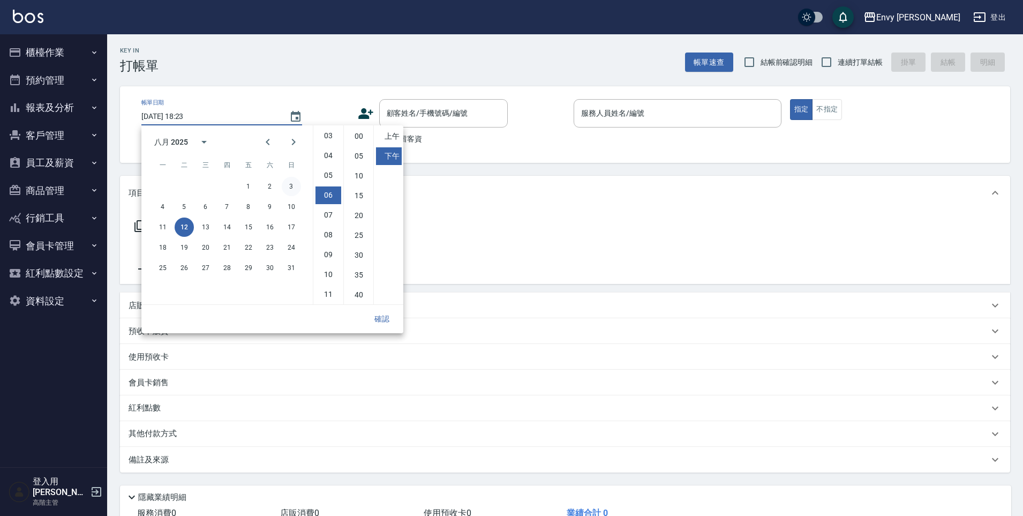
click at [288, 190] on button "3" at bounding box center [291, 186] width 19 height 19
type input "2025/08/03 18:23"
click at [71, 83] on button "預約管理" at bounding box center [53, 80] width 99 height 28
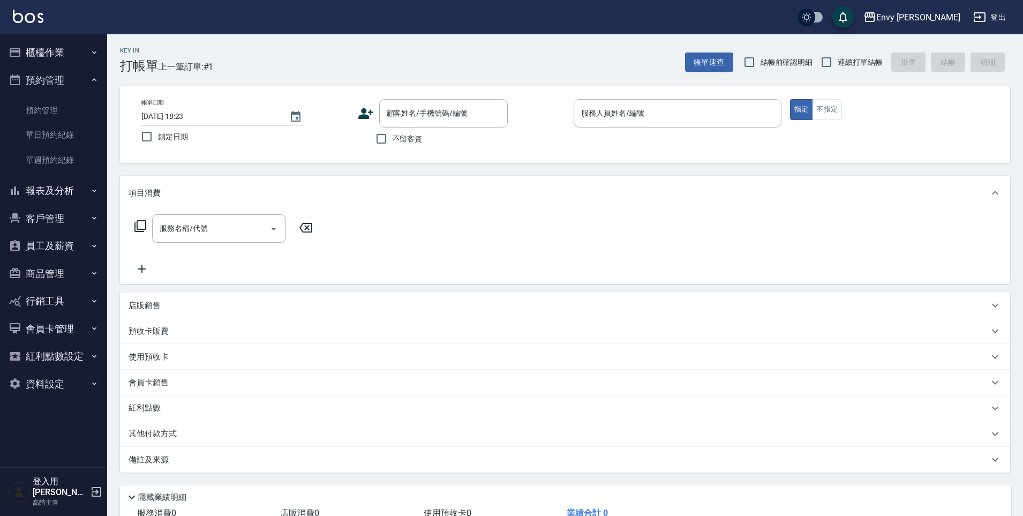
click at [61, 55] on button "櫃檯作業" at bounding box center [53, 53] width 99 height 28
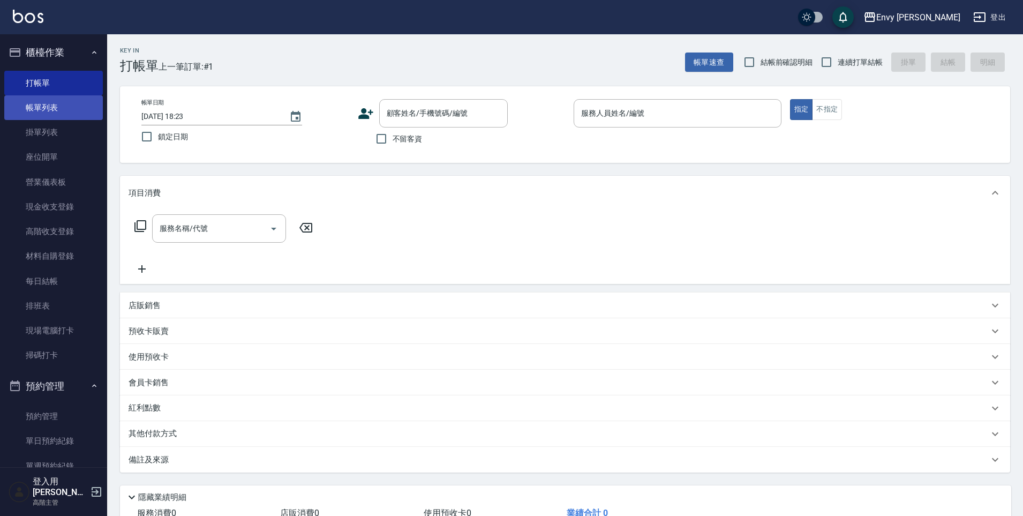
click at [59, 106] on link "帳單列表" at bounding box center [53, 107] width 99 height 25
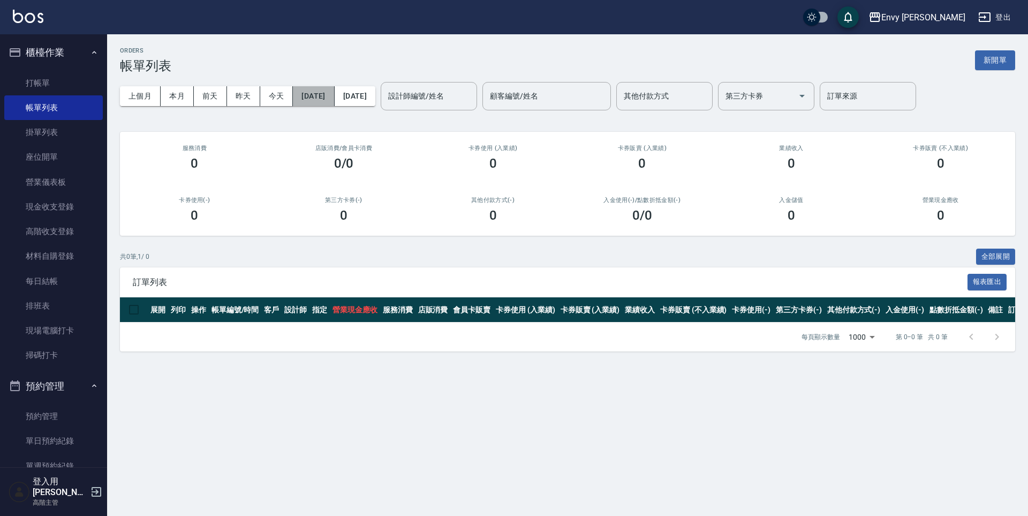
click at [332, 98] on button "[DATE]" at bounding box center [313, 96] width 41 height 20
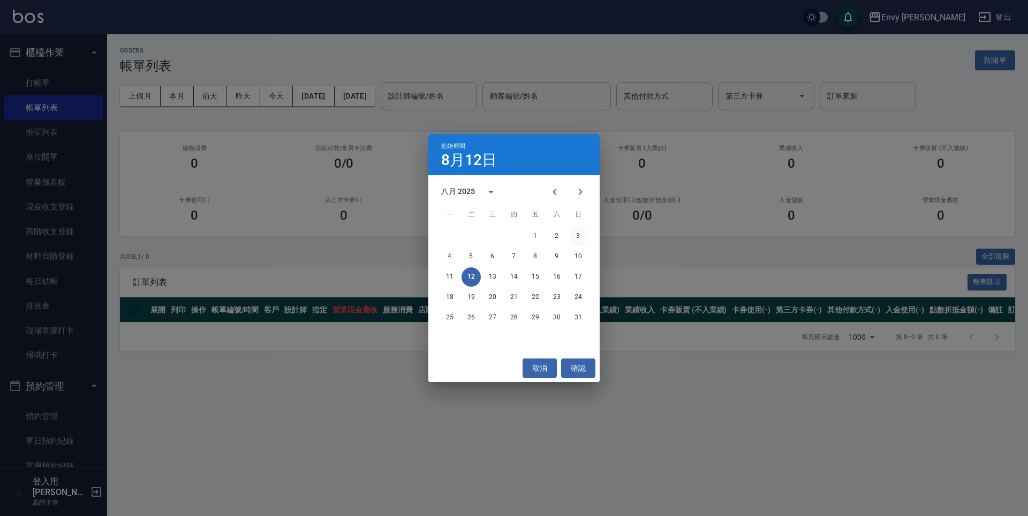
click at [573, 235] on button "3" at bounding box center [578, 236] width 19 height 19
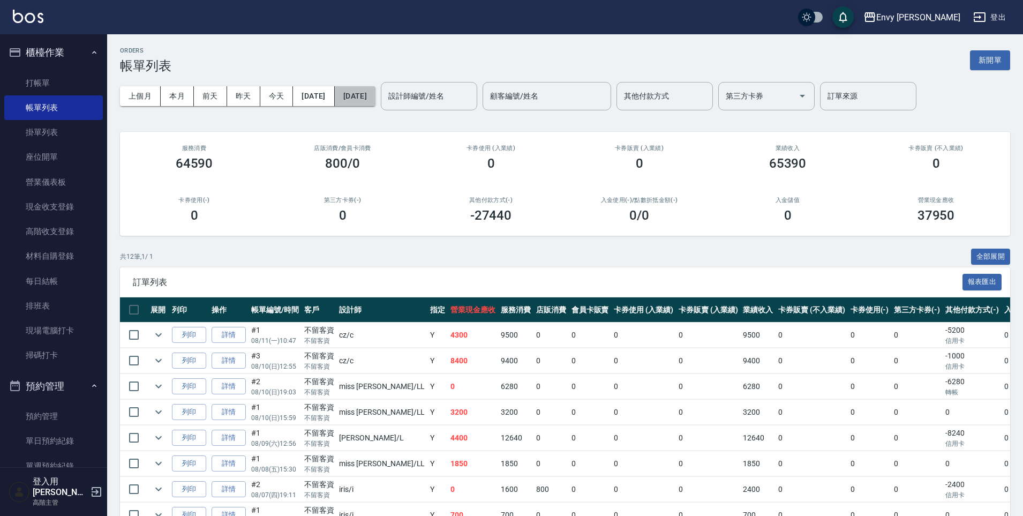
click at [375, 97] on button "[DATE]" at bounding box center [355, 96] width 41 height 20
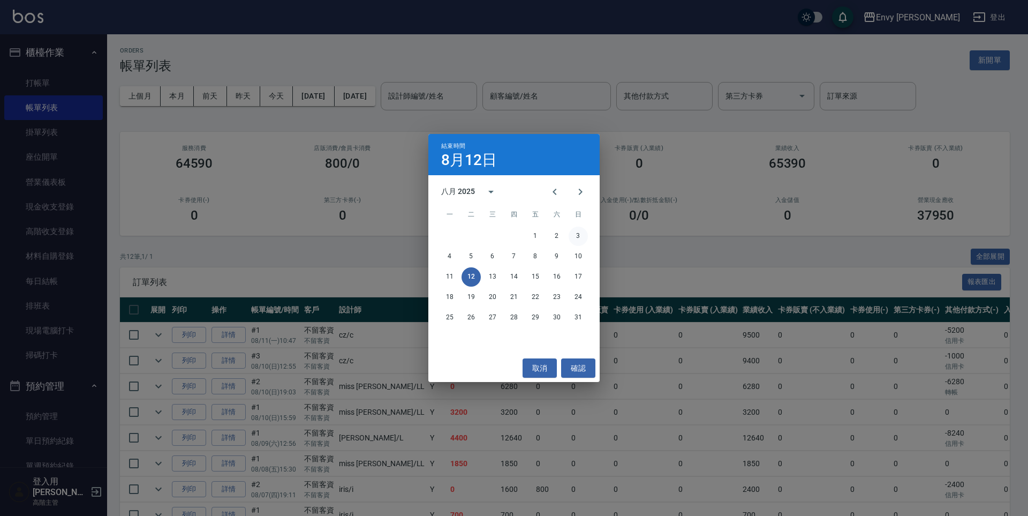
click at [580, 239] on button "3" at bounding box center [578, 236] width 19 height 19
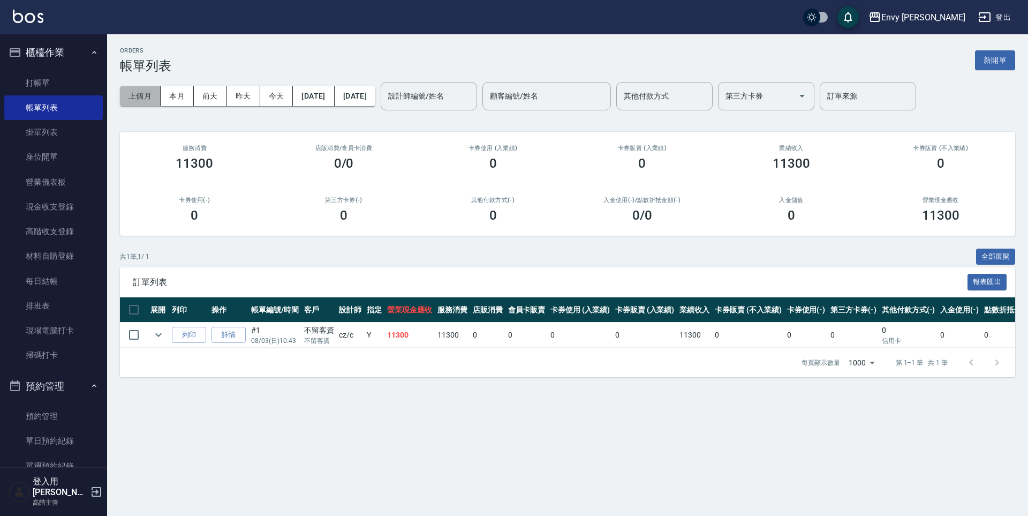
click at [133, 100] on button "上個月" at bounding box center [140, 96] width 41 height 20
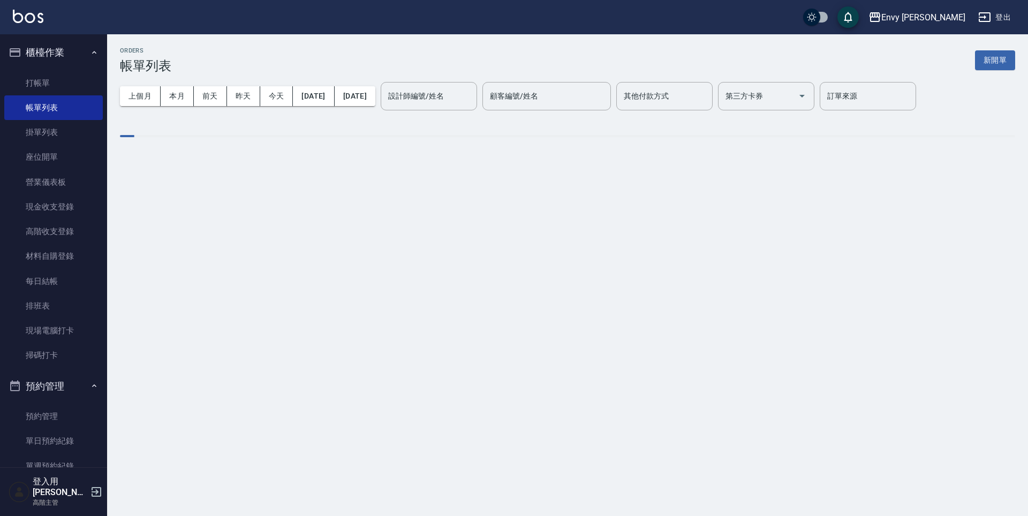
click at [477, 96] on div "設計師編號/姓名 設計師編號/姓名" at bounding box center [429, 96] width 96 height 28
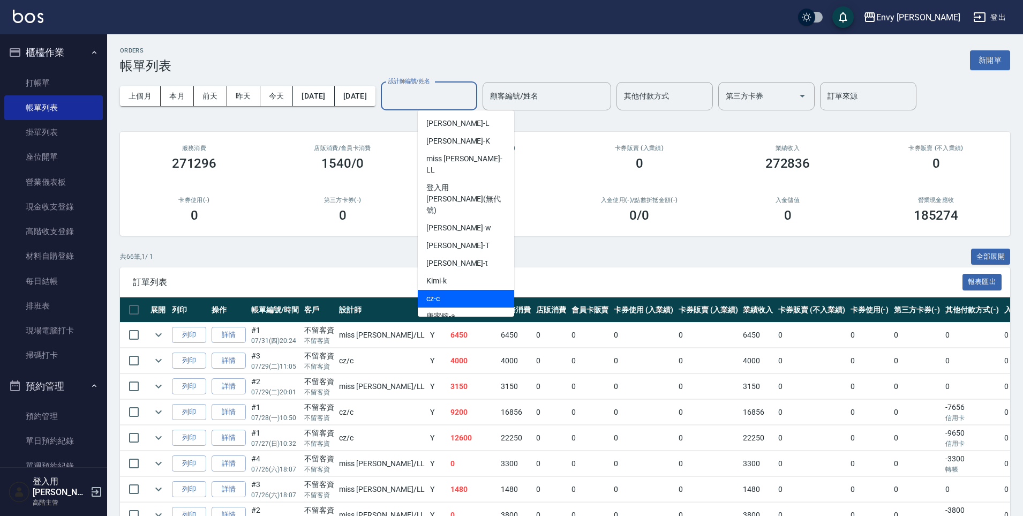
click at [456, 290] on div "cz -c" at bounding box center [466, 299] width 96 height 18
type input "cz-c"
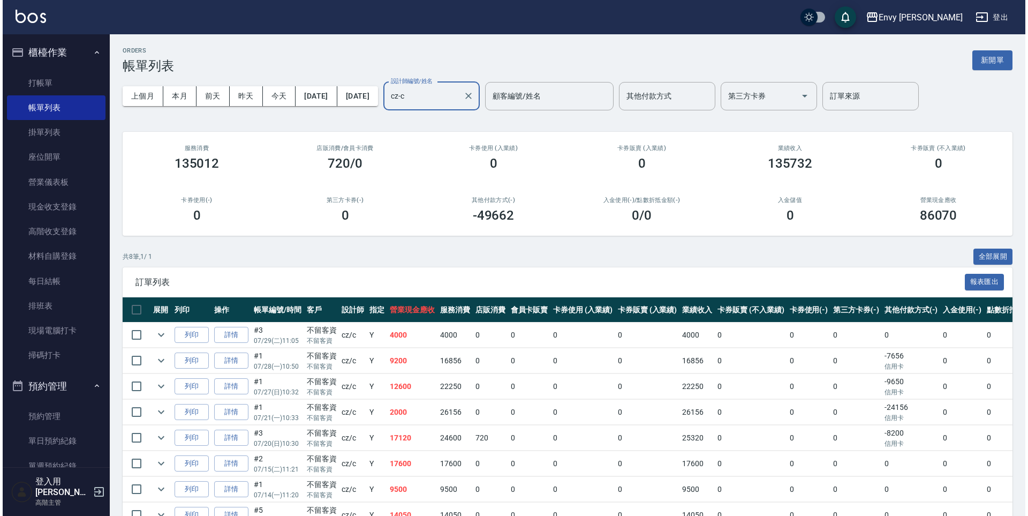
scroll to position [62, 0]
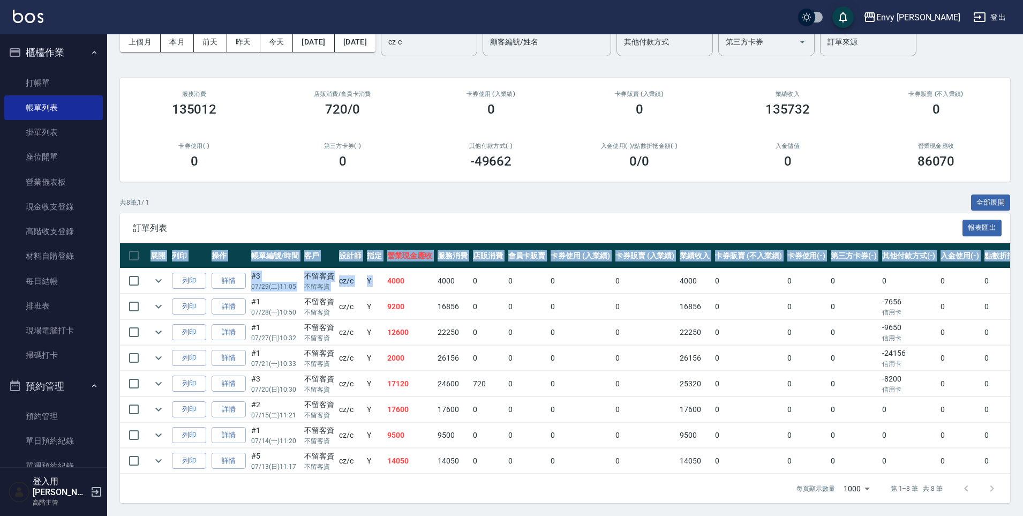
drag, startPoint x: 385, startPoint y: 271, endPoint x: 411, endPoint y: 472, distance: 202.0
click at [411, 472] on div "展開 列印 操作 帳單編號/時間 客戶 設計師 指定 營業現金應收 服務消費 店販消費 會員卡販賣 卡券使用 (入業績) 卡券販賣 (入業績) 業績收入 卡券…" at bounding box center [565, 358] width 890 height 231
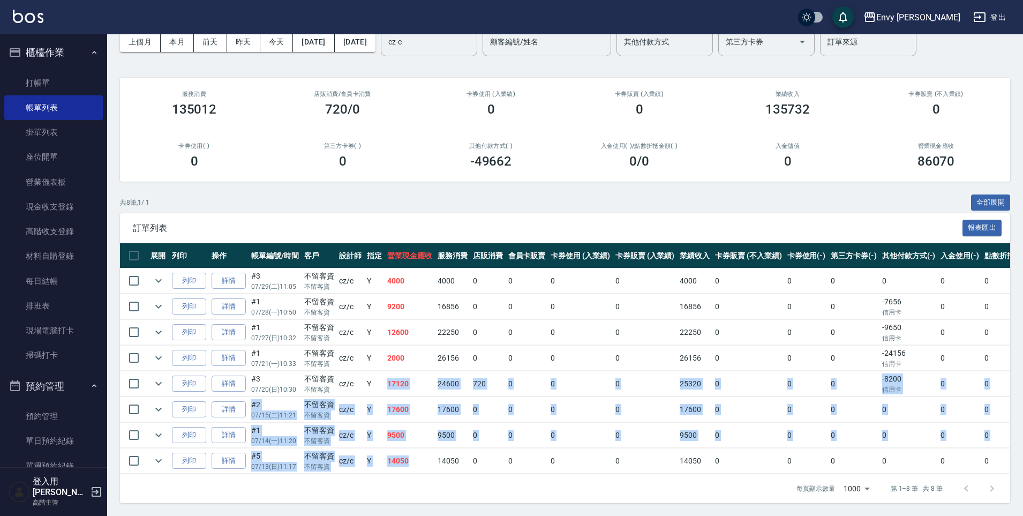
drag, startPoint x: 413, startPoint y: 454, endPoint x: 397, endPoint y: 369, distance: 86.1
click at [397, 369] on tbody "列印 詳情 #3 07/29 (二) 11:05 不留客資 不留客資 cz /c Y 4000 4000 0 0 0 0 4000 0 0 0 0 0 0 列…" at bounding box center [608, 371] width 976 height 206
click at [406, 371] on td "17120" at bounding box center [409, 383] width 50 height 25
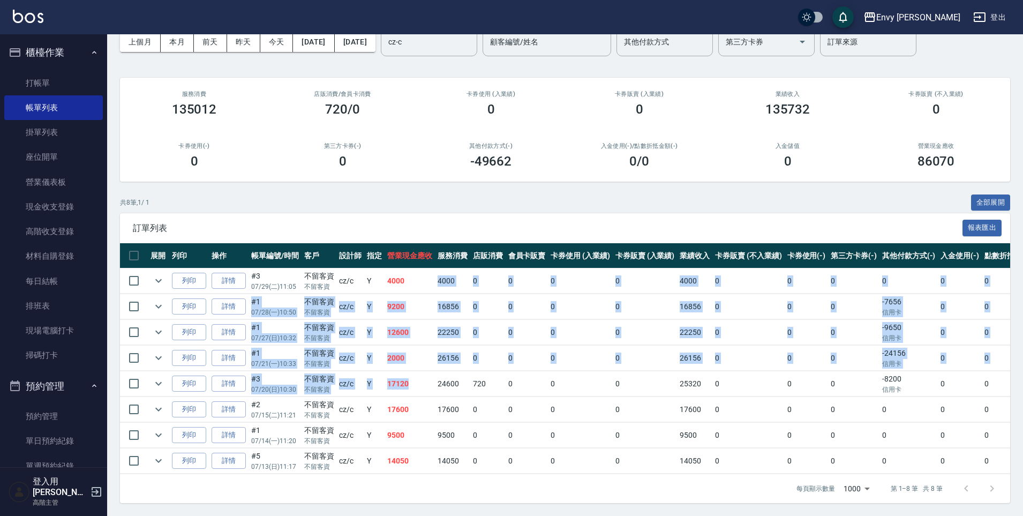
drag, startPoint x: 414, startPoint y: 376, endPoint x: 413, endPoint y: 275, distance: 101.2
click at [413, 275] on tbody "列印 詳情 #3 07/29 (二) 11:05 不留客資 不留客資 cz /c Y 4000 4000 0 0 0 0 4000 0 0 0 0 0 0 列…" at bounding box center [608, 371] width 976 height 206
click at [356, 372] on td "cz /c" at bounding box center [350, 383] width 28 height 25
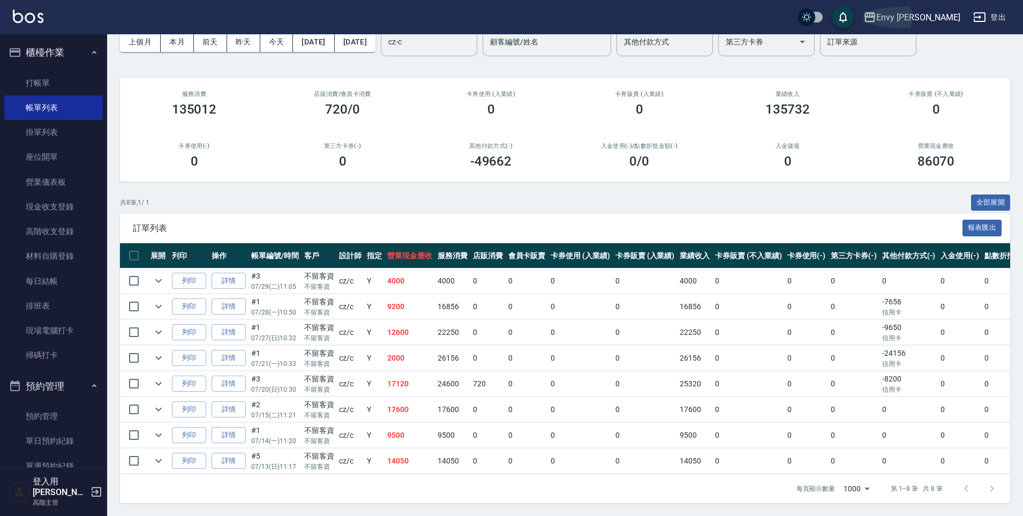
click at [948, 9] on button "Envy 南西" at bounding box center [911, 17] width 105 height 22
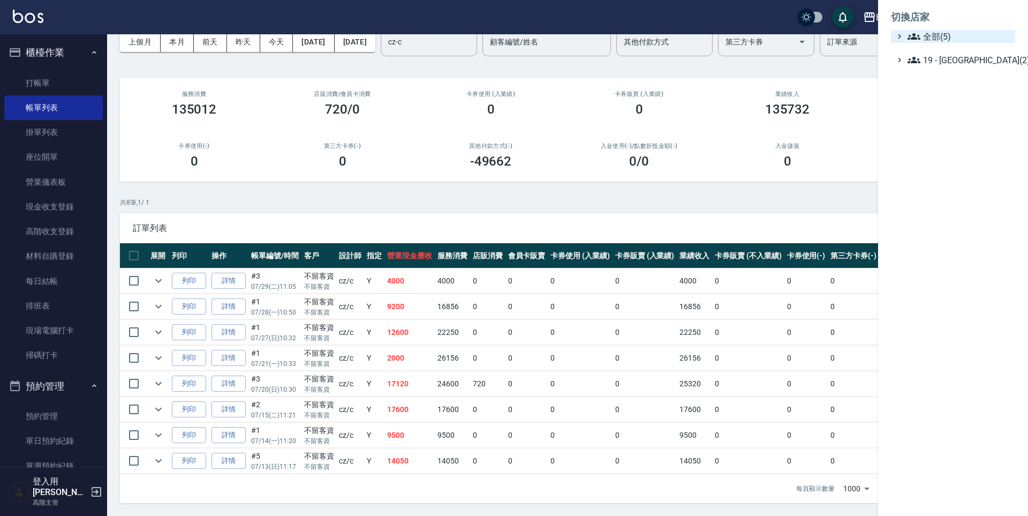
click at [939, 33] on span "全部(5)" at bounding box center [959, 36] width 103 height 13
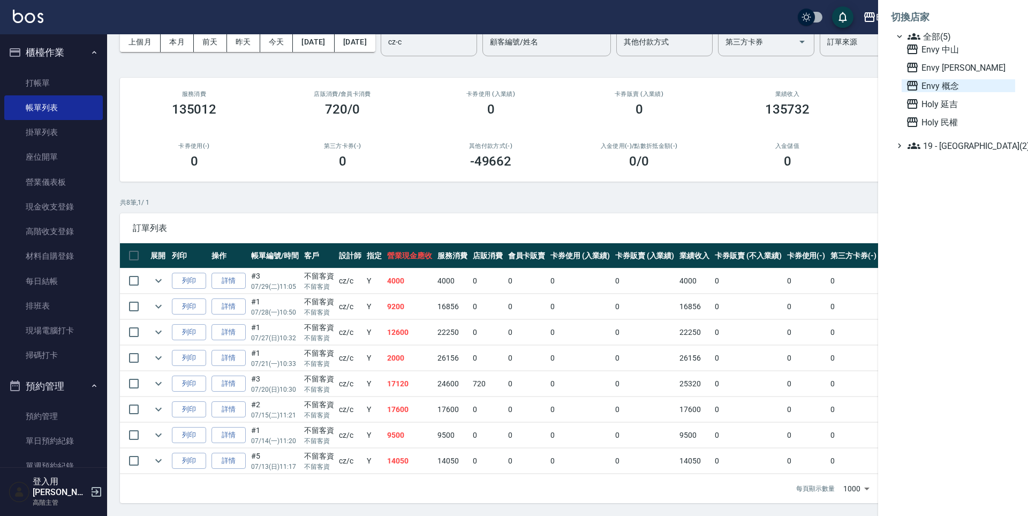
click at [948, 84] on span "Envy 概念" at bounding box center [958, 85] width 105 height 13
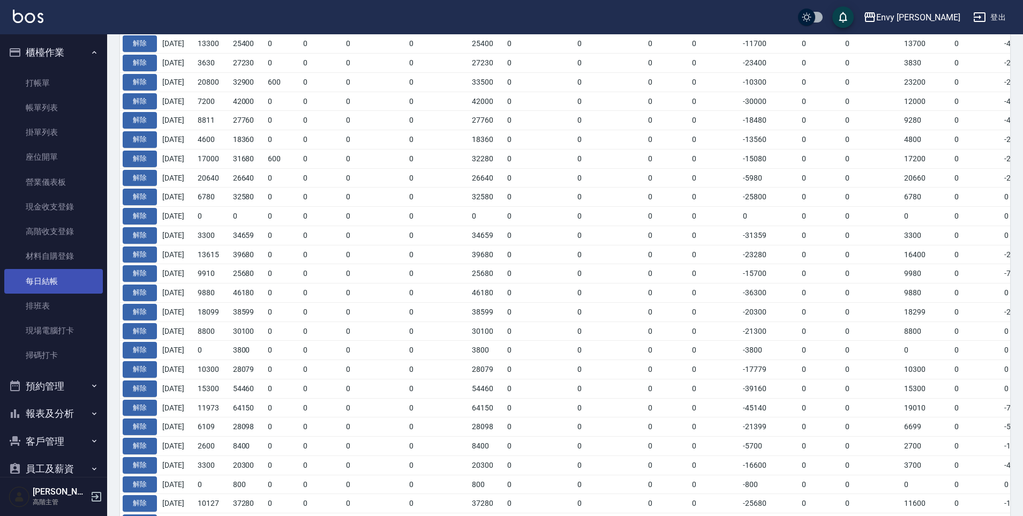
scroll to position [156, 0]
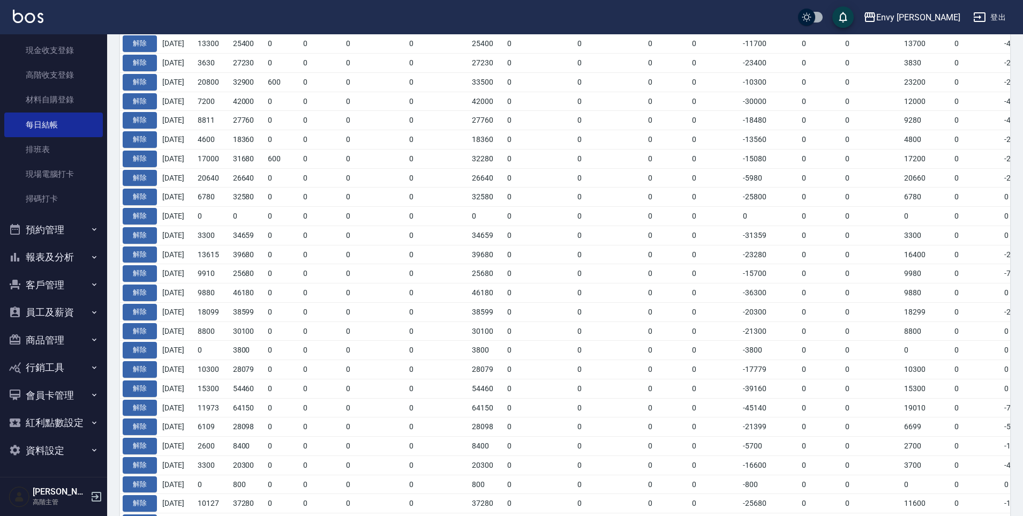
click at [56, 251] on button "報表及分析" at bounding box center [53, 257] width 99 height 28
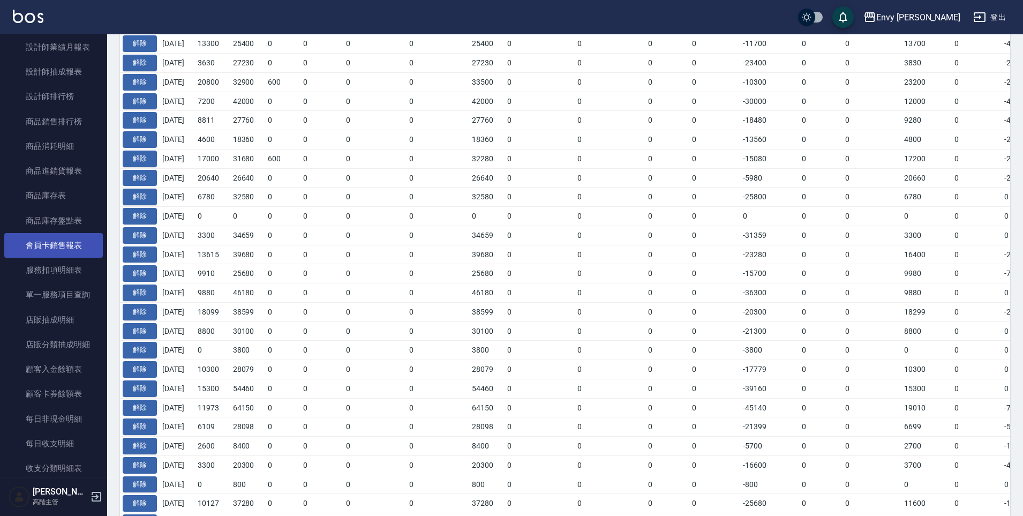
scroll to position [799, 0]
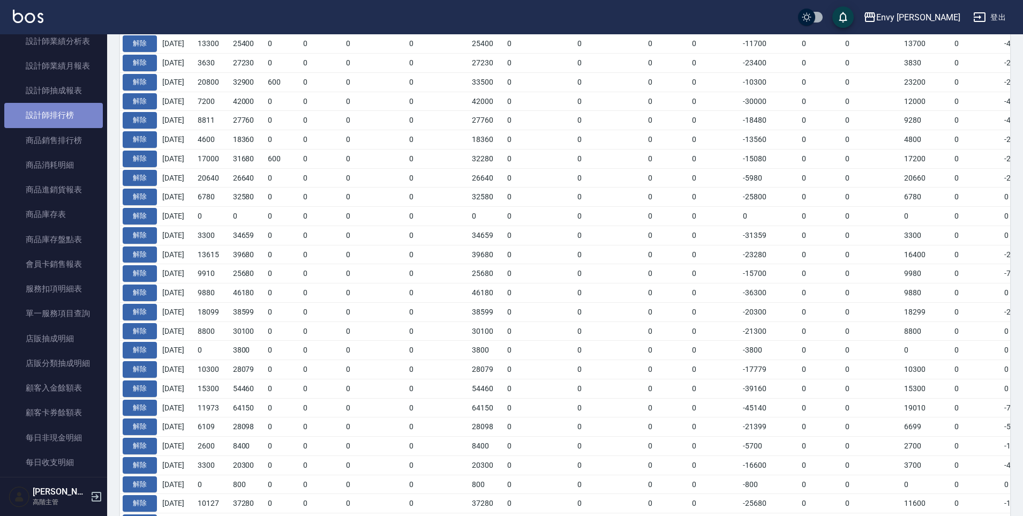
click at [65, 118] on link "設計師排行榜" at bounding box center [53, 115] width 99 height 25
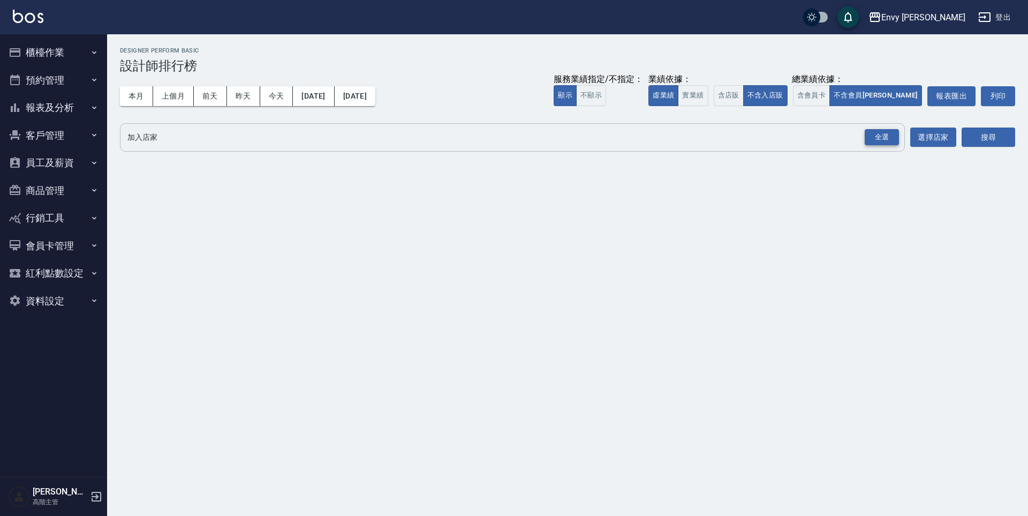
click at [878, 142] on div "全選" at bounding box center [882, 137] width 34 height 17
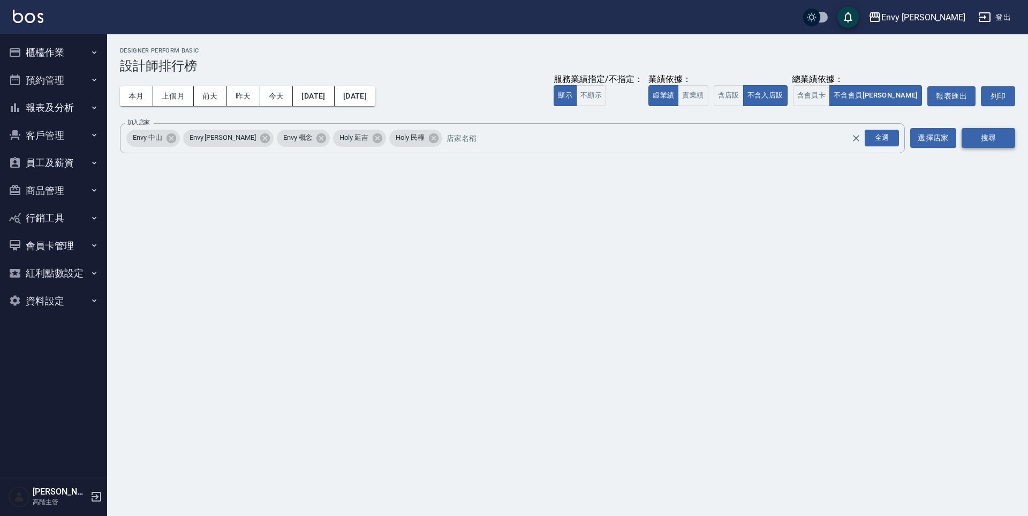
click at [969, 136] on button "搜尋" at bounding box center [989, 138] width 54 height 20
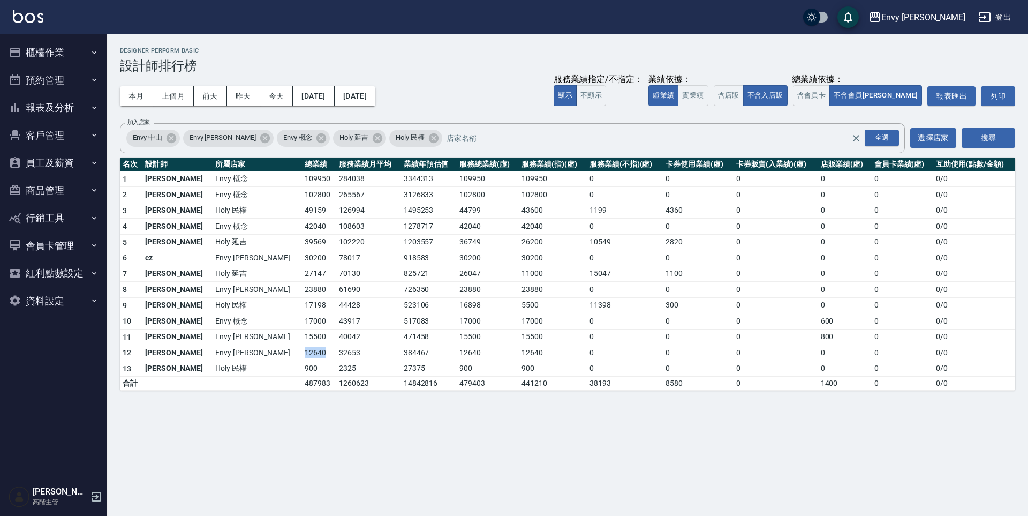
drag, startPoint x: 230, startPoint y: 355, endPoint x: 258, endPoint y: 351, distance: 28.0
click at [302, 351] on td "12640" at bounding box center [319, 353] width 34 height 16
click at [302, 352] on td "12640" at bounding box center [319, 353] width 34 height 16
drag, startPoint x: 232, startPoint y: 354, endPoint x: 253, endPoint y: 352, distance: 21.0
click at [302, 352] on td "12640" at bounding box center [319, 353] width 34 height 16
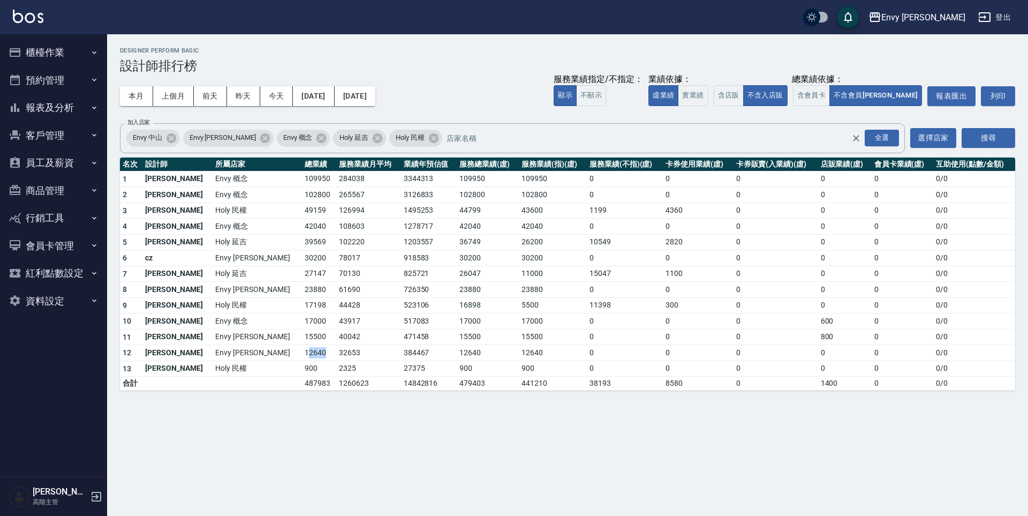
click at [302, 352] on td "12640" at bounding box center [319, 353] width 34 height 16
drag, startPoint x: 163, startPoint y: 88, endPoint x: 170, endPoint y: 94, distance: 9.5
click at [165, 89] on button "上個月" at bounding box center [173, 96] width 41 height 20
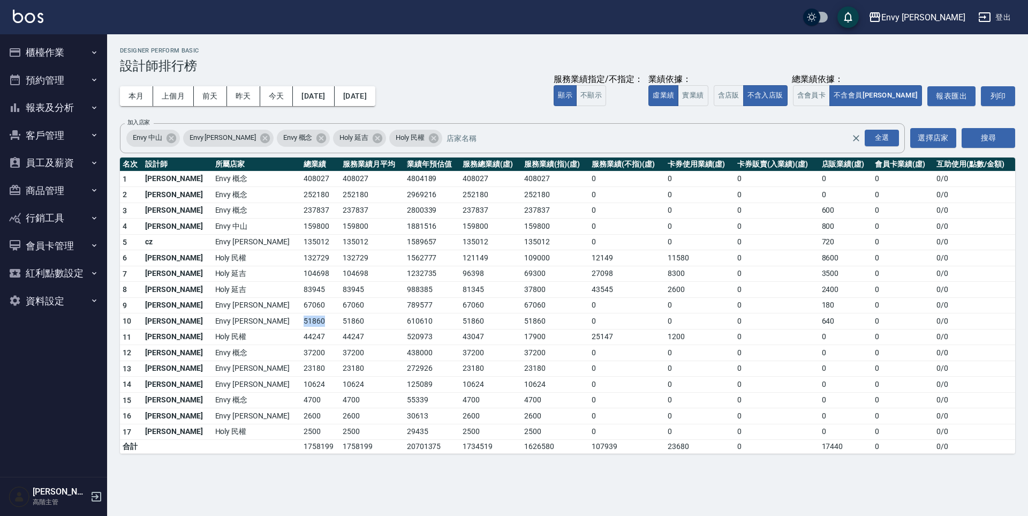
drag, startPoint x: 227, startPoint y: 322, endPoint x: 263, endPoint y: 315, distance: 36.4
click at [301, 315] on td "51860" at bounding box center [320, 321] width 39 height 16
click at [67, 48] on button "櫃檯作業" at bounding box center [53, 53] width 99 height 28
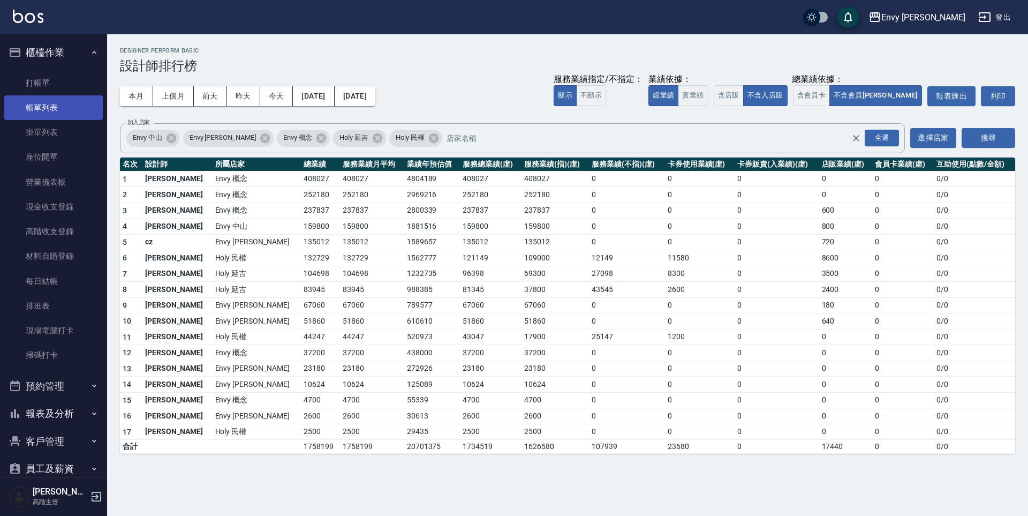
click at [58, 100] on link "帳單列表" at bounding box center [53, 107] width 99 height 25
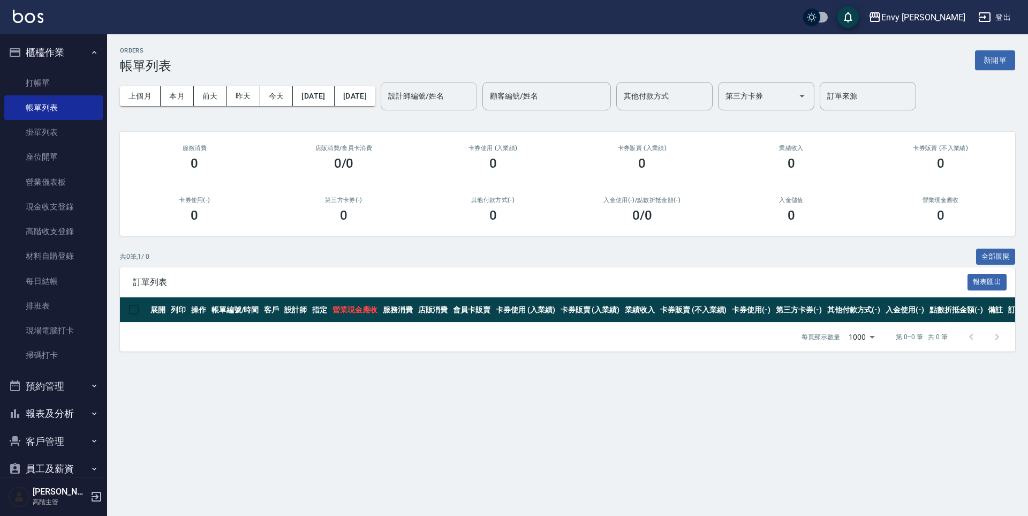
click at [446, 94] on div "設計師編號/姓名 設計師編號/姓名" at bounding box center [429, 96] width 96 height 28
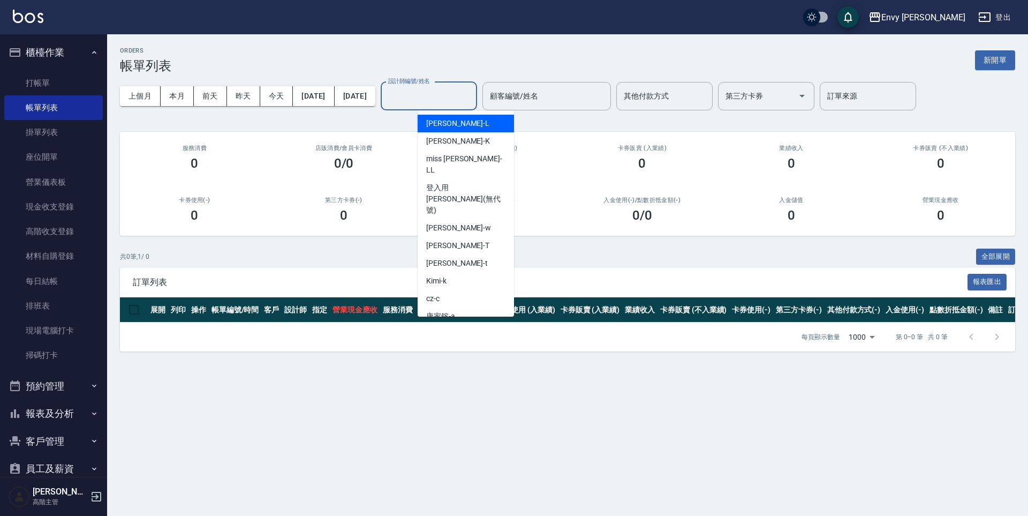
click at [448, 127] on div "liz -L" at bounding box center [466, 124] width 96 height 18
type input "liz-L"
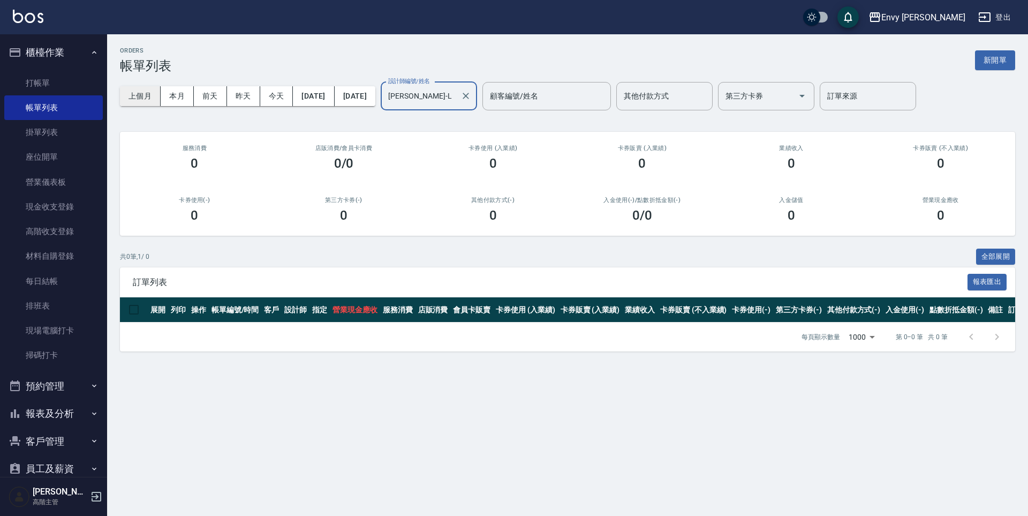
click at [154, 97] on button "上個月" at bounding box center [140, 96] width 41 height 20
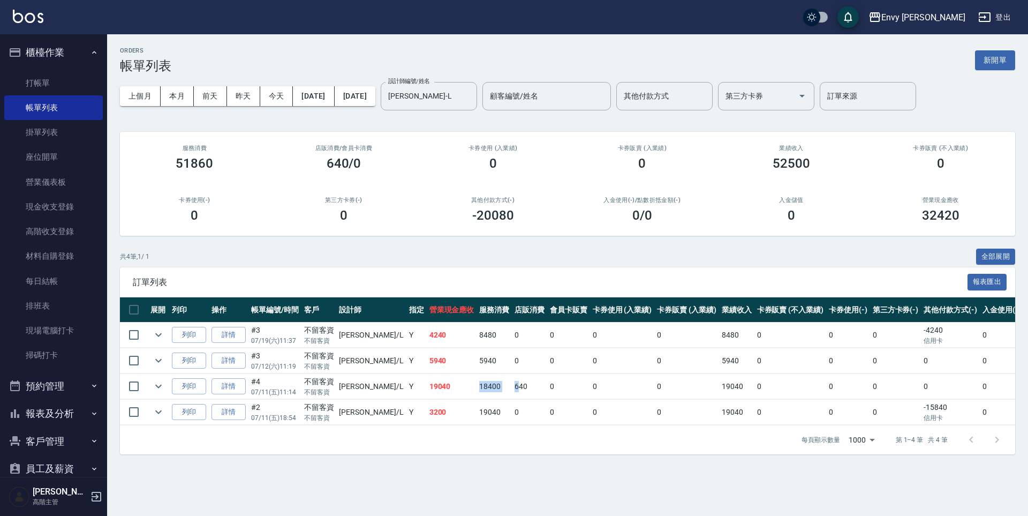
drag, startPoint x: 439, startPoint y: 385, endPoint x: 475, endPoint y: 388, distance: 36.0
click at [475, 388] on tr "列印 詳情 #4 07/11 (五) 11:14 不留客資 不留客資 liz /L Y 19040 18400 640 0 0 0 19040 0 0 0 0…" at bounding box center [629, 386] width 1018 height 25
click at [477, 398] on tbody "列印 詳情 #3 07/19 (六) 11:37 不留客資 不留客資 liz /L Y 4240 8480 0 0 0 0 8480 0 0 0 -4240 …" at bounding box center [629, 373] width 1018 height 103
drag, startPoint x: 444, startPoint y: 388, endPoint x: 484, endPoint y: 396, distance: 40.5
click at [484, 396] on tr "列印 詳情 #4 07/11 (五) 11:14 不留客資 不留客資 liz /L Y 19040 18400 640 0 0 0 19040 0 0 0 0…" at bounding box center [629, 386] width 1018 height 25
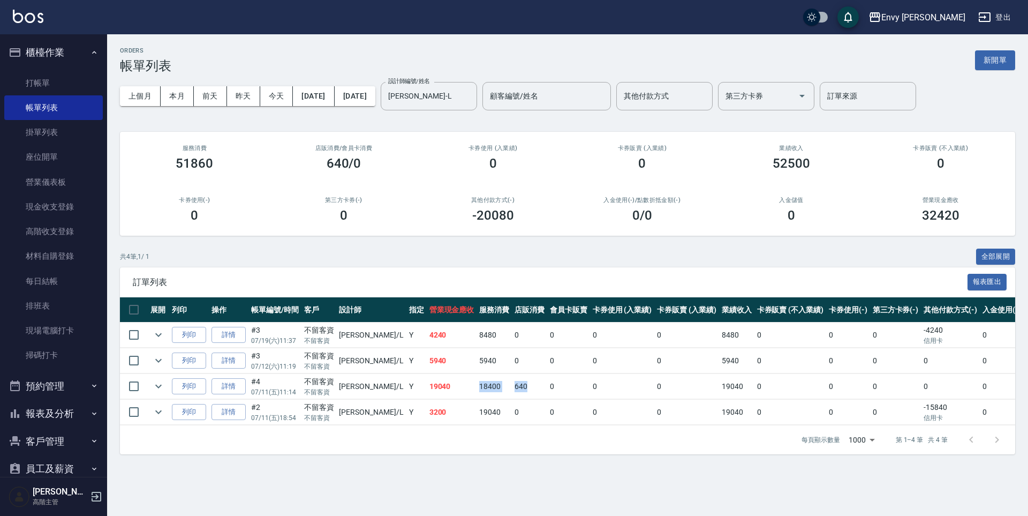
click at [512, 396] on td "640" at bounding box center [529, 386] width 35 height 25
click at [134, 415] on input "checkbox" at bounding box center [134, 412] width 22 height 22
checkbox input "true"
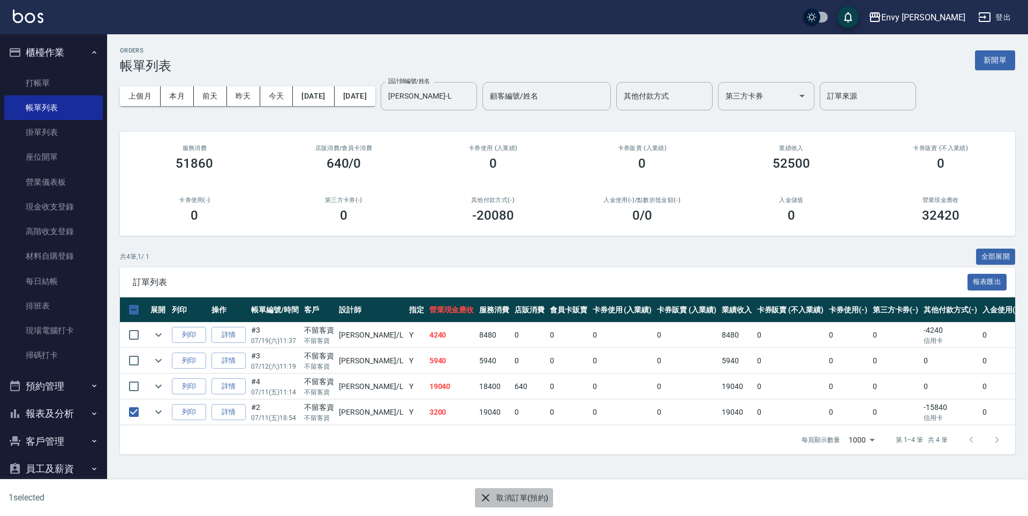
click at [513, 500] on button "取消訂單(預約)" at bounding box center [514, 498] width 78 height 20
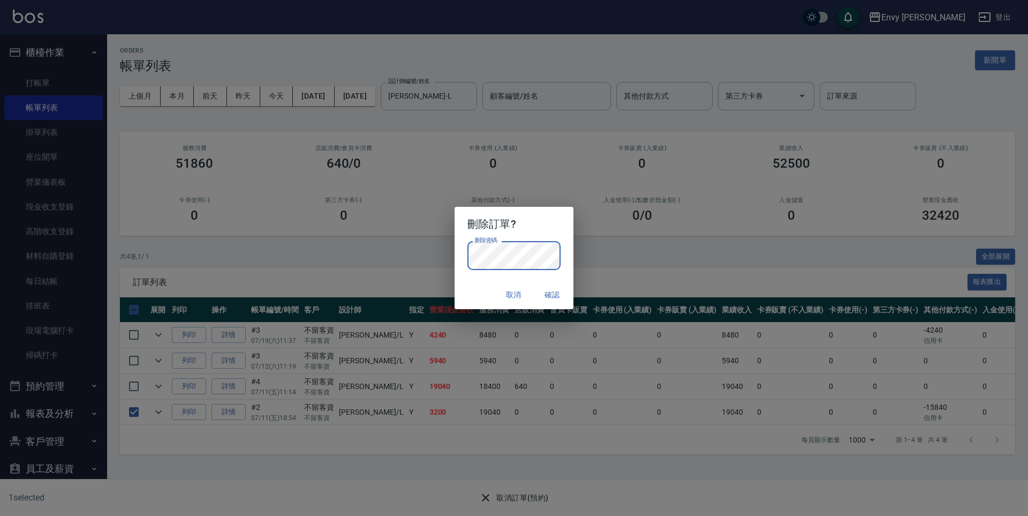
click at [548, 293] on button "確認" at bounding box center [552, 295] width 34 height 20
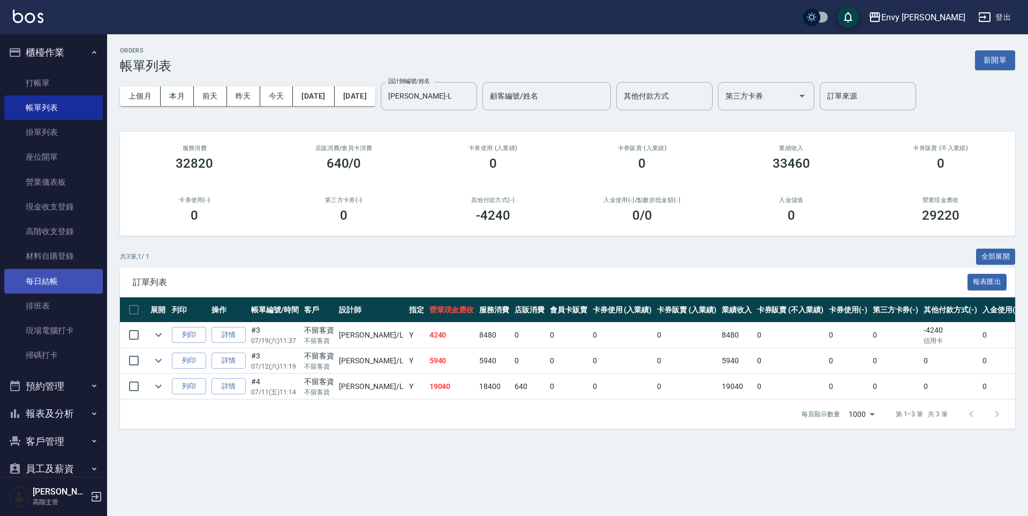
click at [43, 280] on link "每日結帳" at bounding box center [53, 281] width 99 height 25
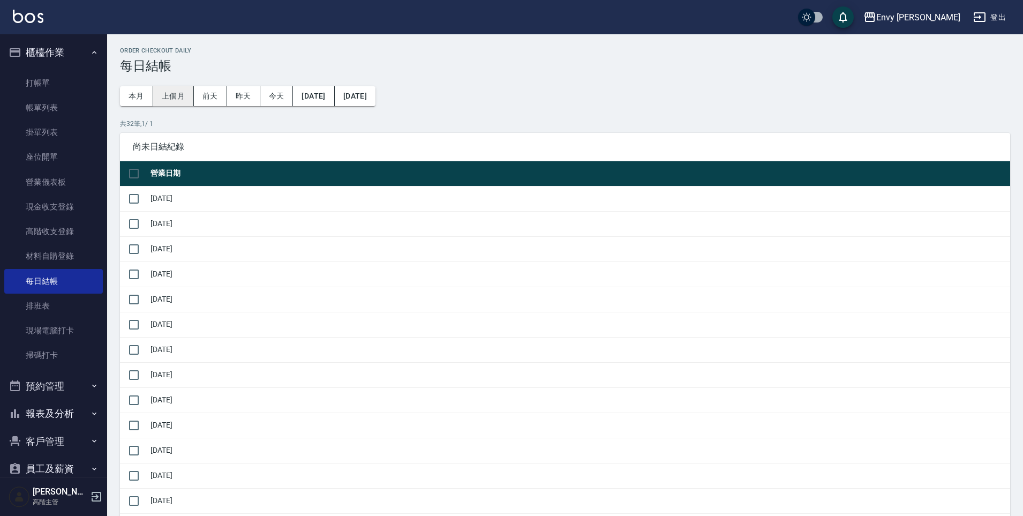
click at [164, 94] on button "上個月" at bounding box center [173, 96] width 41 height 20
click at [46, 105] on link "帳單列表" at bounding box center [53, 107] width 99 height 25
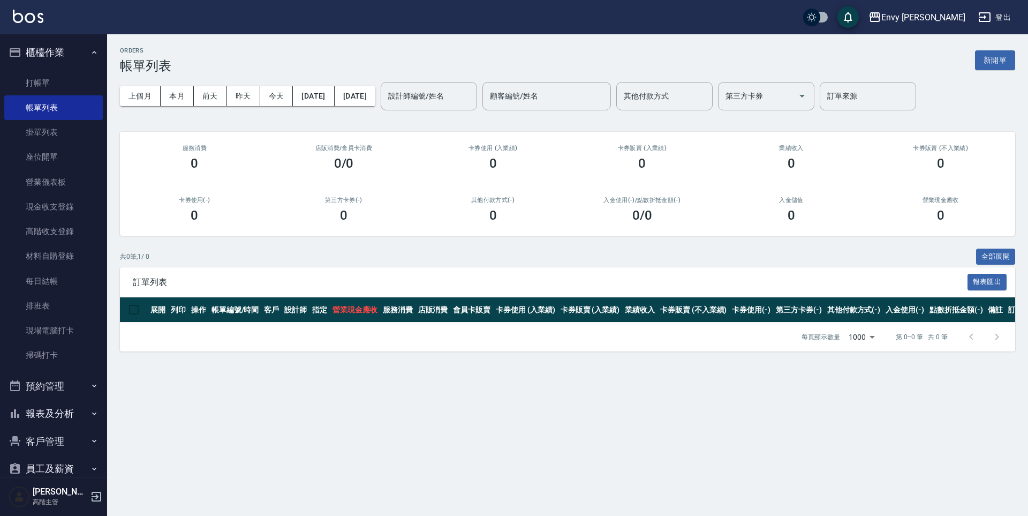
click at [50, 410] on button "報表及分析" at bounding box center [53, 413] width 99 height 28
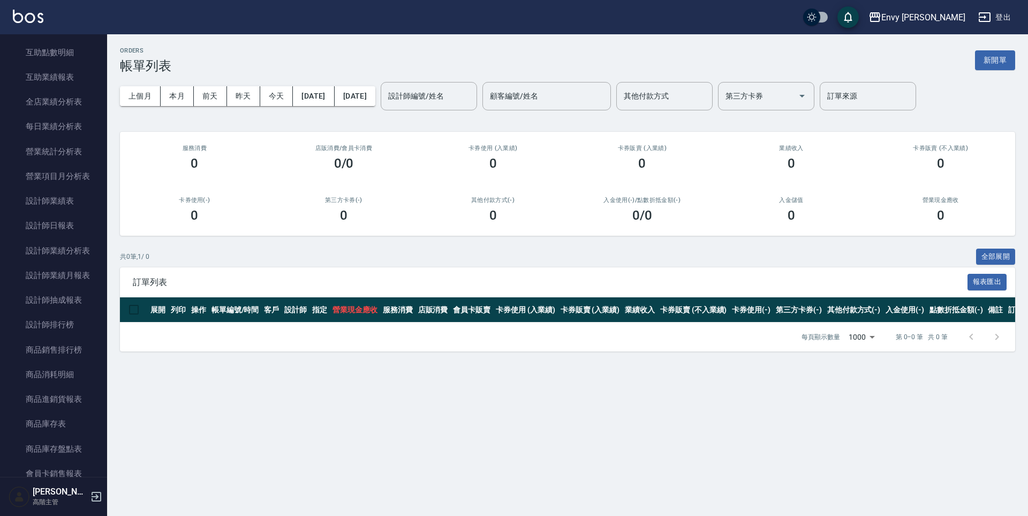
scroll to position [629, 0]
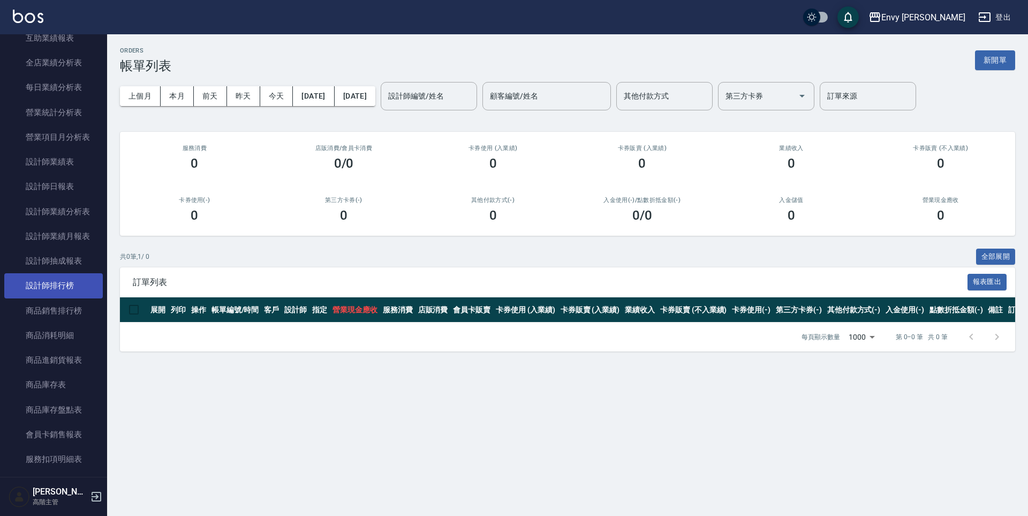
click at [67, 292] on link "設計師排行榜" at bounding box center [53, 285] width 99 height 25
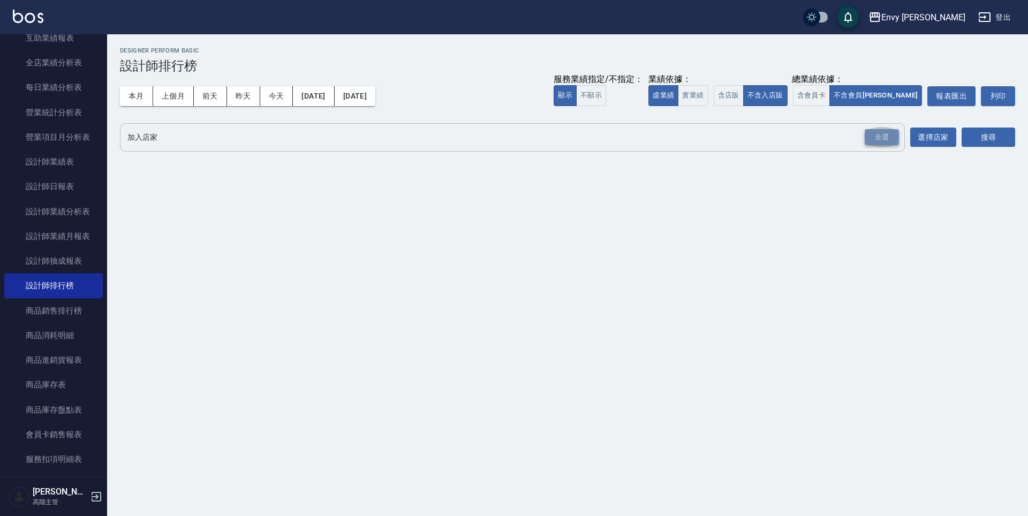
click at [874, 143] on div "全選" at bounding box center [882, 137] width 34 height 17
